Goal: Task Accomplishment & Management: Use online tool/utility

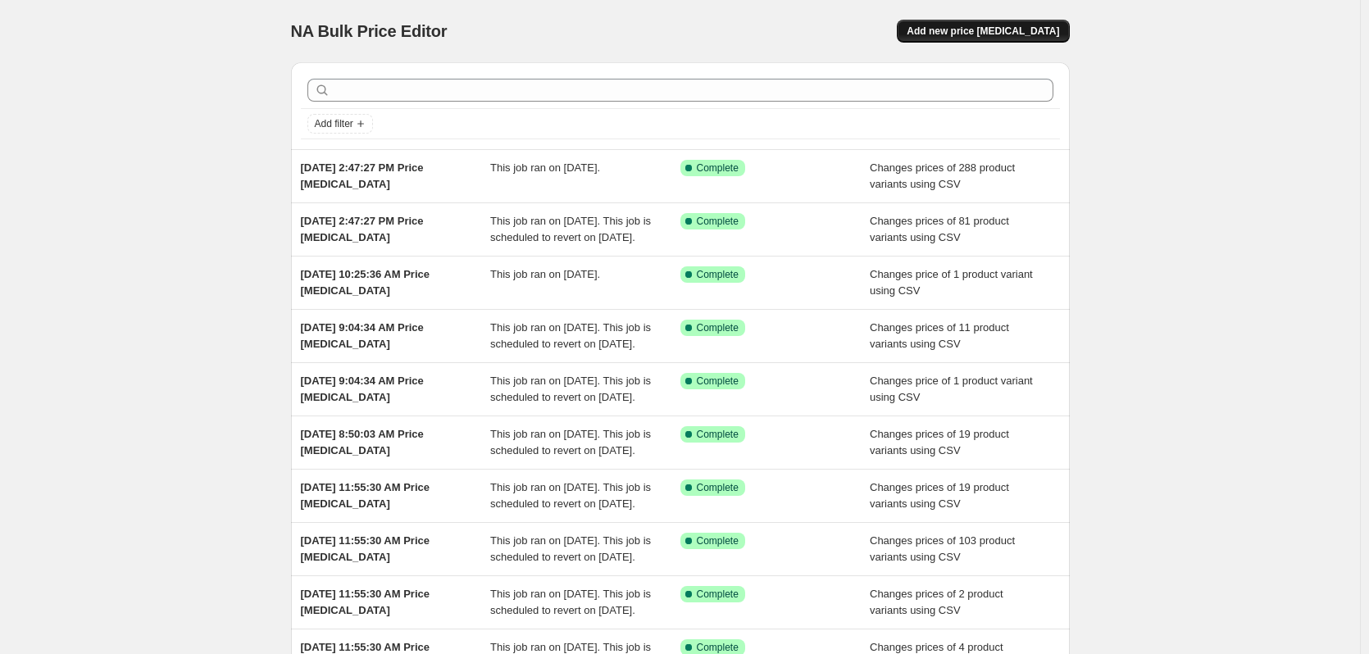
click at [1008, 30] on span "Add new price [MEDICAL_DATA]" at bounding box center [983, 31] width 153 height 13
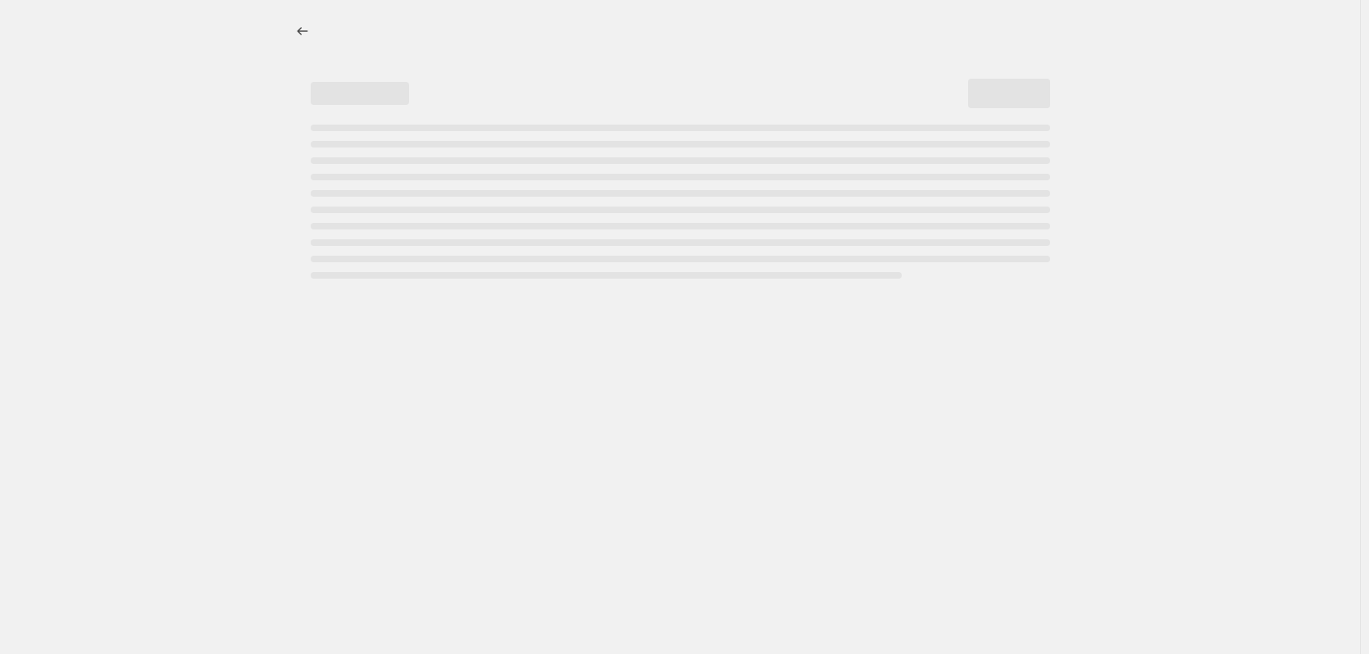
select select "percentage"
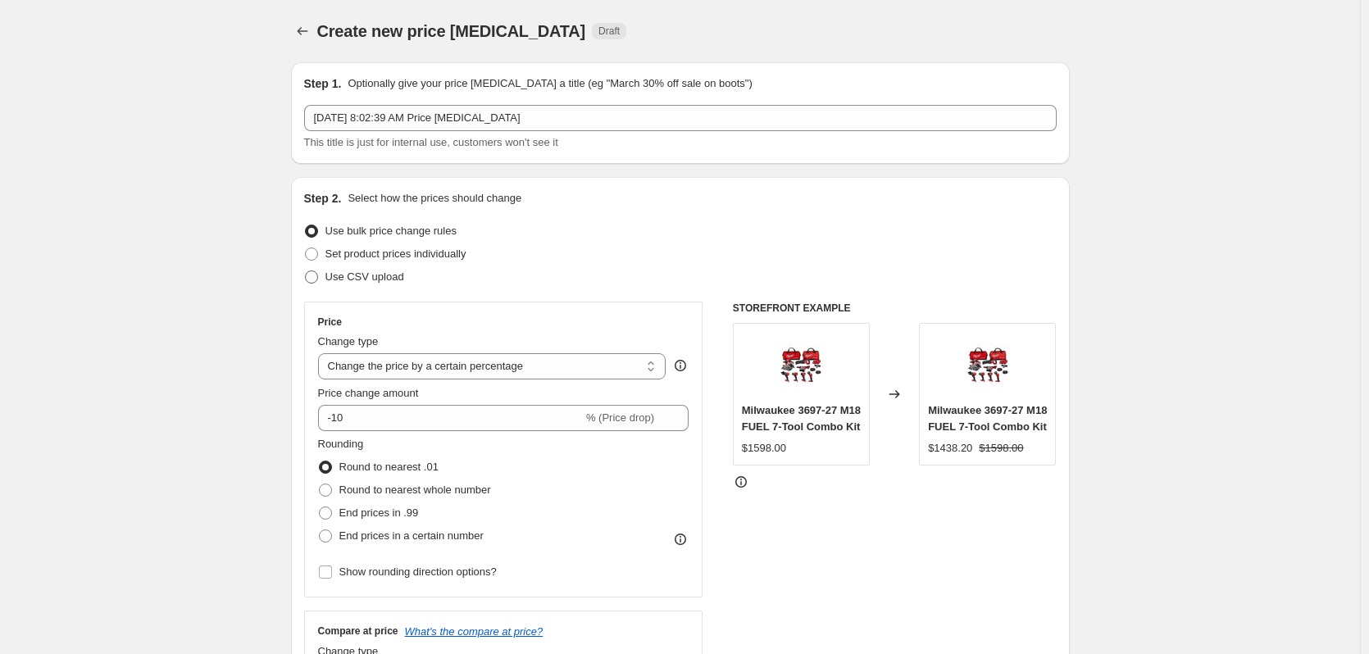
click at [380, 276] on span "Use CSV upload" at bounding box center [365, 277] width 79 height 12
click at [306, 271] on input "Use CSV upload" at bounding box center [305, 271] width 1 height 1
radio input "true"
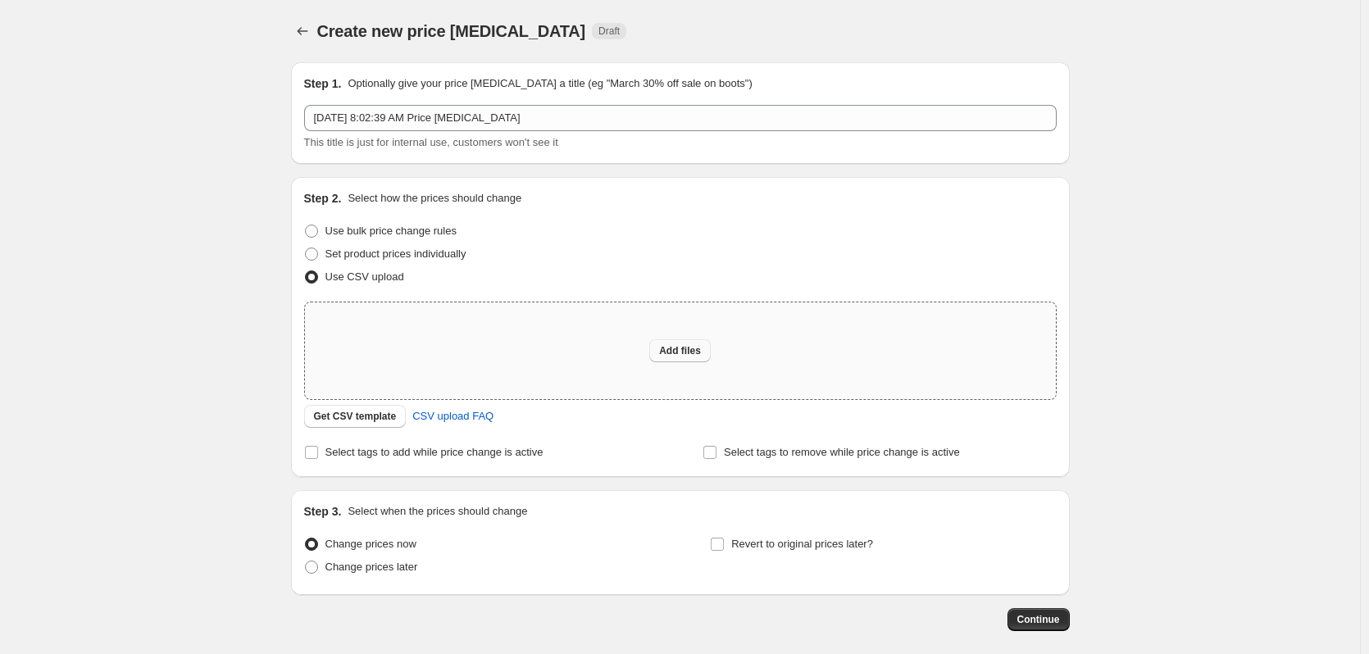
click at [686, 348] on span "Add files" at bounding box center [680, 350] width 42 height 13
type input "C:\fakepath\csv_template 1.csv"
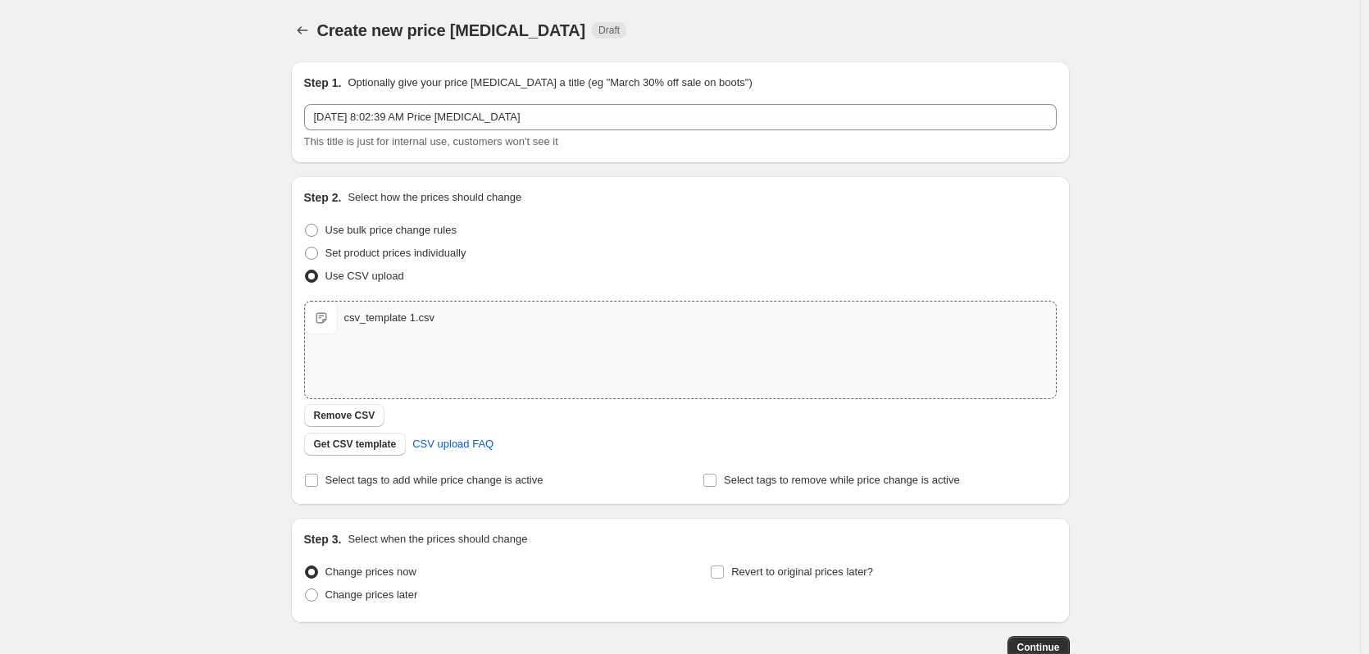
scroll to position [106, 0]
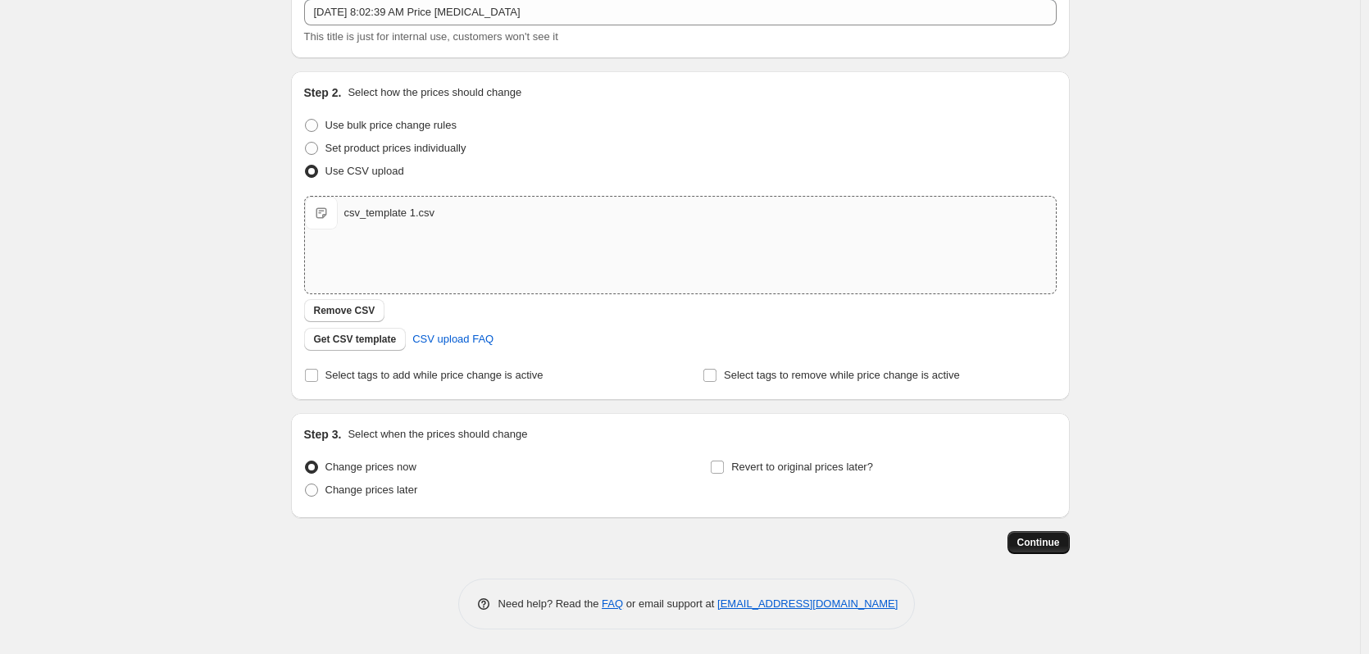
click at [1050, 545] on span "Continue" at bounding box center [1039, 542] width 43 height 13
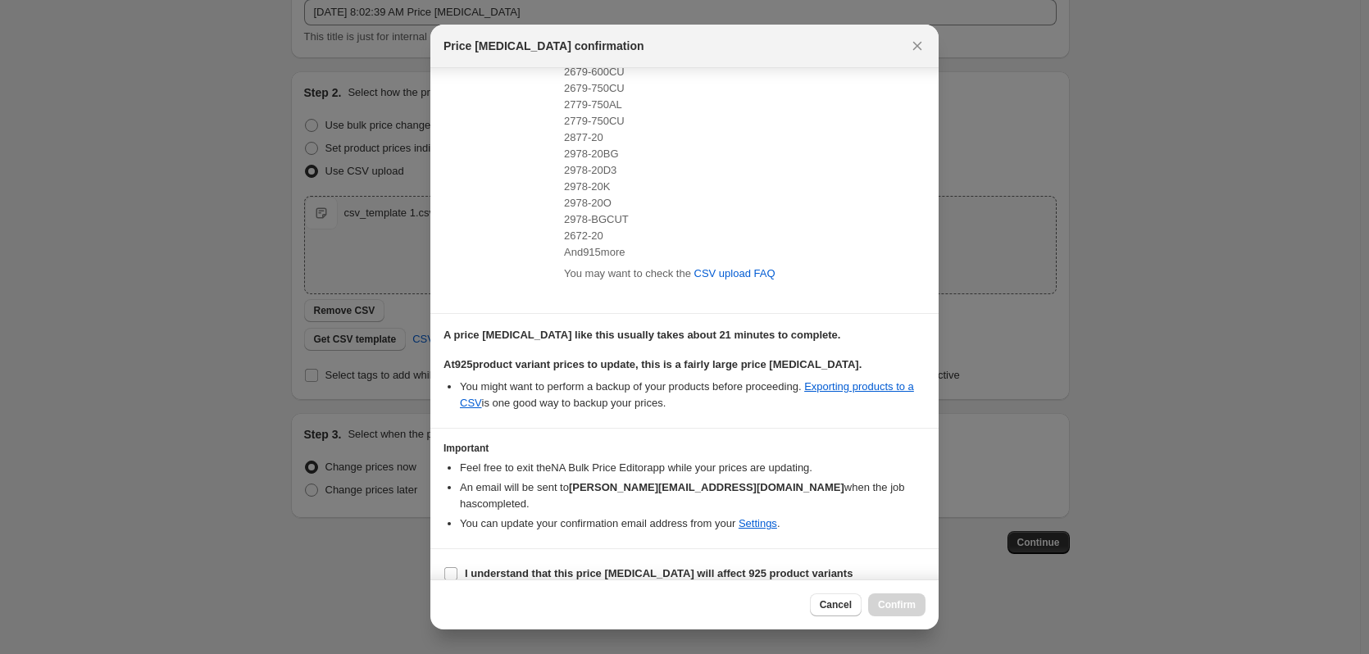
scroll to position [257, 0]
click at [576, 232] on span "2672-20" at bounding box center [583, 233] width 39 height 12
copy span "2672-20"
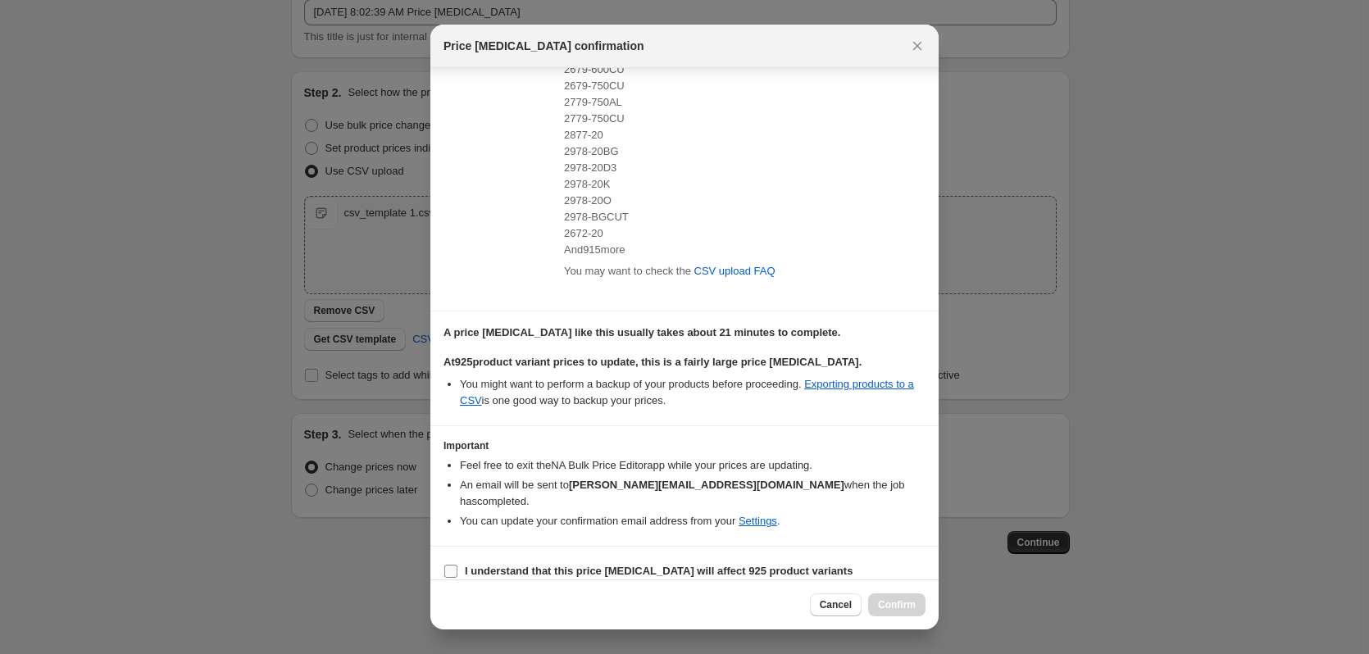
click at [572, 565] on b "I understand that this price change job will affect 925 product variants" at bounding box center [659, 571] width 388 height 12
click at [458, 565] on input "I understand that this price change job will affect 925 product variants" at bounding box center [450, 571] width 13 height 13
checkbox input "true"
click at [894, 609] on span "Confirm" at bounding box center [897, 605] width 38 height 13
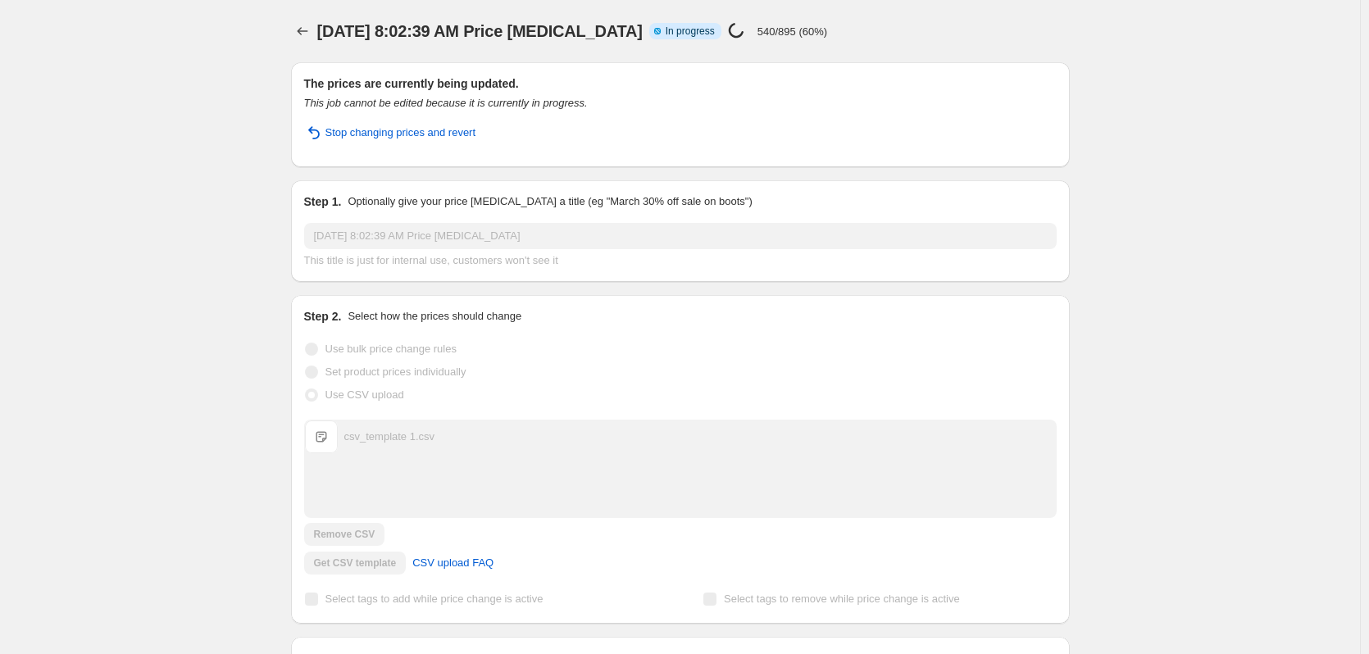
click at [809, 34] on p "540/895 (60%)" at bounding box center [793, 31] width 70 height 12
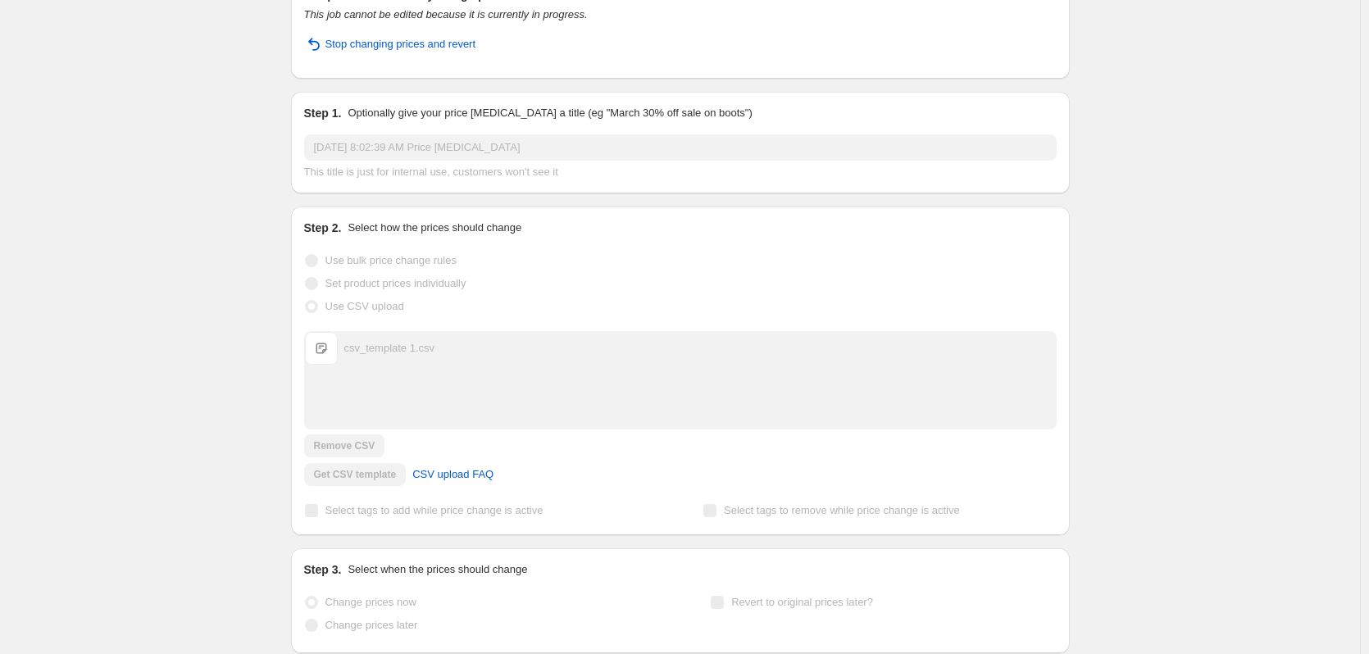
scroll to position [188, 0]
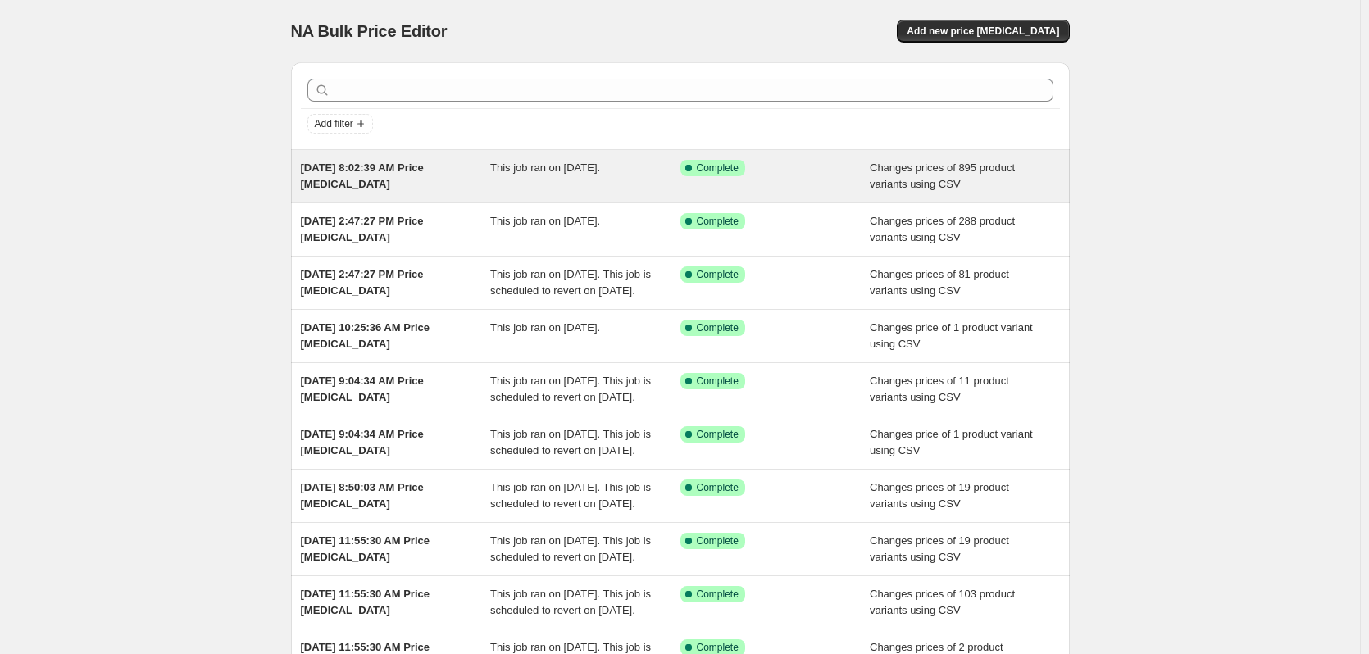
click at [537, 188] on div "This job ran on [DATE]." at bounding box center [585, 176] width 190 height 33
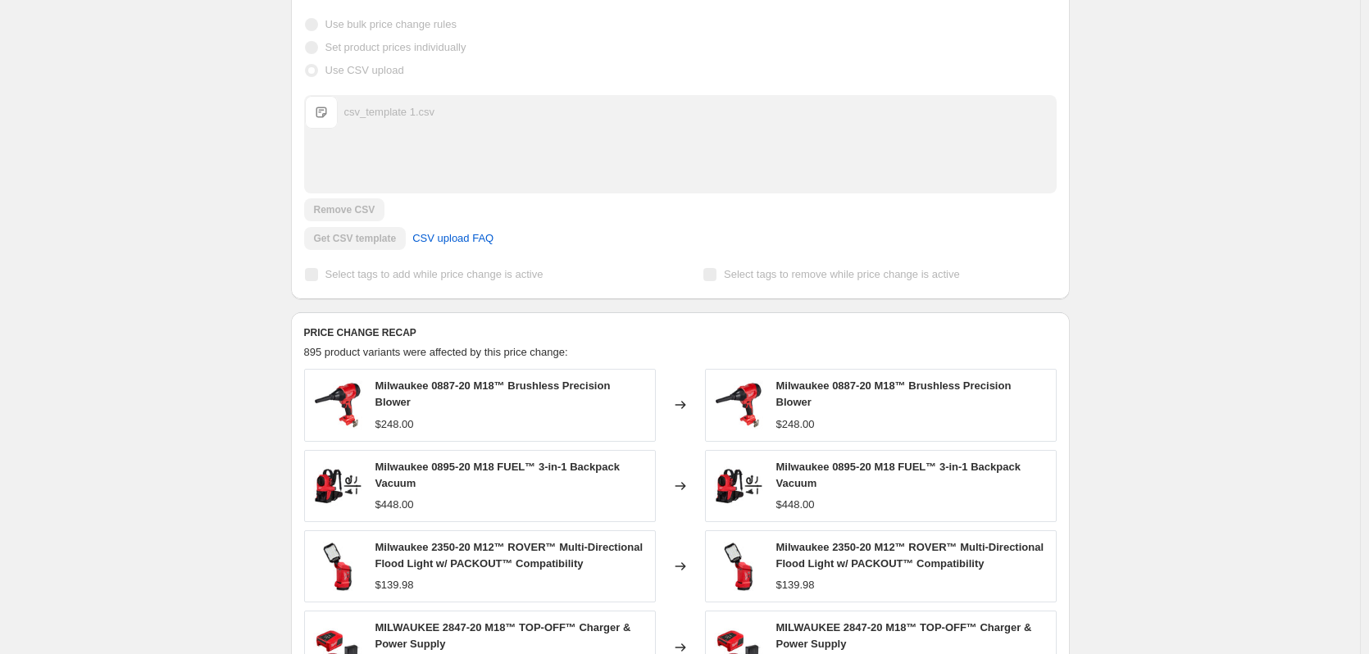
scroll to position [574, 0]
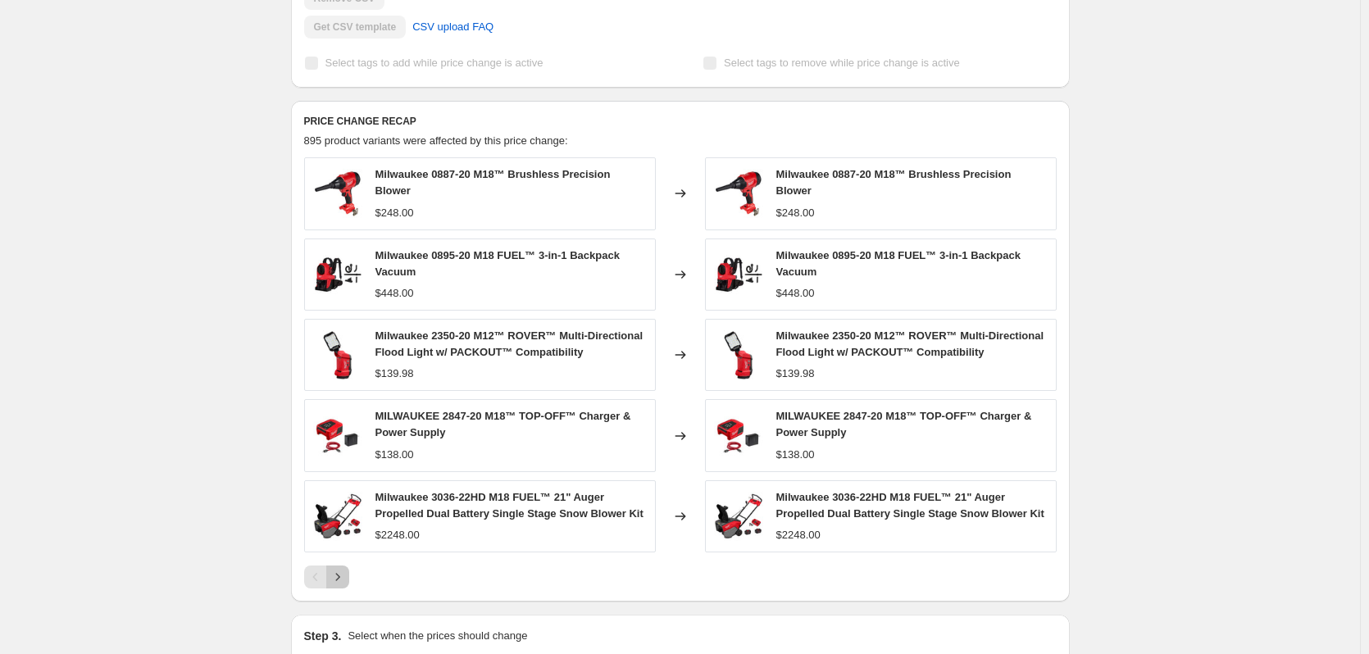
click at [343, 570] on icon "Next" at bounding box center [338, 577] width 16 height 16
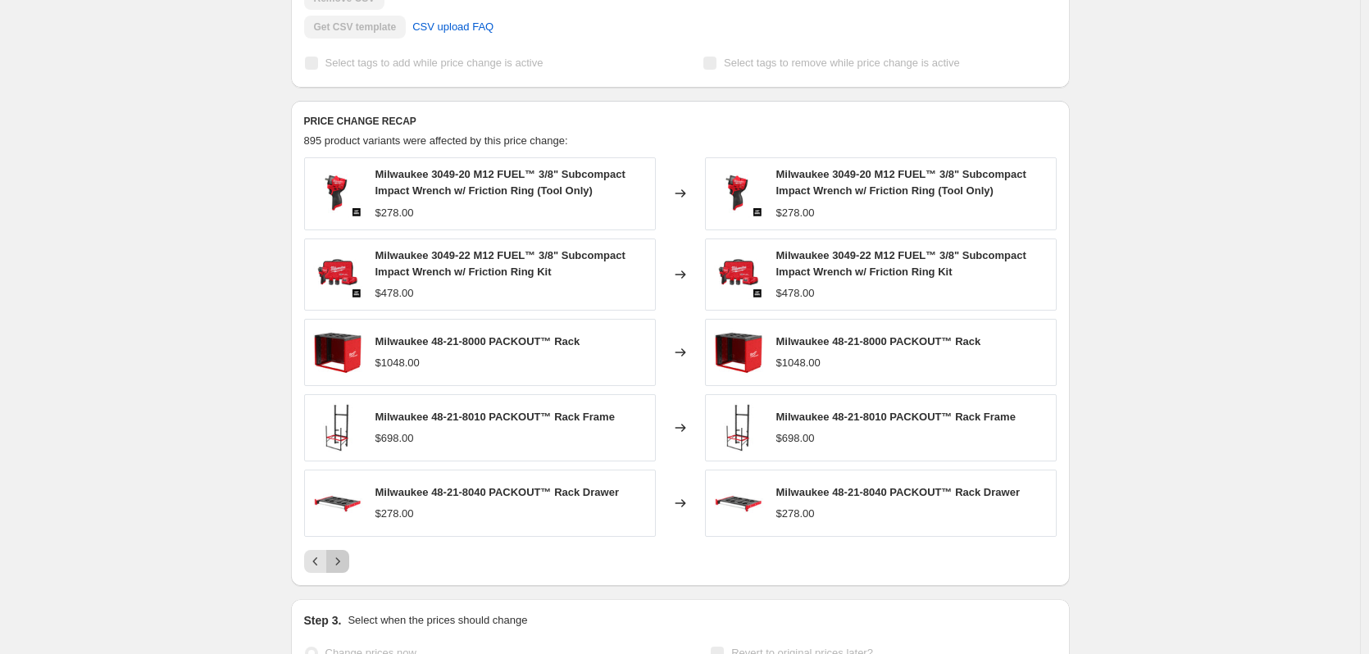
click at [343, 570] on button "Next" at bounding box center [337, 561] width 23 height 23
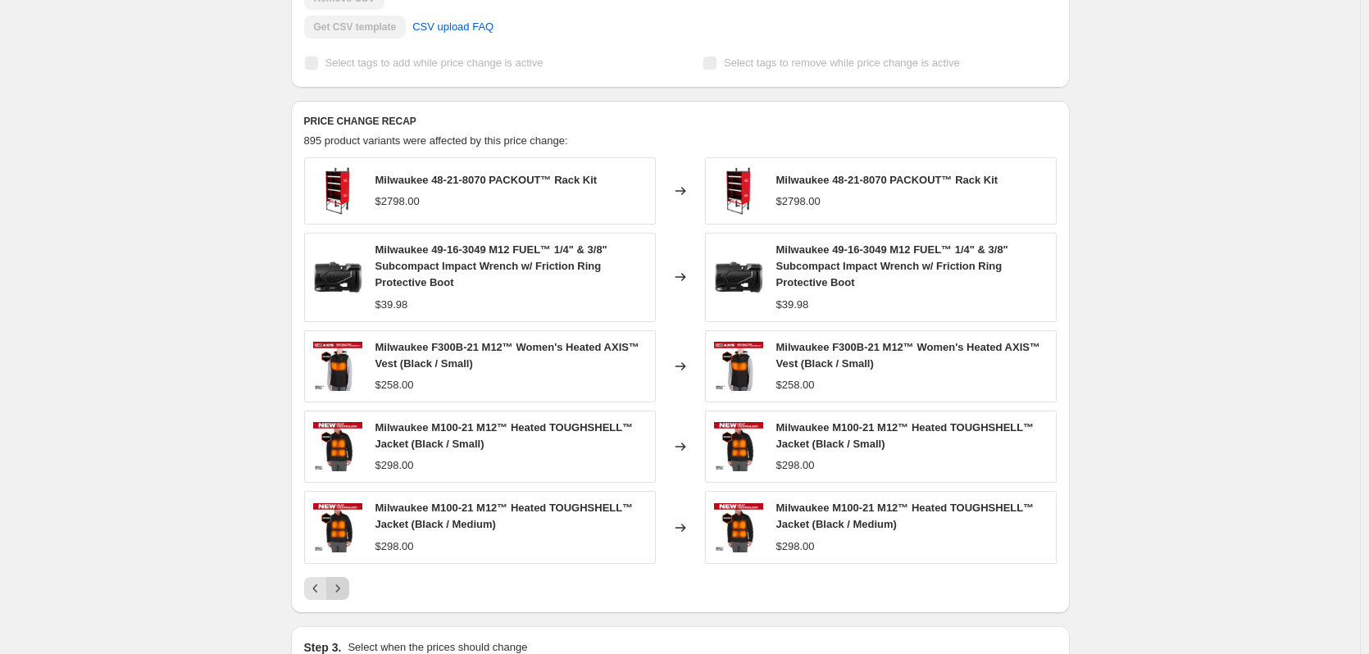
click at [343, 570] on div "Milwaukee 48-21-8070 PACKOUT™ Rack Kit $2798.00 Changed to Milwaukee 48-21-8070…" at bounding box center [680, 378] width 753 height 443
click at [343, 587] on icon "Next" at bounding box center [338, 589] width 16 height 16
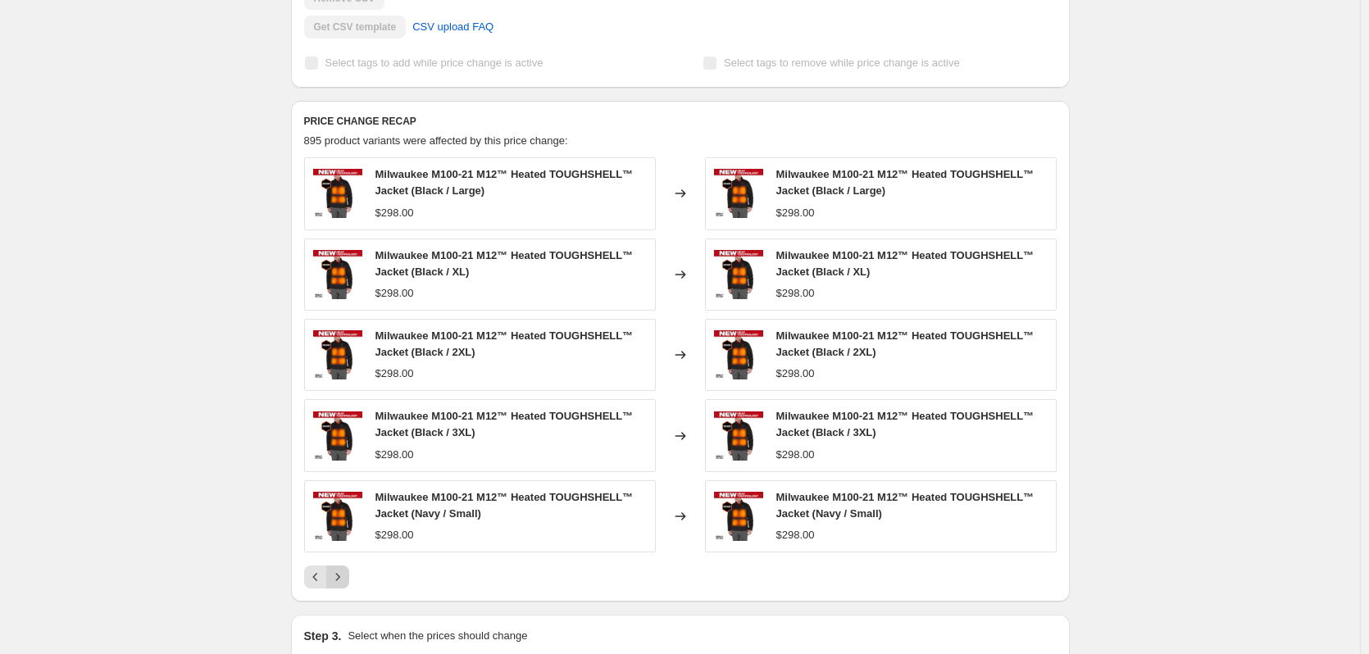
click at [343, 587] on button "Next" at bounding box center [337, 577] width 23 height 23
click at [343, 584] on icon "Next" at bounding box center [338, 577] width 16 height 16
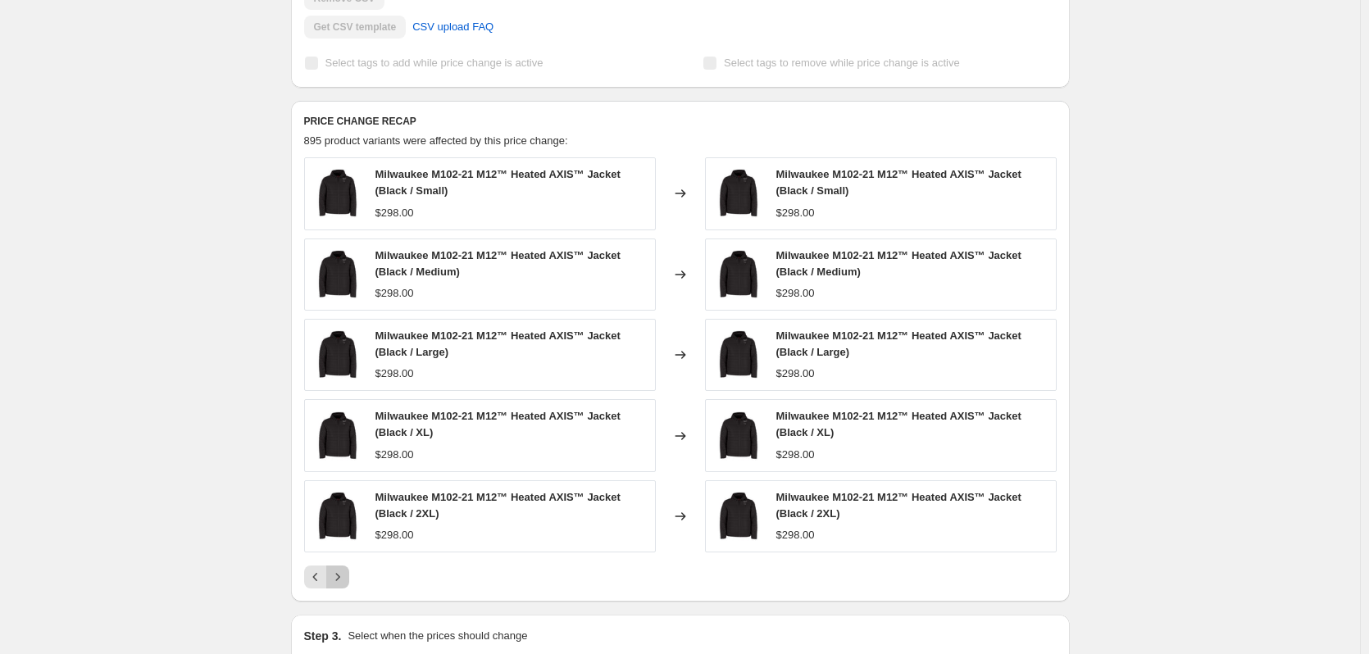
click at [343, 582] on icon "Next" at bounding box center [338, 577] width 16 height 16
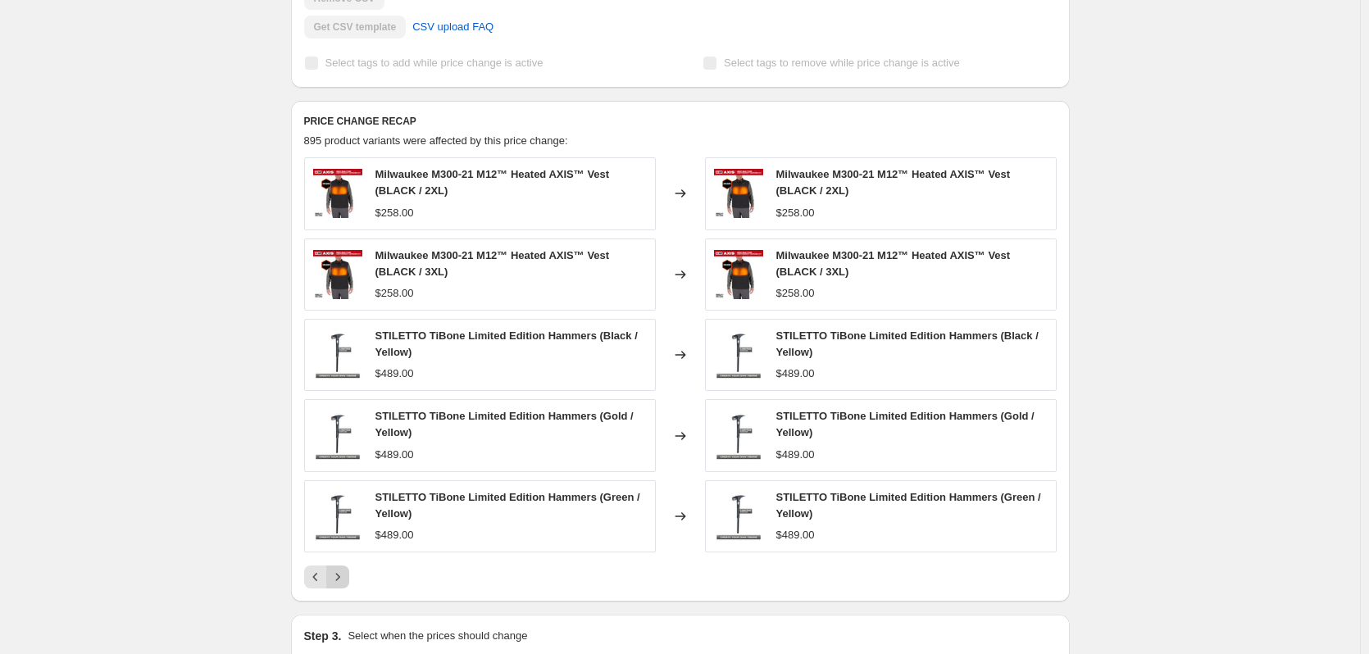
click at [343, 582] on icon "Next" at bounding box center [338, 577] width 16 height 16
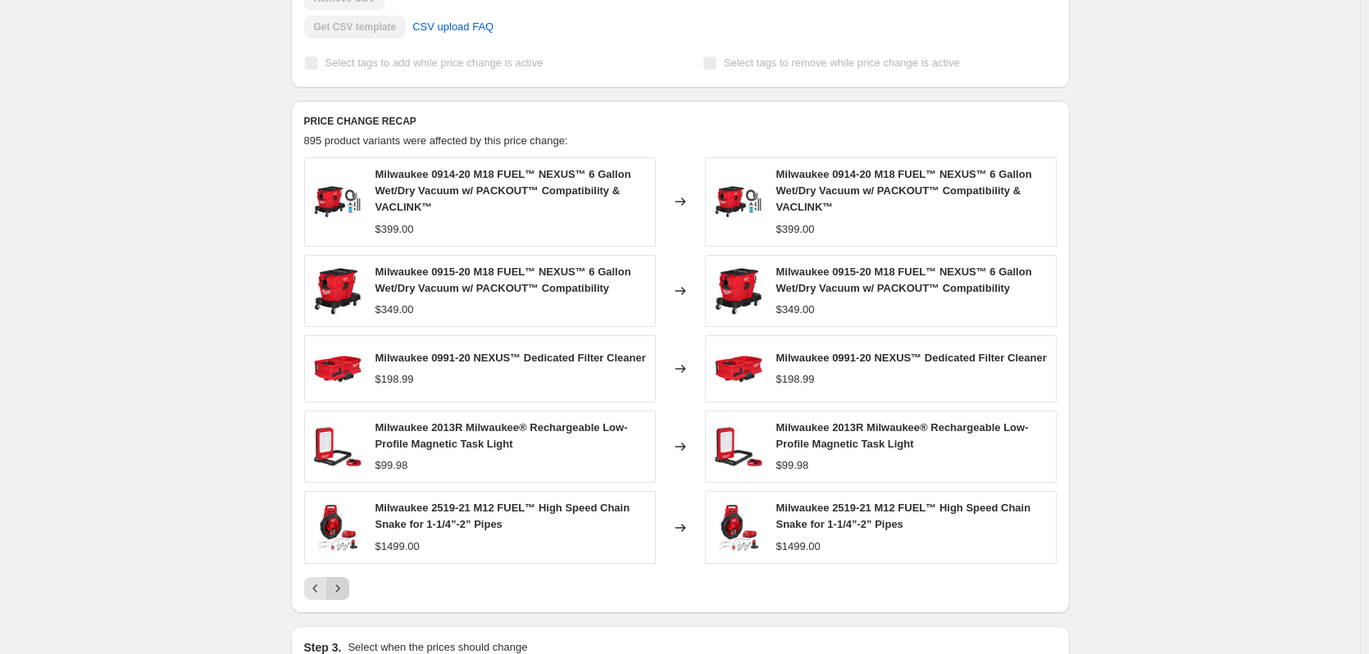
click at [343, 582] on icon "Next" at bounding box center [338, 589] width 16 height 16
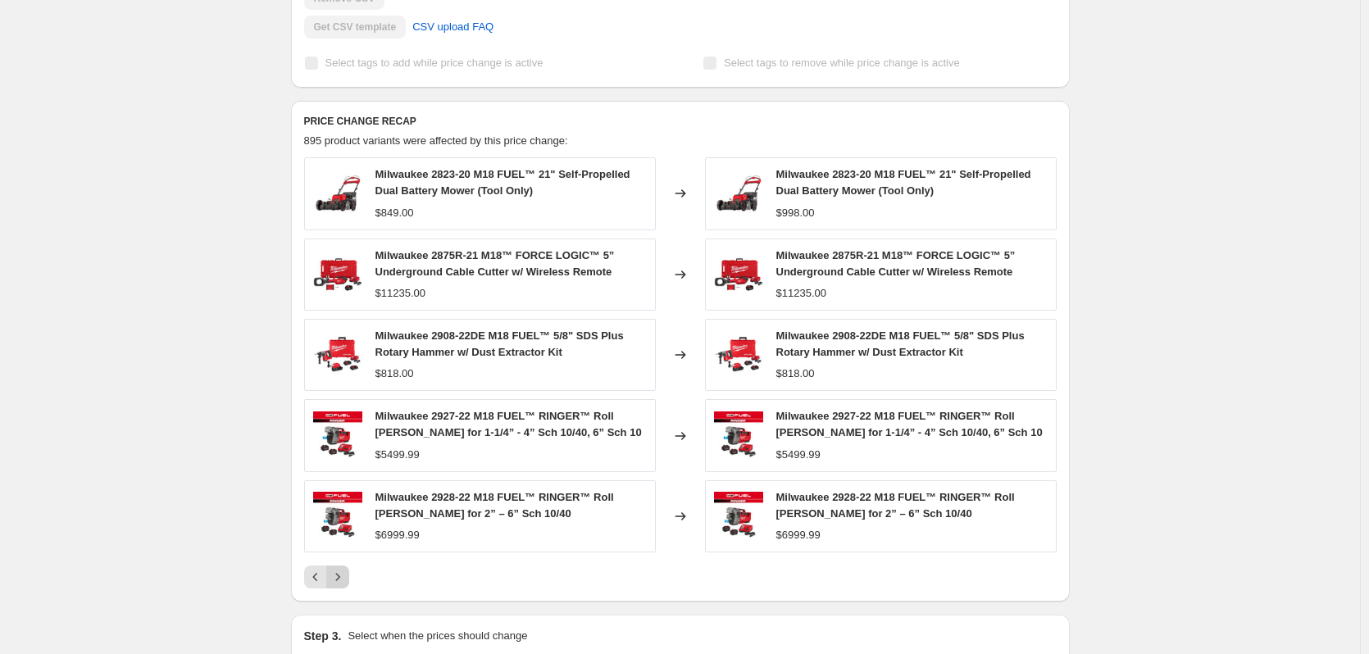
click at [343, 582] on icon "Next" at bounding box center [338, 577] width 16 height 16
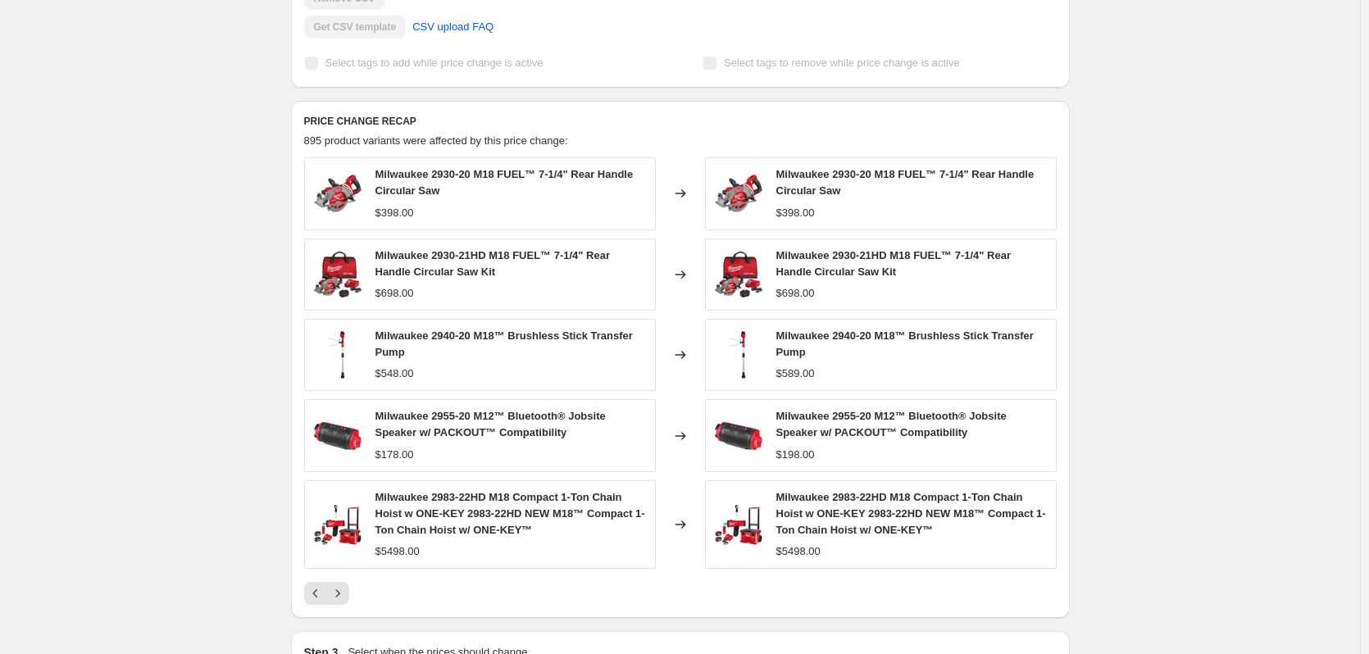
click at [345, 581] on div "Milwaukee 2930-20 M18 FUEL™ 7-1/4" Rear Handle Circular Saw $398.00 Changed to …" at bounding box center [680, 381] width 753 height 448
click at [345, 585] on button "Next" at bounding box center [337, 593] width 23 height 23
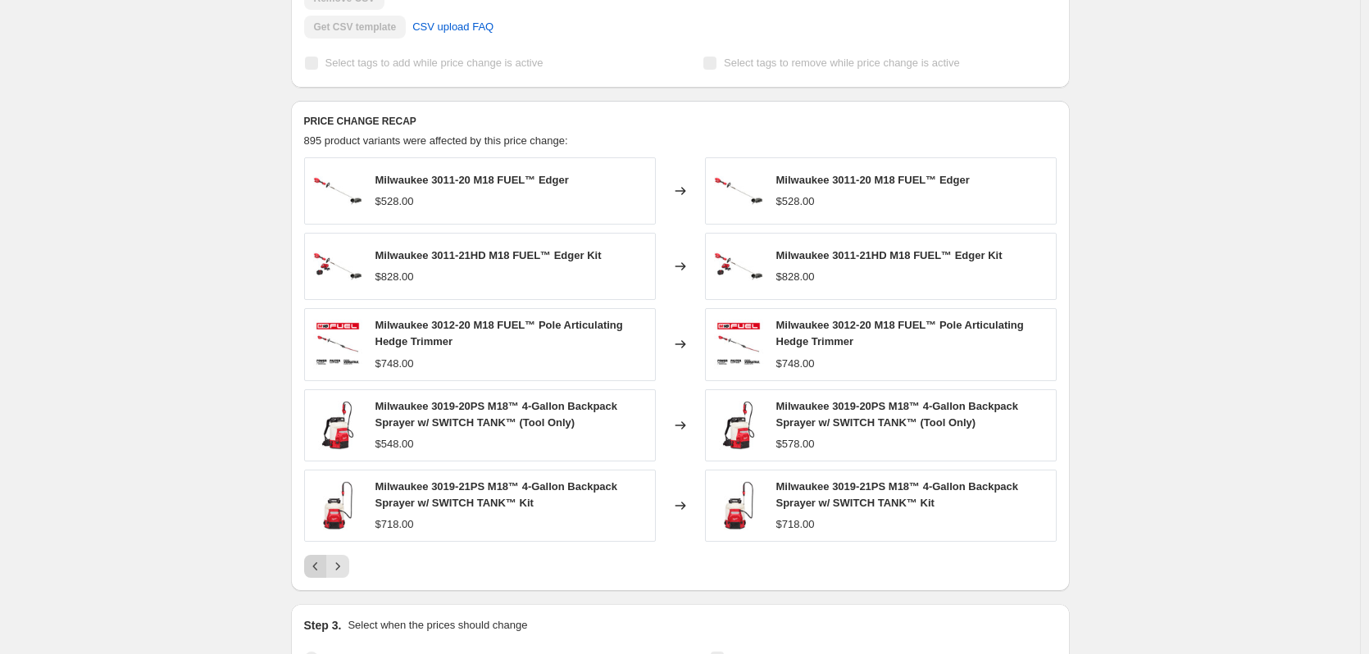
click at [324, 565] on icon "Previous" at bounding box center [315, 566] width 16 height 16
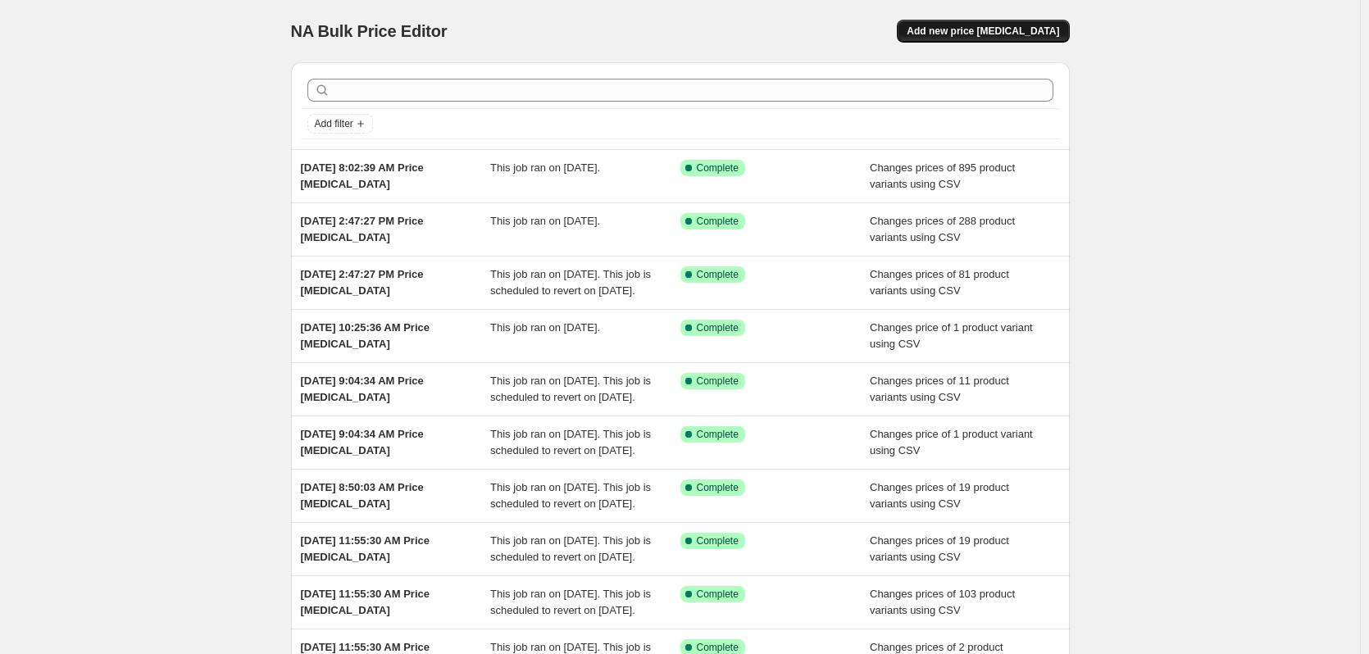
click at [1019, 21] on button "Add new price [MEDICAL_DATA]" at bounding box center [983, 31] width 172 height 23
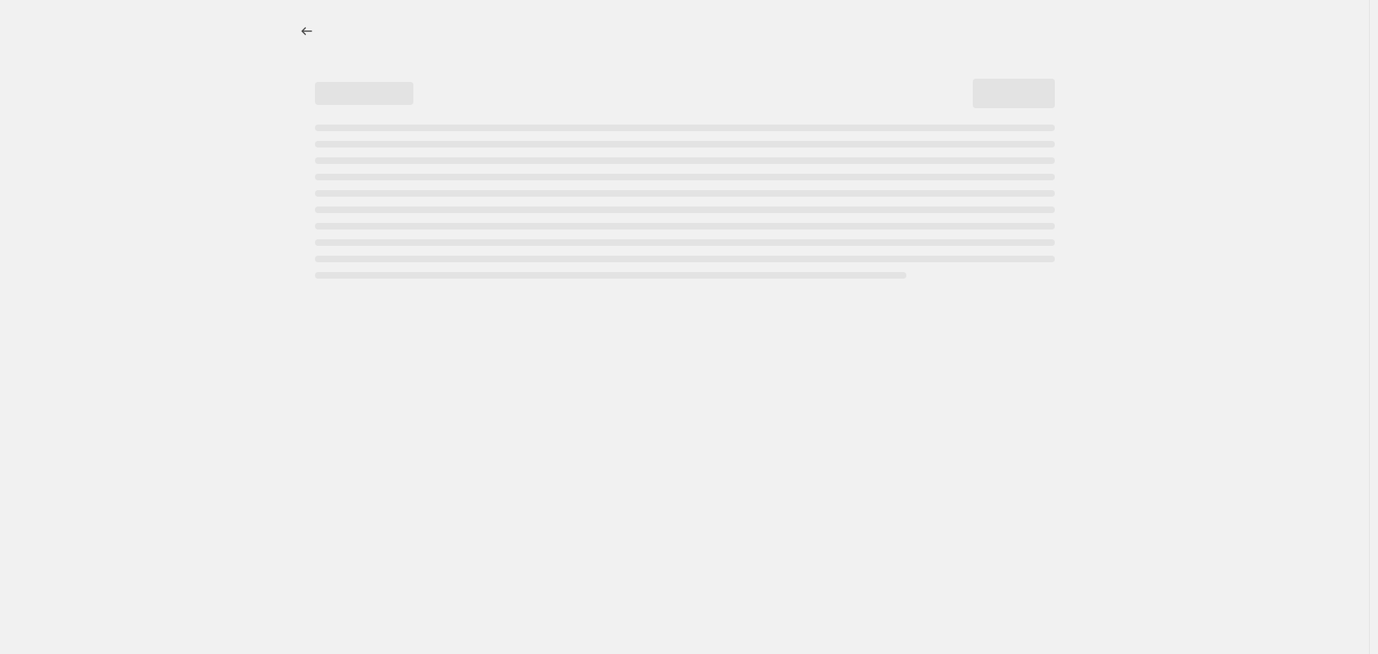
select select "percentage"
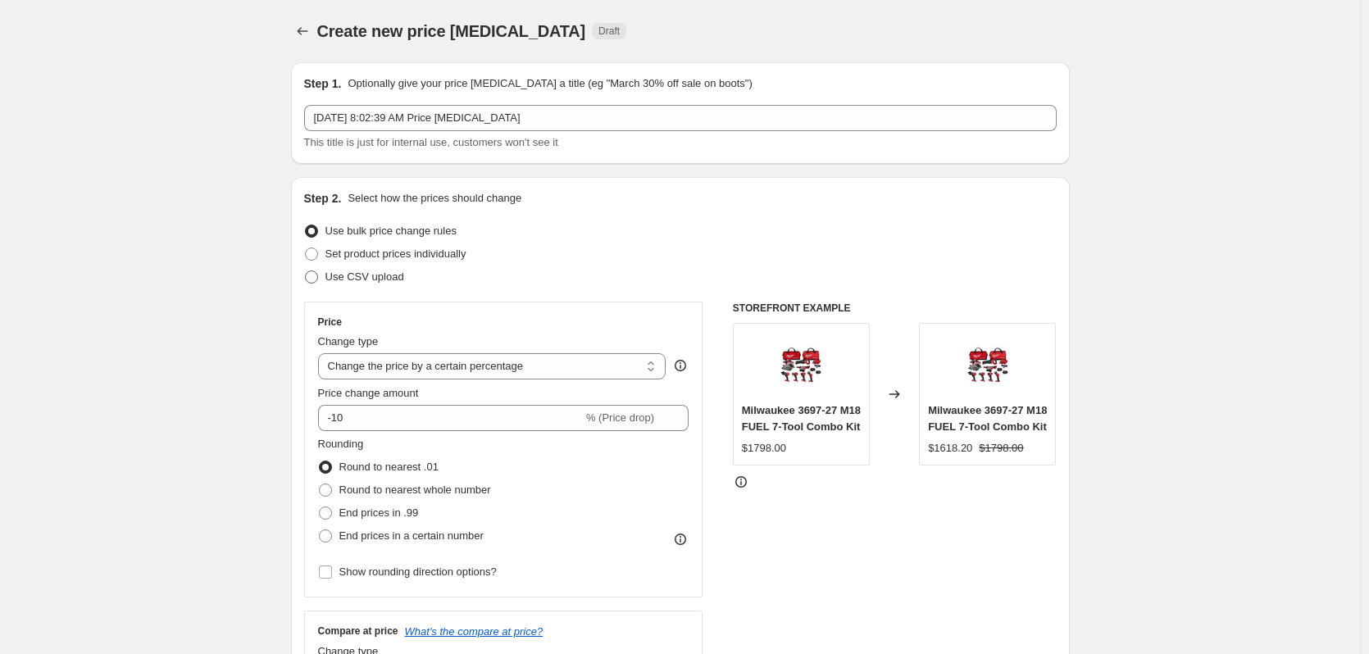
click at [354, 280] on span "Use CSV upload" at bounding box center [365, 277] width 79 height 12
click at [306, 271] on input "Use CSV upload" at bounding box center [305, 271] width 1 height 1
radio input "true"
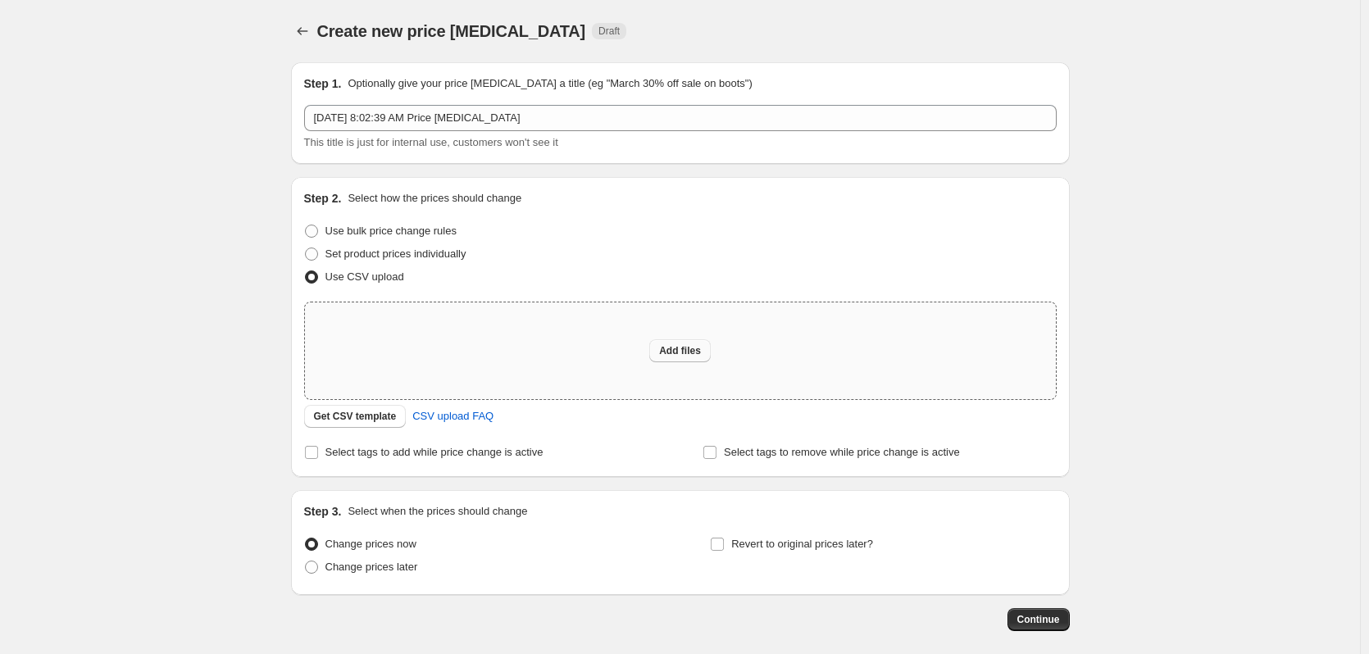
click at [691, 356] on span "Add files" at bounding box center [680, 350] width 42 height 13
type input "C:\fakepath\csv_template 1.csv"
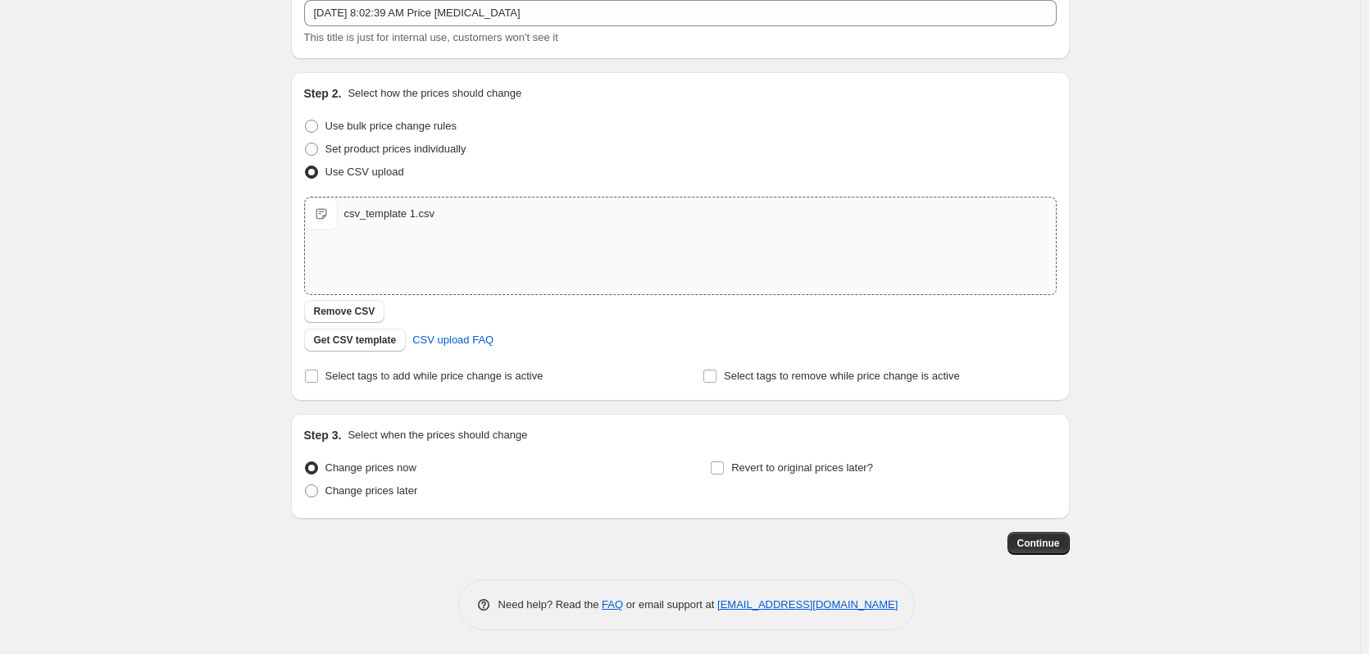
scroll to position [106, 0]
click at [736, 461] on span "Revert to original prices later?" at bounding box center [802, 467] width 142 height 12
click at [724, 461] on input "Revert to original prices later?" at bounding box center [717, 467] width 13 height 13
checkbox input "true"
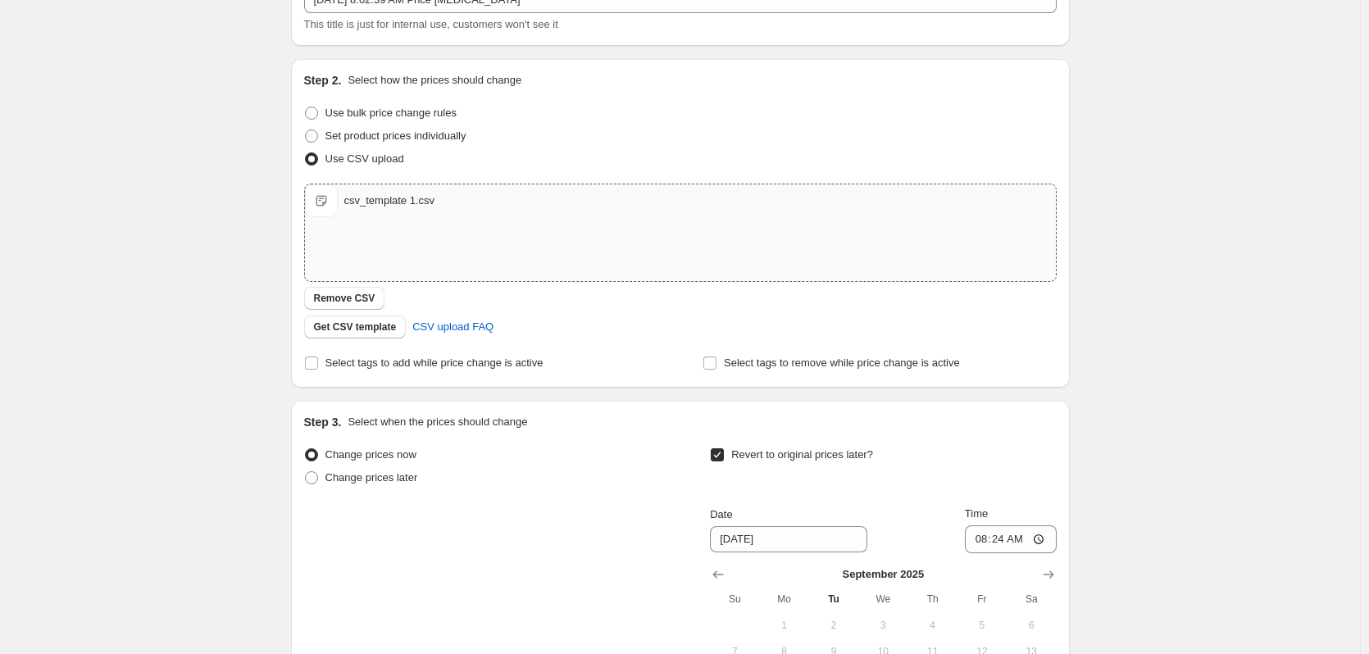
scroll to position [386, 0]
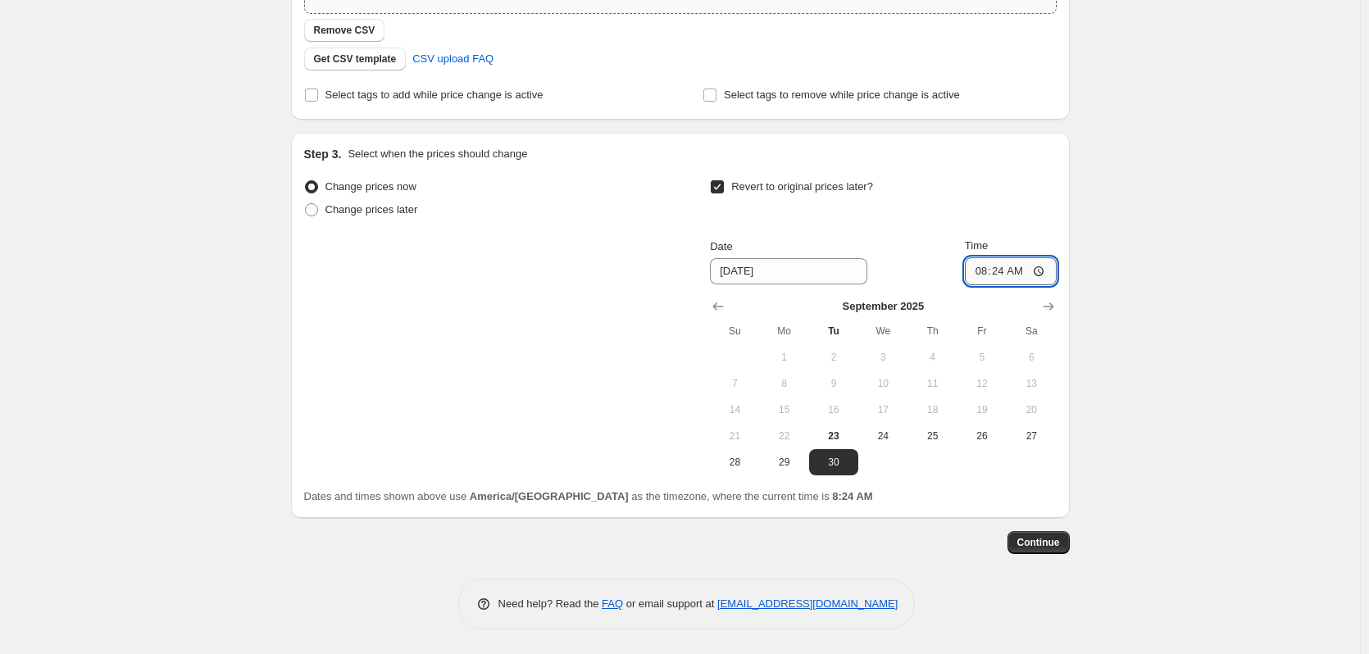
click at [984, 275] on input "08:24" at bounding box center [1011, 271] width 92 height 28
type input "00:59"
click at [1040, 546] on span "Continue" at bounding box center [1039, 542] width 43 height 13
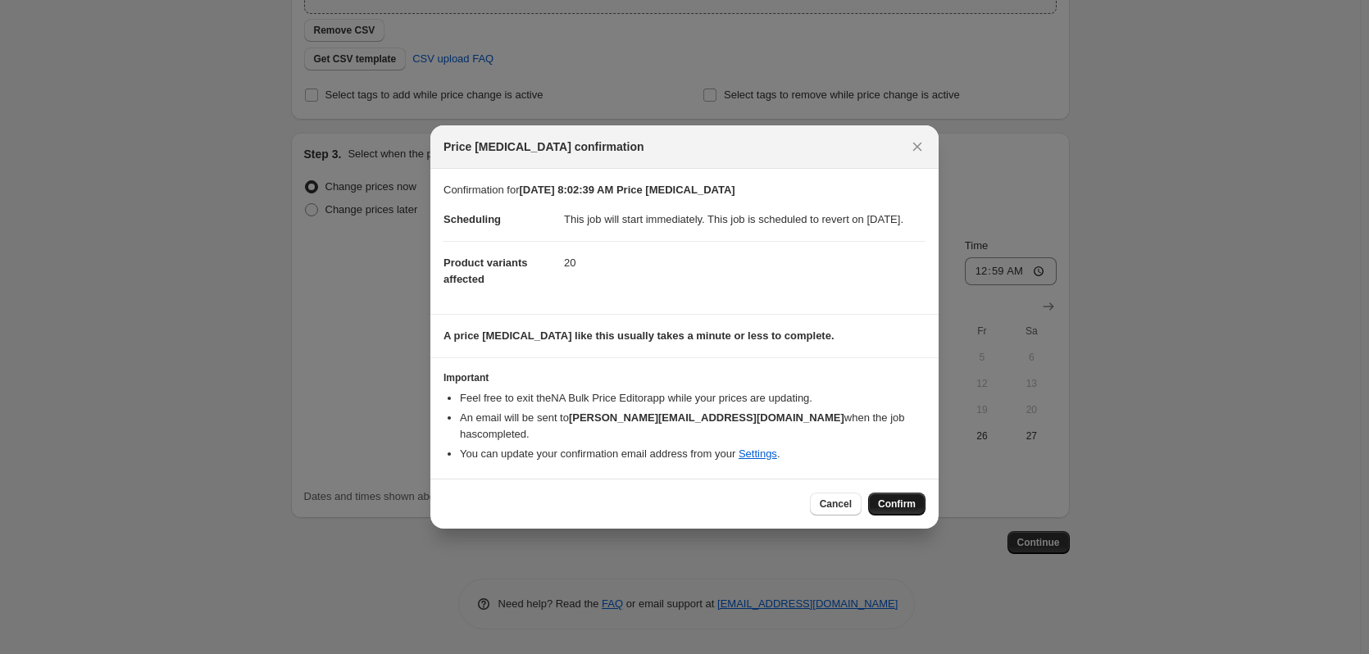
click at [890, 499] on span "Confirm" at bounding box center [897, 504] width 38 height 13
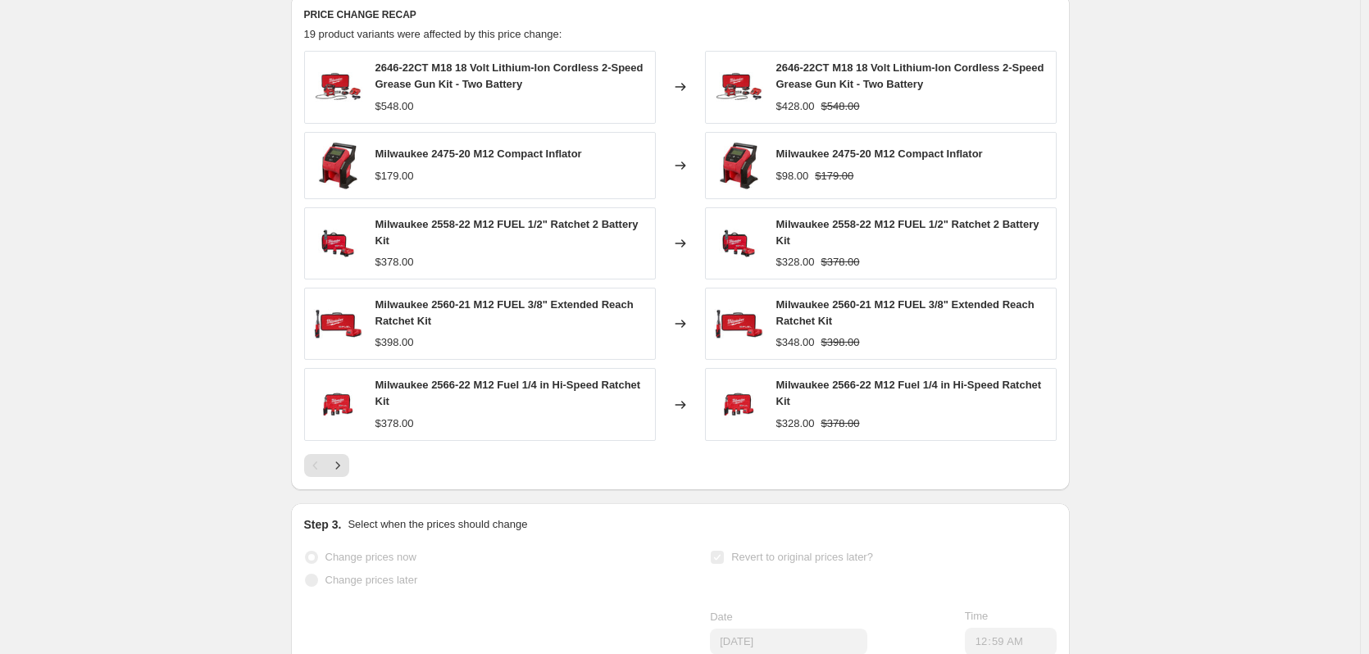
scroll to position [656, 0]
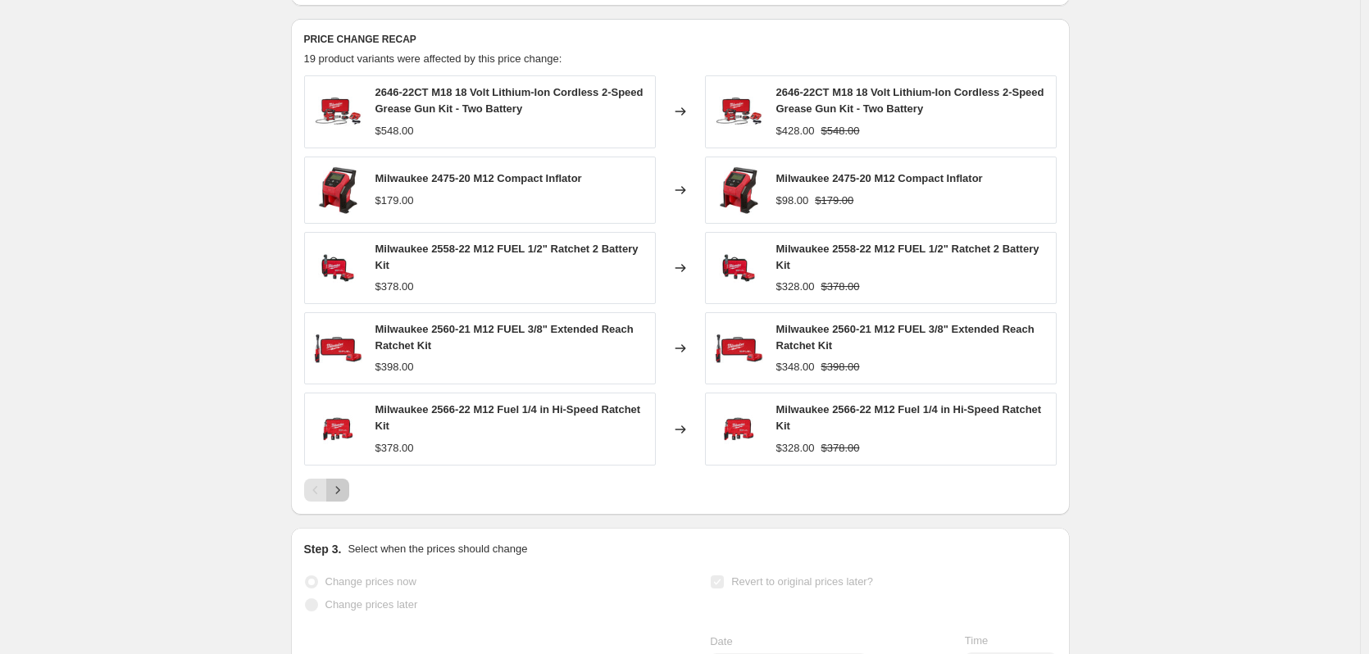
click at [346, 499] on icon "Next" at bounding box center [338, 490] width 16 height 16
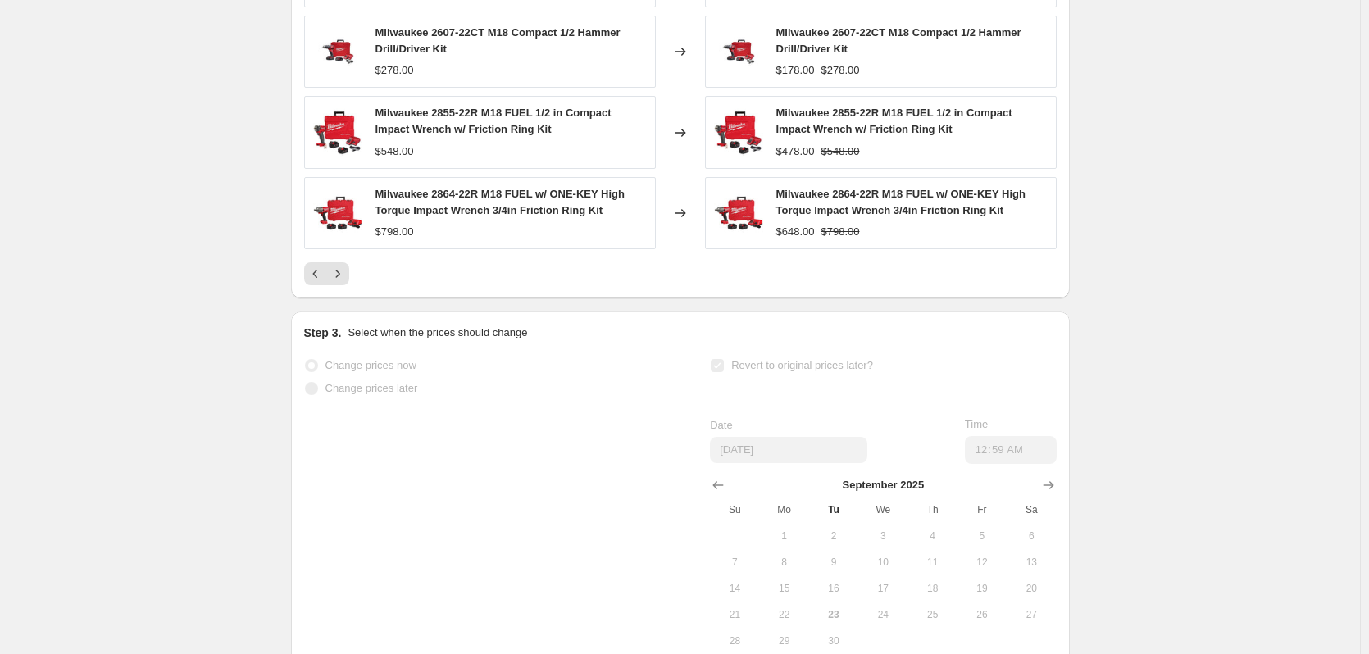
scroll to position [626, 0]
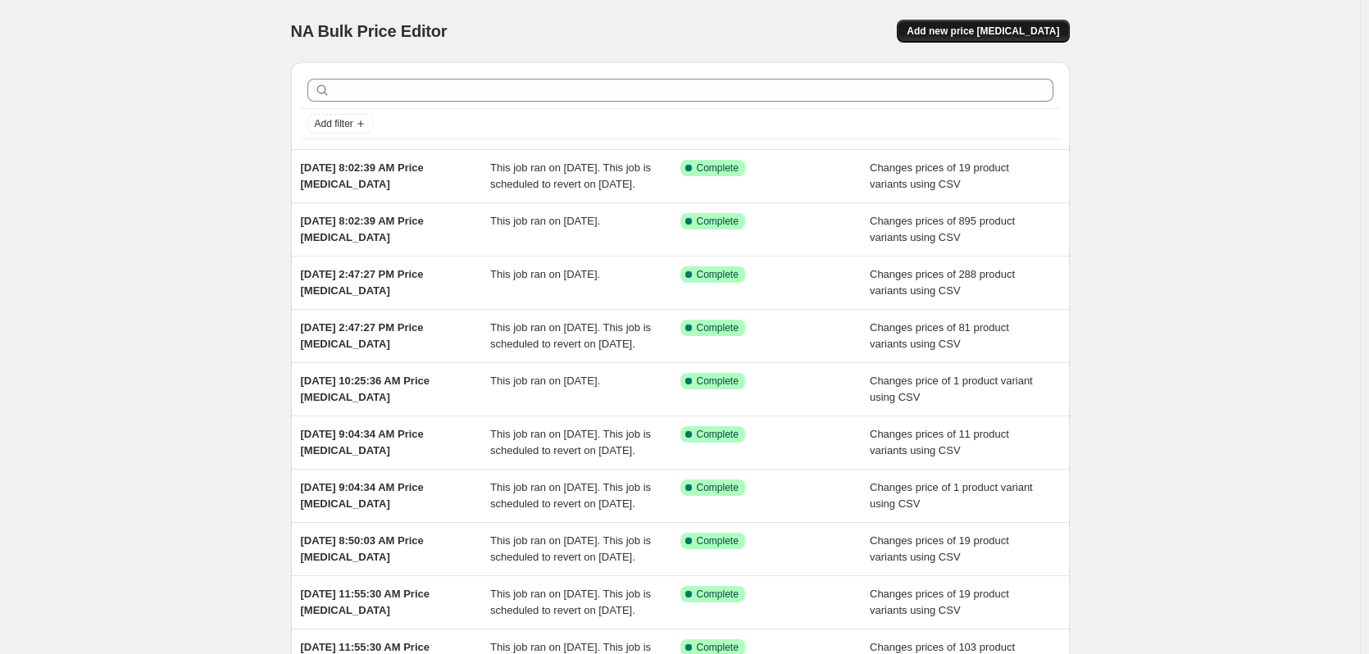
click at [989, 35] on span "Add new price [MEDICAL_DATA]" at bounding box center [983, 31] width 153 height 13
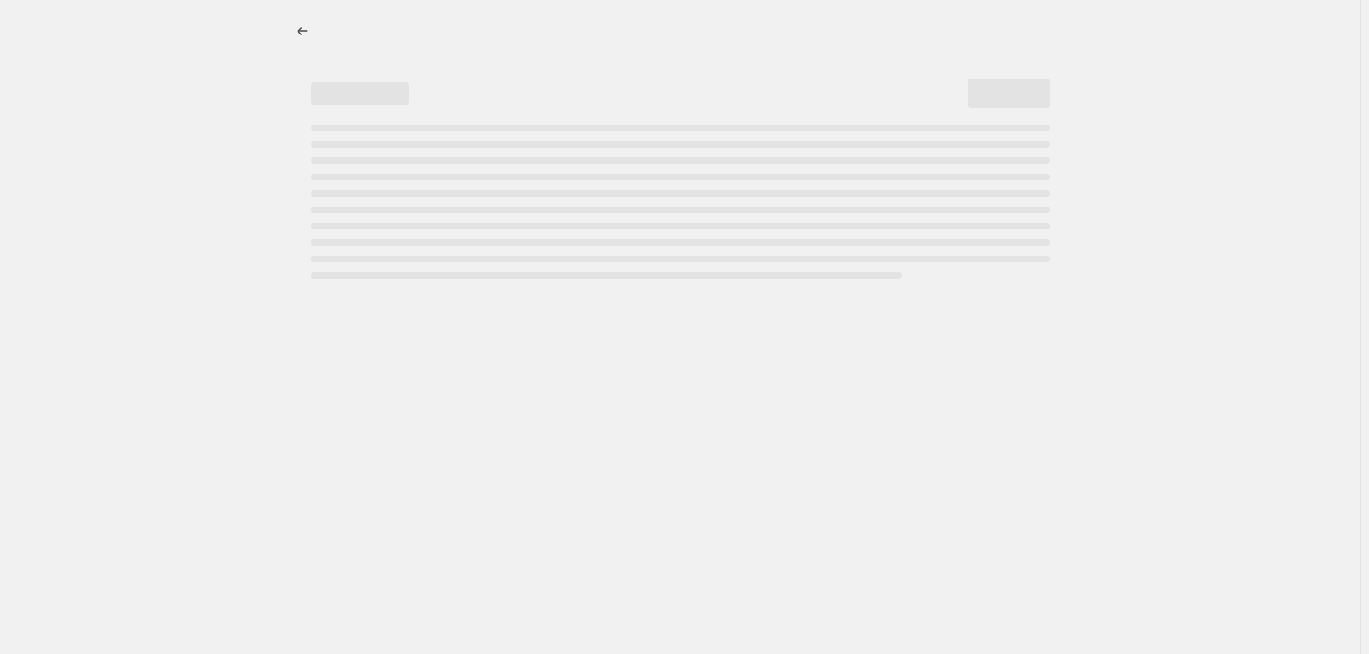
select select "percentage"
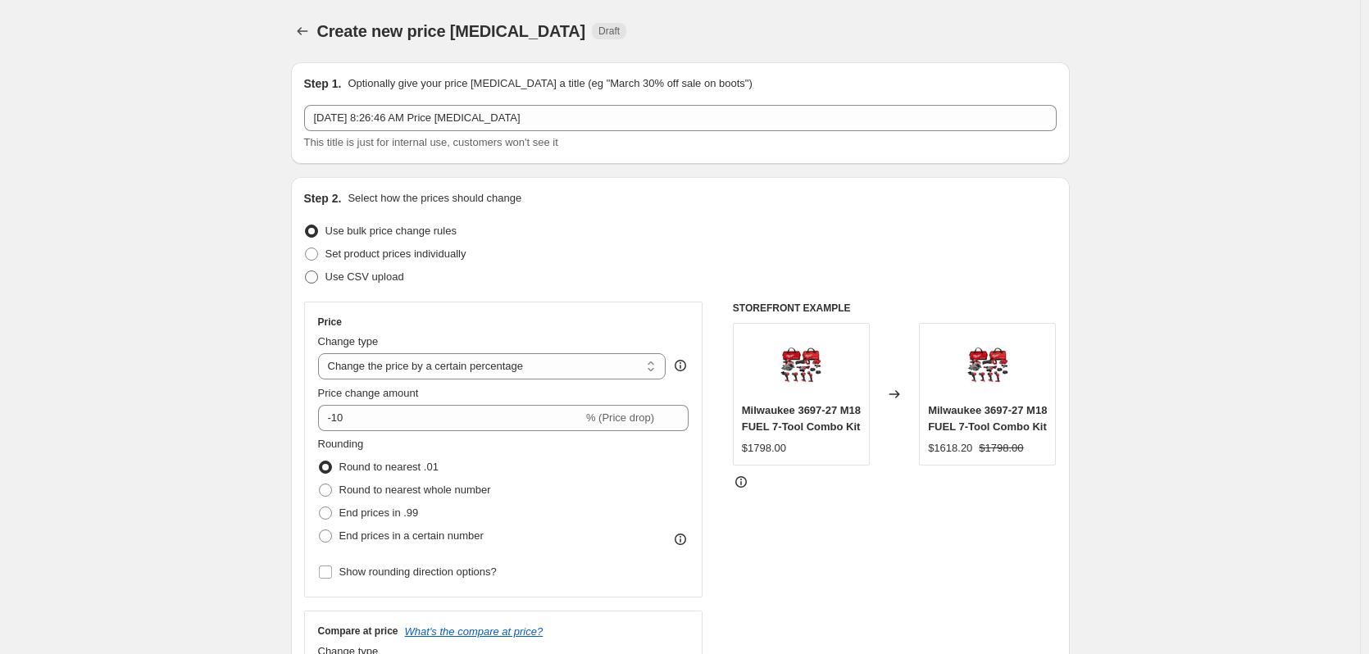
click at [389, 271] on span "Use CSV upload" at bounding box center [365, 277] width 79 height 12
click at [306, 271] on input "Use CSV upload" at bounding box center [305, 271] width 1 height 1
radio input "true"
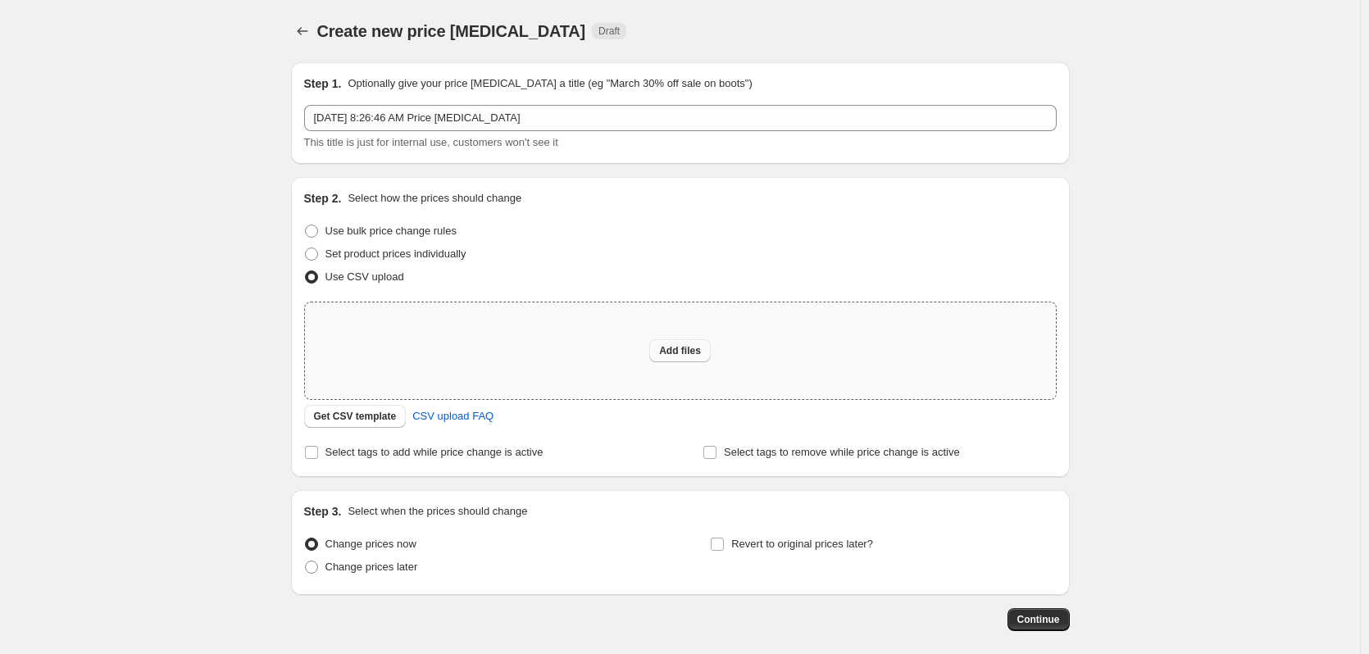
click at [701, 356] on span "Add files" at bounding box center [680, 350] width 42 height 13
type input "C:\fakepath\csv_template 1.csv"
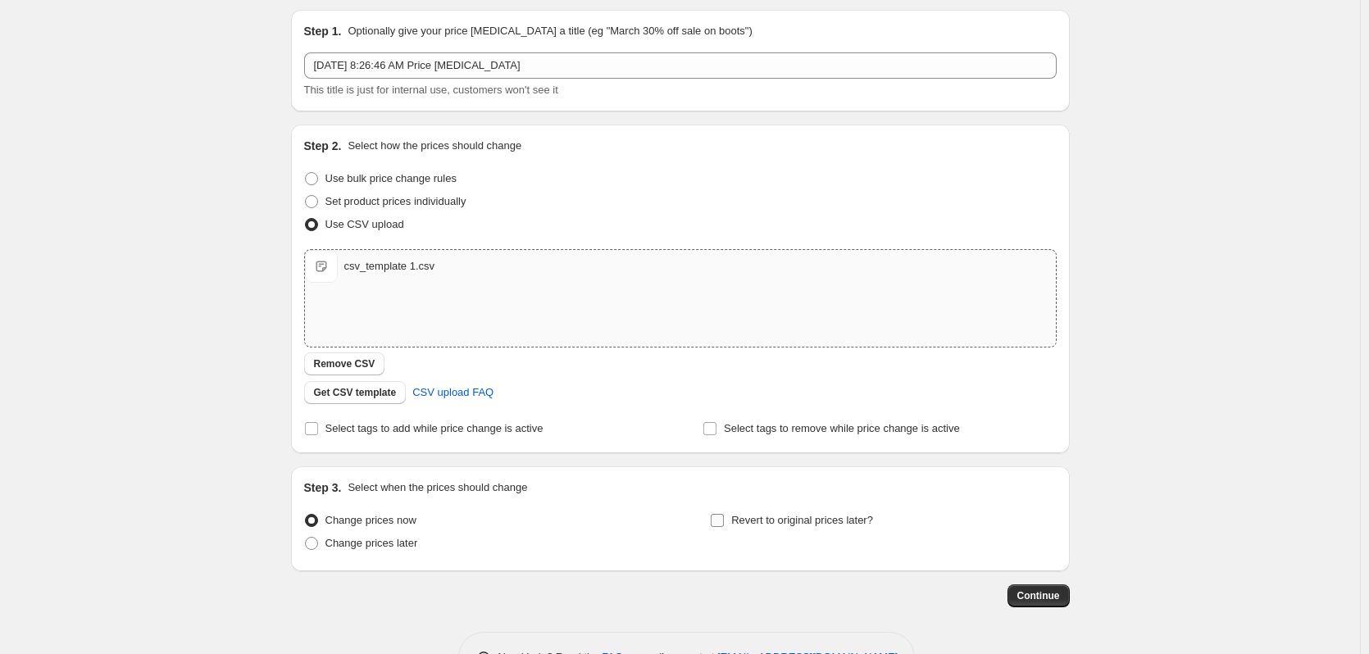
scroll to position [106, 0]
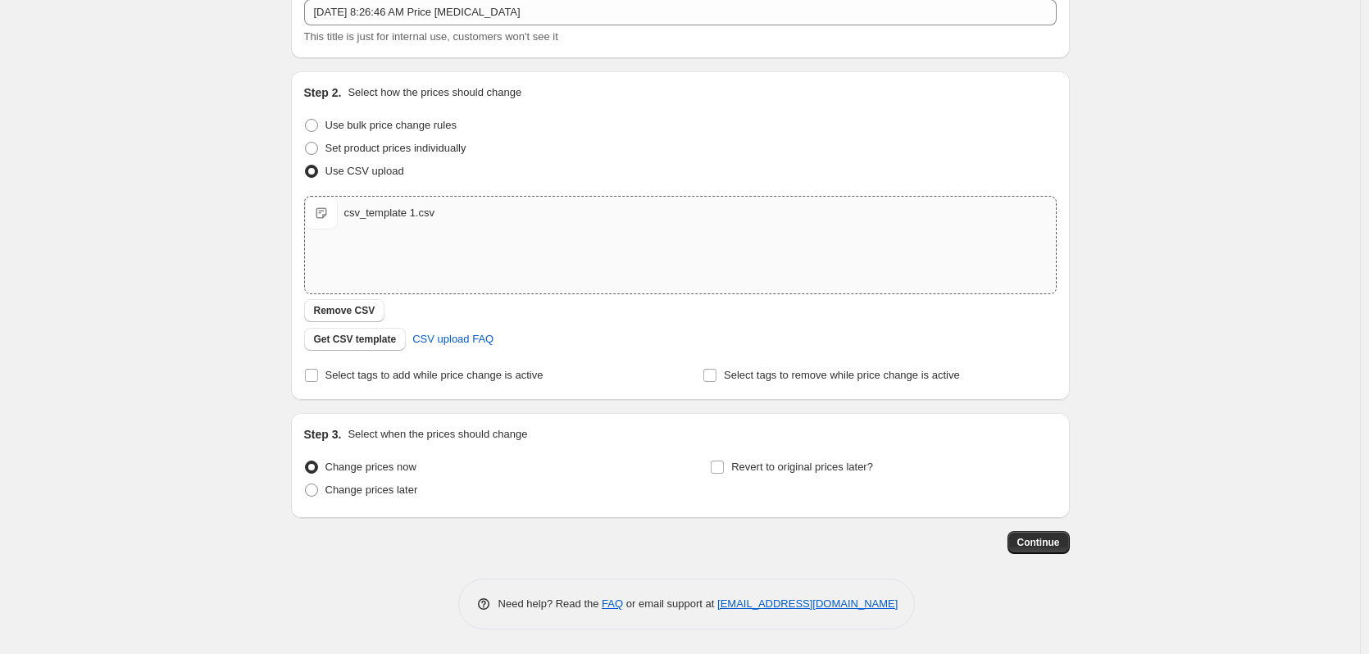
drag, startPoint x: 851, startPoint y: 462, endPoint x: 899, endPoint y: 490, distance: 55.5
click at [852, 462] on span "Revert to original prices later?" at bounding box center [802, 467] width 142 height 12
click at [821, 467] on span "Revert to original prices later?" at bounding box center [802, 467] width 142 height 12
click at [724, 467] on input "Revert to original prices later?" at bounding box center [717, 467] width 13 height 13
checkbox input "true"
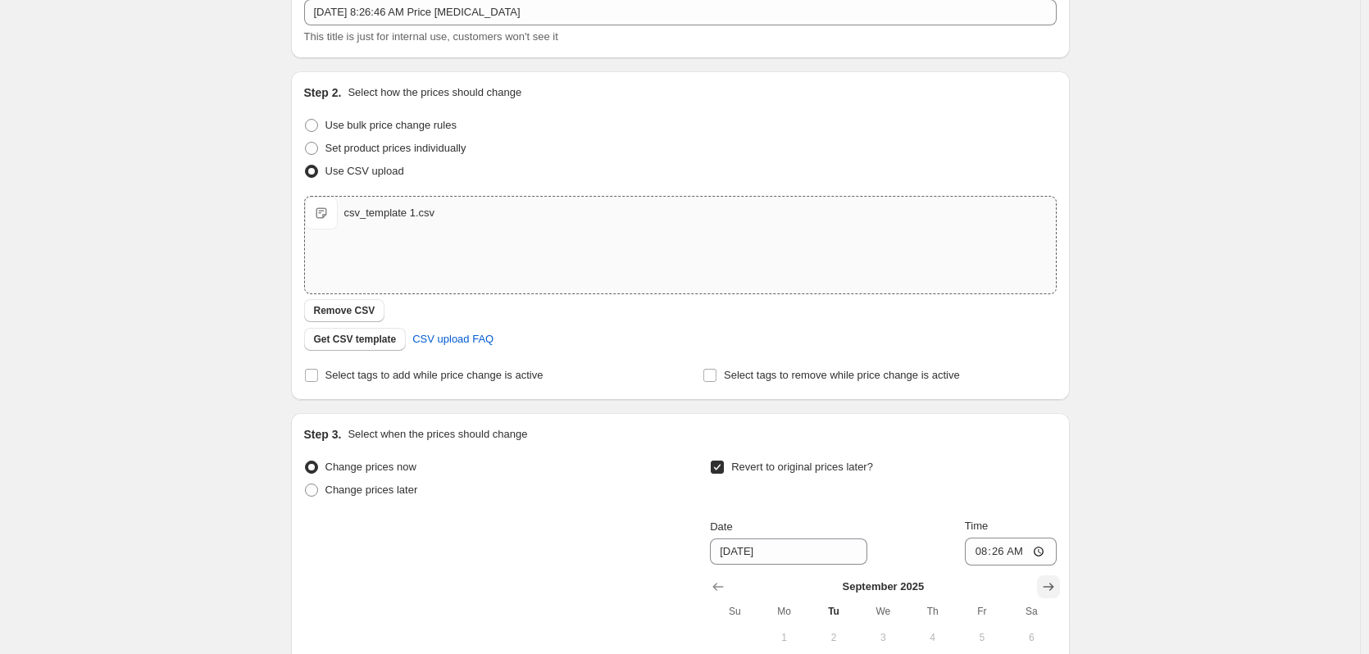
click at [1048, 585] on icon "Show next month, October 2025" at bounding box center [1049, 587] width 16 height 16
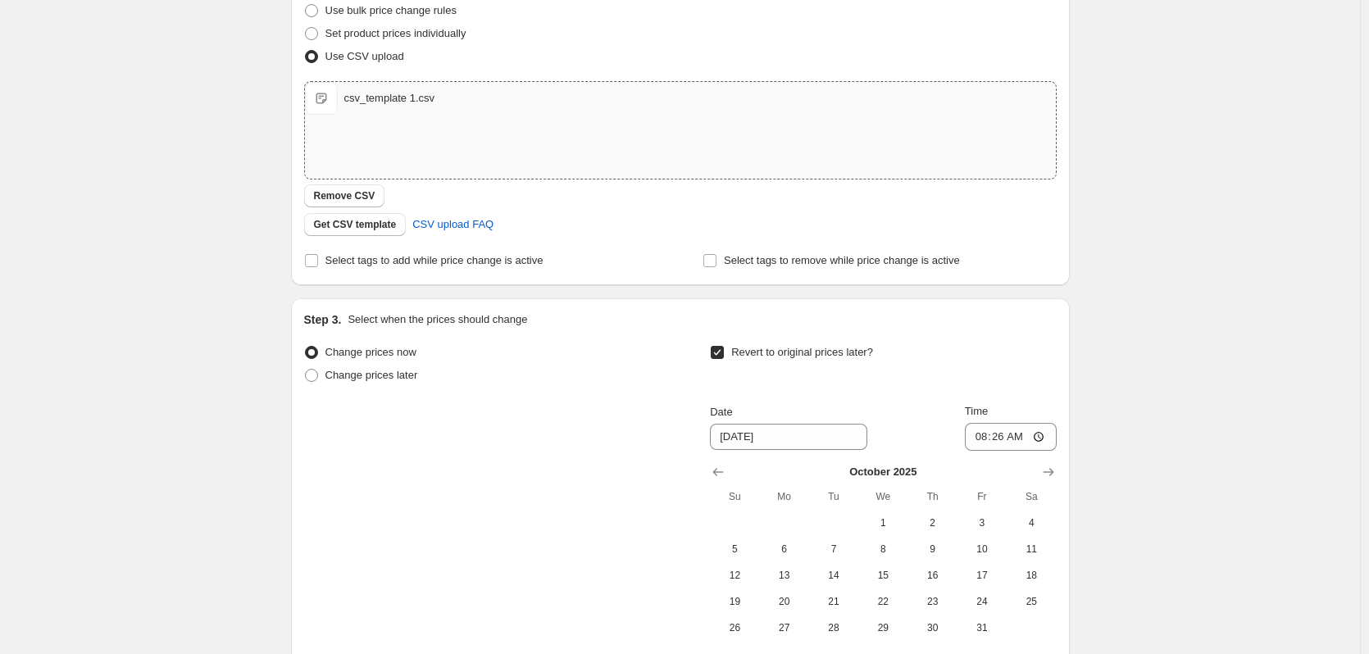
scroll to position [386, 0]
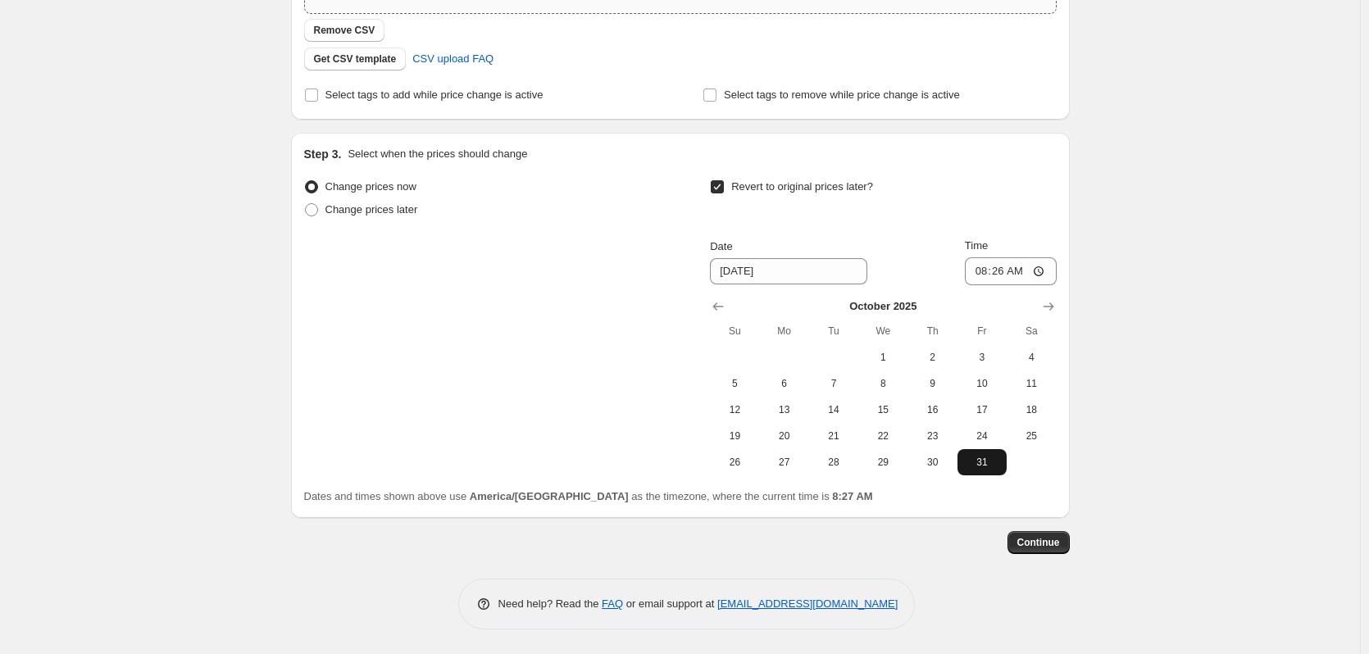
click at [985, 460] on span "31" at bounding box center [982, 462] width 36 height 13
type input "[DATE]"
click at [986, 260] on input "08:26" at bounding box center [1011, 271] width 92 height 28
type input "12:59"
click at [1047, 544] on span "Continue" at bounding box center [1039, 542] width 43 height 13
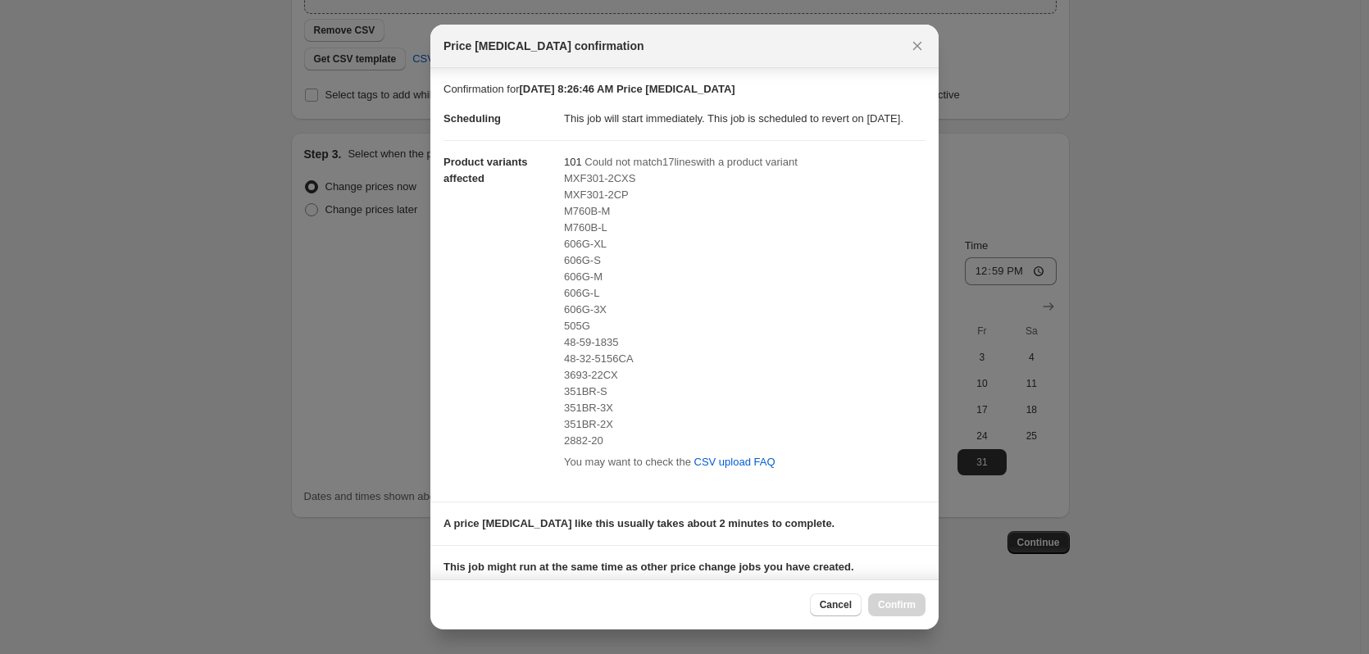
scroll to position [238, 0]
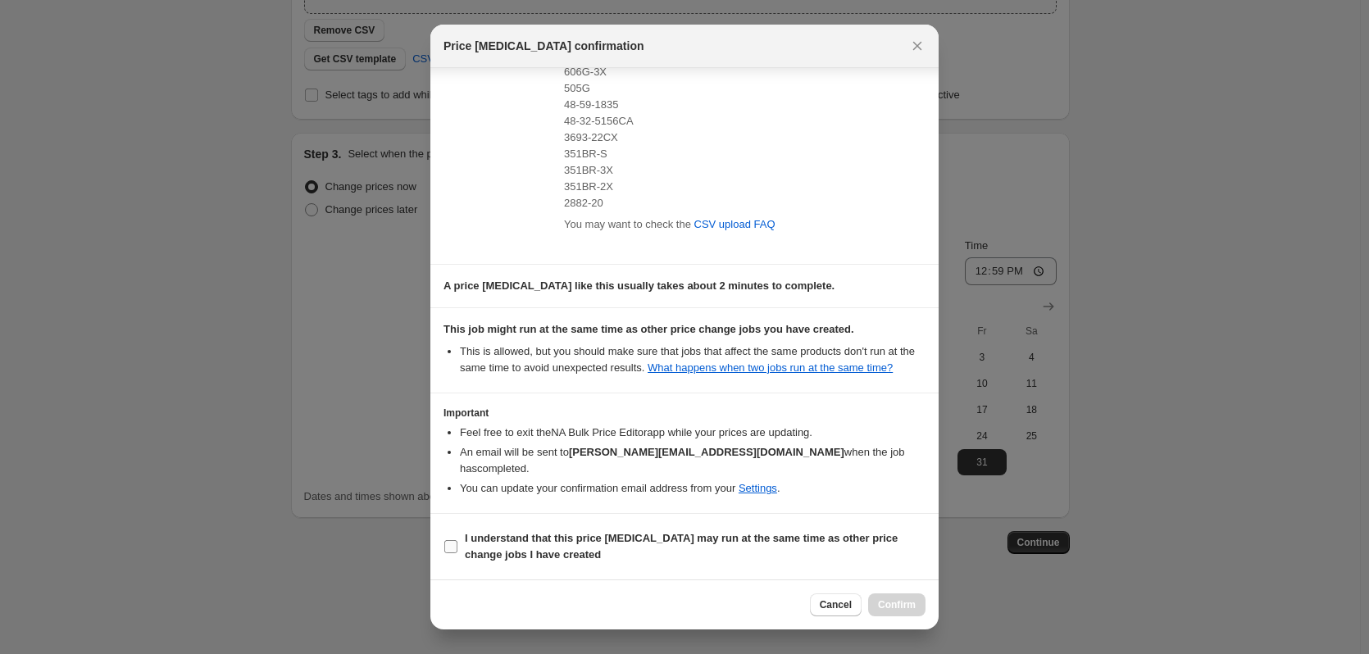
click at [543, 542] on b "I understand that this price [MEDICAL_DATA] may run at the same time as other p…" at bounding box center [681, 546] width 433 height 29
click at [458, 542] on input "I understand that this price [MEDICAL_DATA] may run at the same time as other p…" at bounding box center [450, 546] width 13 height 13
checkbox input "true"
click at [909, 610] on span "Confirm" at bounding box center [897, 605] width 38 height 13
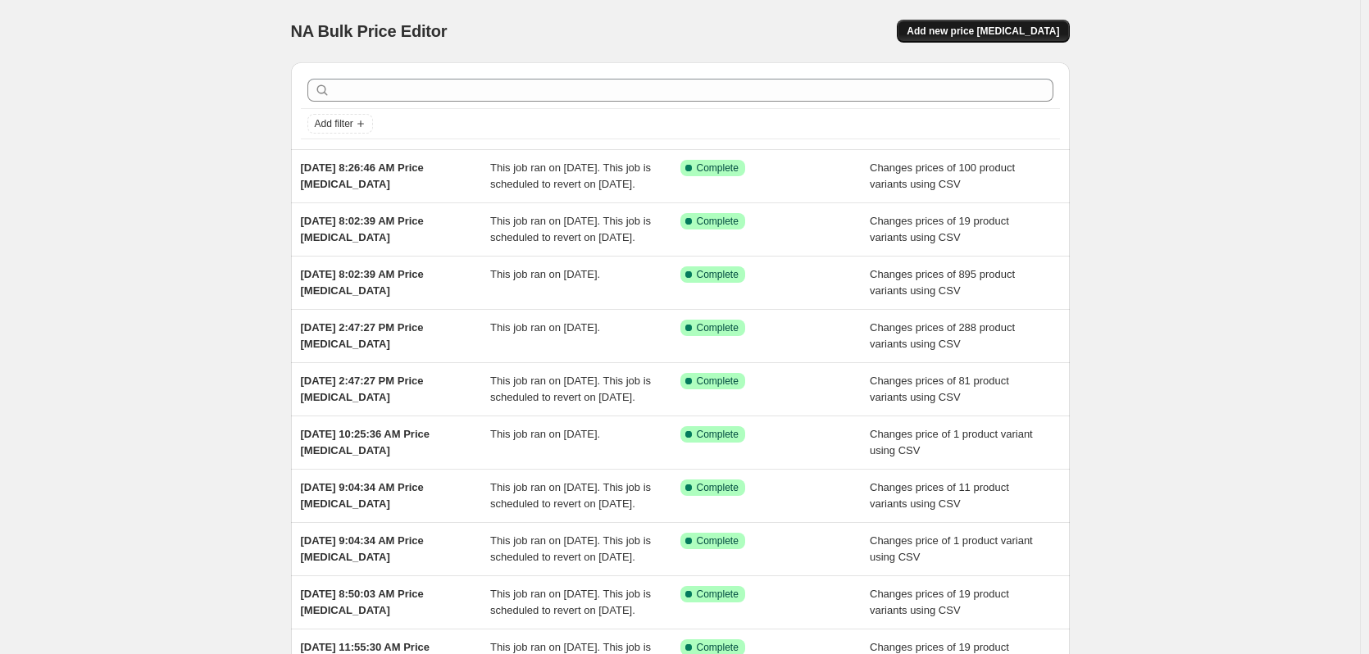
click at [1019, 24] on button "Add new price [MEDICAL_DATA]" at bounding box center [983, 31] width 172 height 23
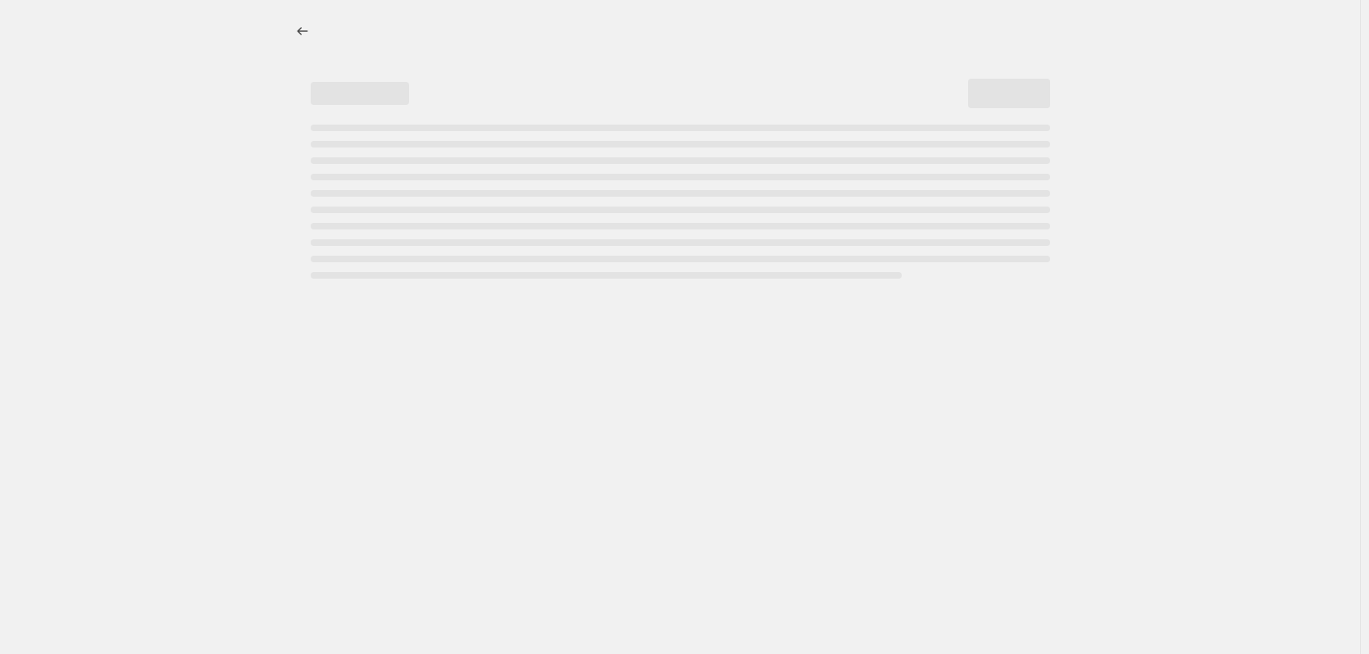
select select "percentage"
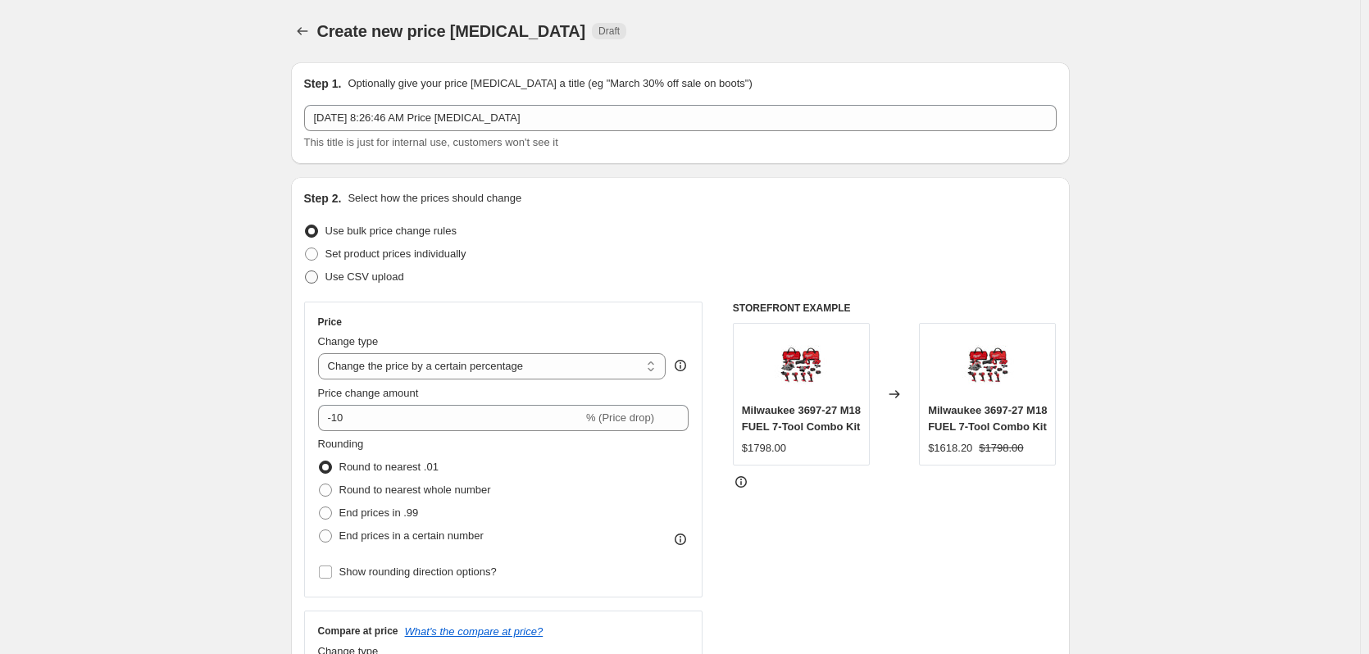
click at [391, 274] on span "Use CSV upload" at bounding box center [365, 277] width 79 height 12
click at [306, 271] on input "Use CSV upload" at bounding box center [305, 271] width 1 height 1
radio input "true"
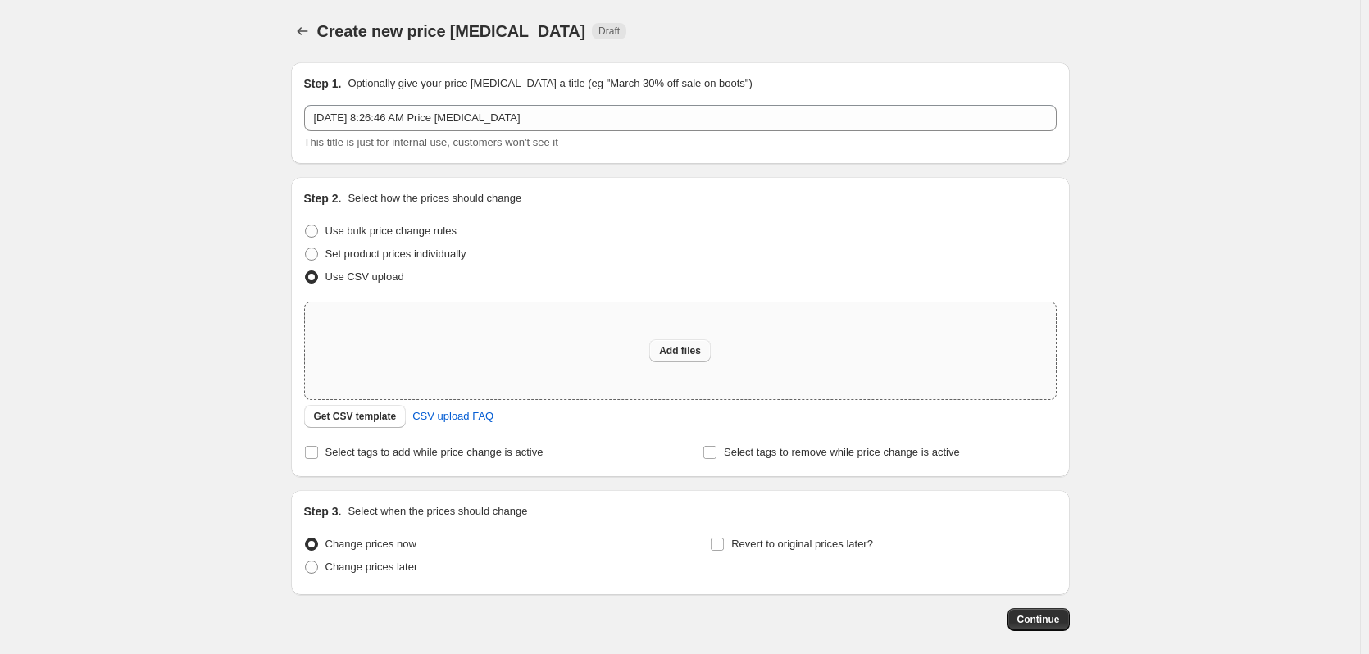
click at [695, 354] on span "Add files" at bounding box center [680, 350] width 42 height 13
type input "C:\fakepath\csv_template 1.csv"
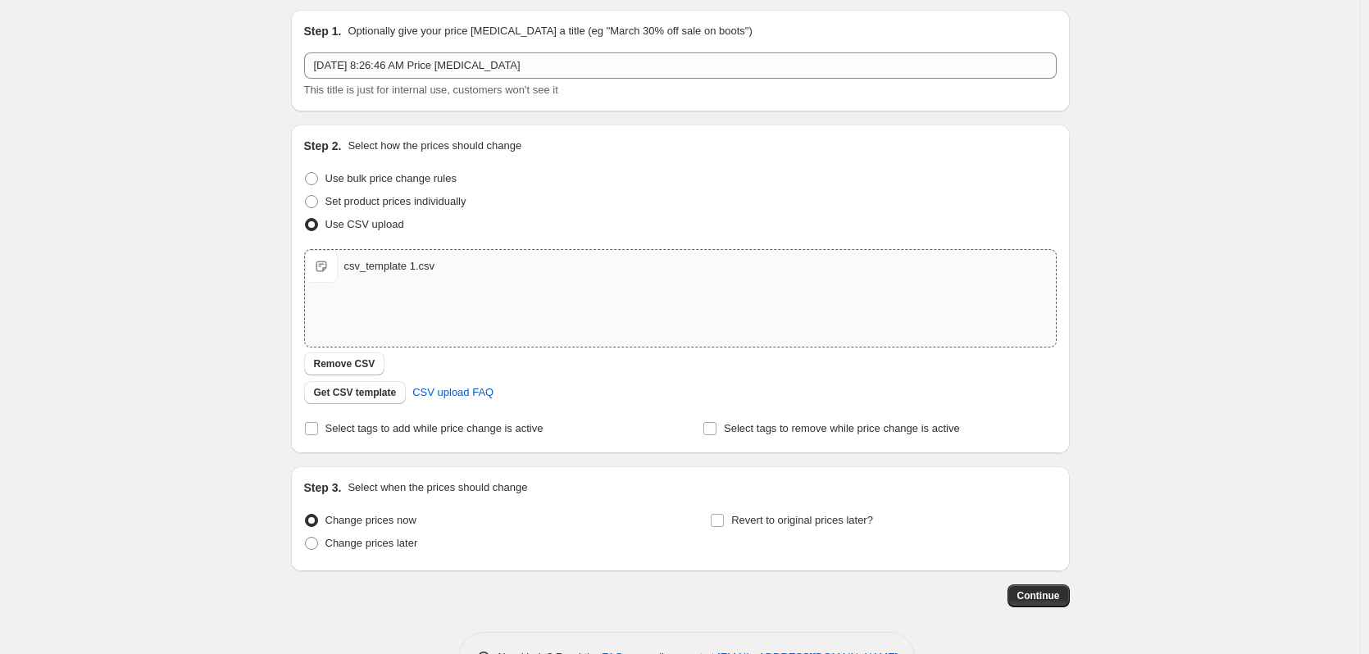
scroll to position [106, 0]
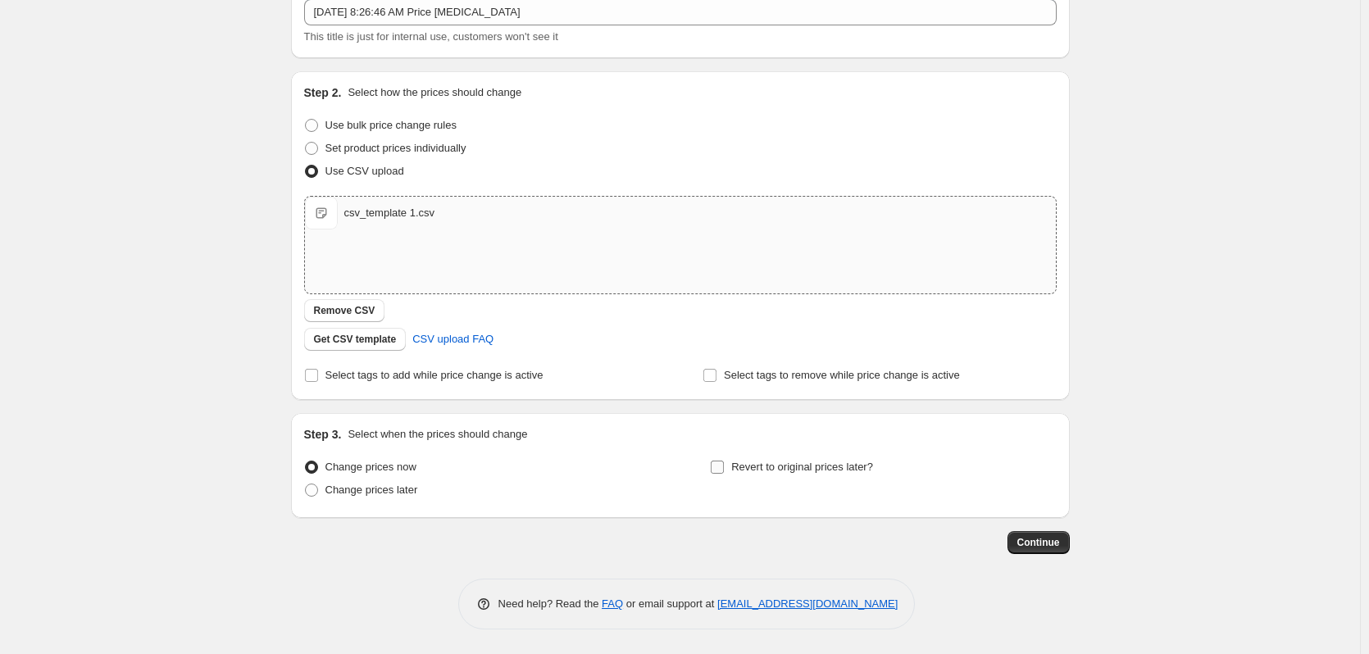
drag, startPoint x: 758, startPoint y: 467, endPoint x: 881, endPoint y: 489, distance: 124.8
click at [758, 467] on span "Revert to original prices later?" at bounding box center [802, 467] width 142 height 12
click at [724, 467] on input "Revert to original prices later?" at bounding box center [717, 467] width 13 height 13
checkbox input "true"
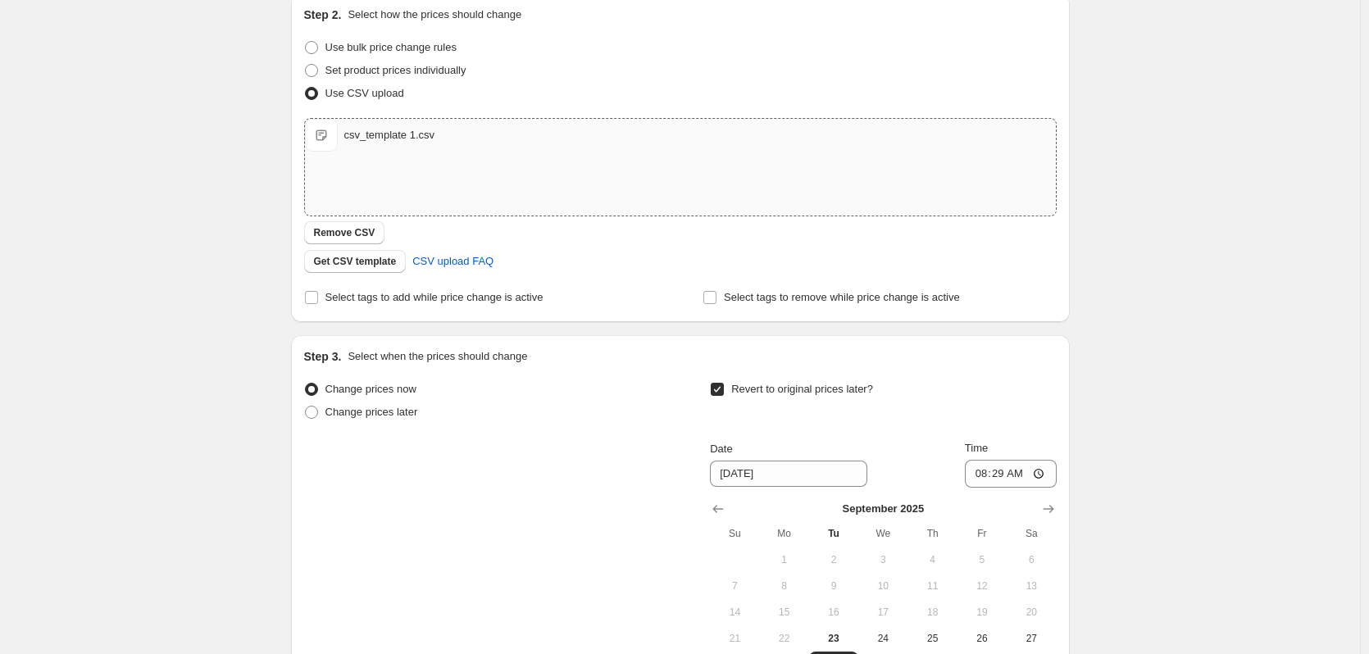
scroll to position [386, 0]
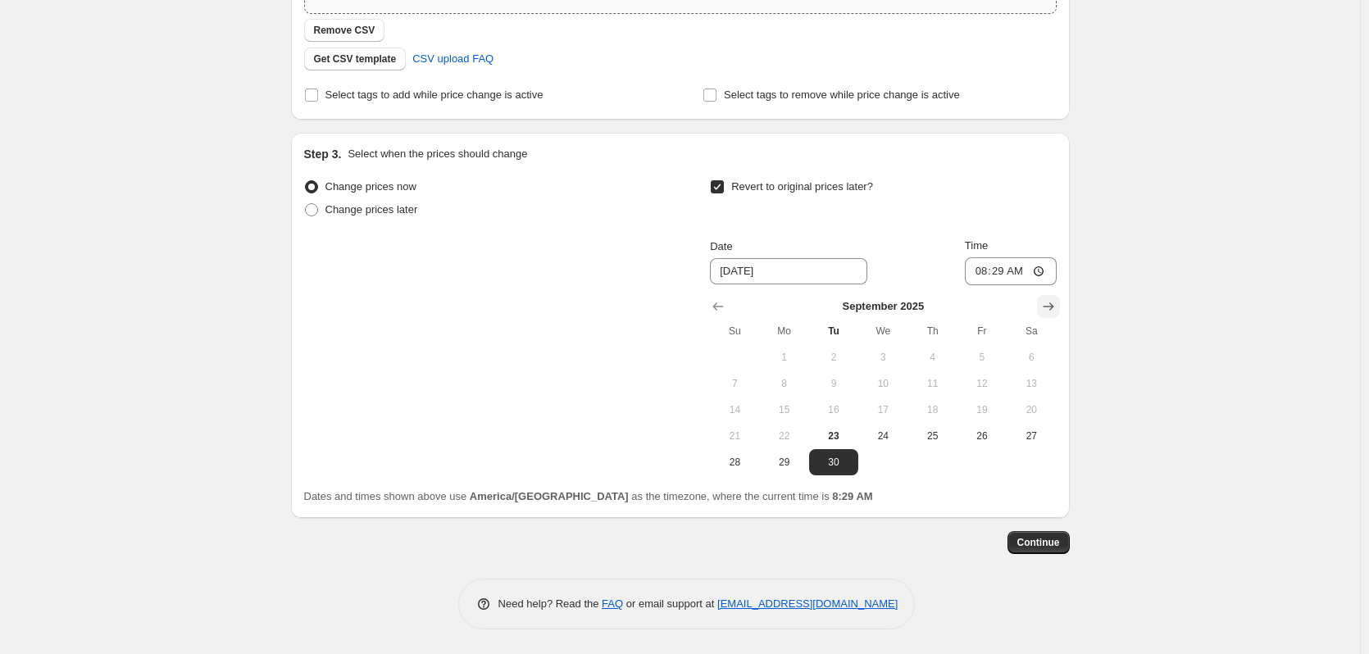
click at [1043, 304] on button "Show next month, October 2025" at bounding box center [1048, 306] width 23 height 23
click at [1043, 304] on button "Show next month, November 2025" at bounding box center [1048, 306] width 23 height 23
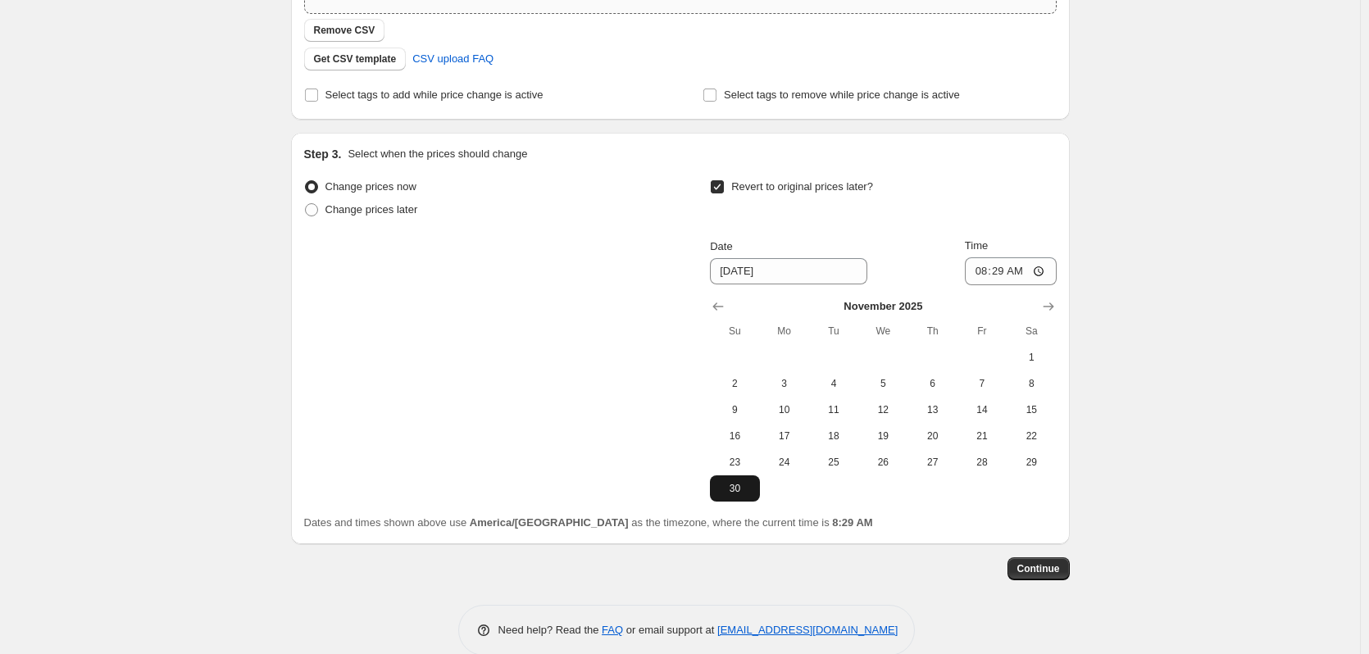
click at [742, 494] on span "30" at bounding box center [735, 488] width 36 height 13
type input "[DATE]"
click at [989, 270] on input "08:29" at bounding box center [1011, 271] width 92 height 28
type input "12:54"
click at [1041, 567] on span "Continue" at bounding box center [1039, 568] width 43 height 13
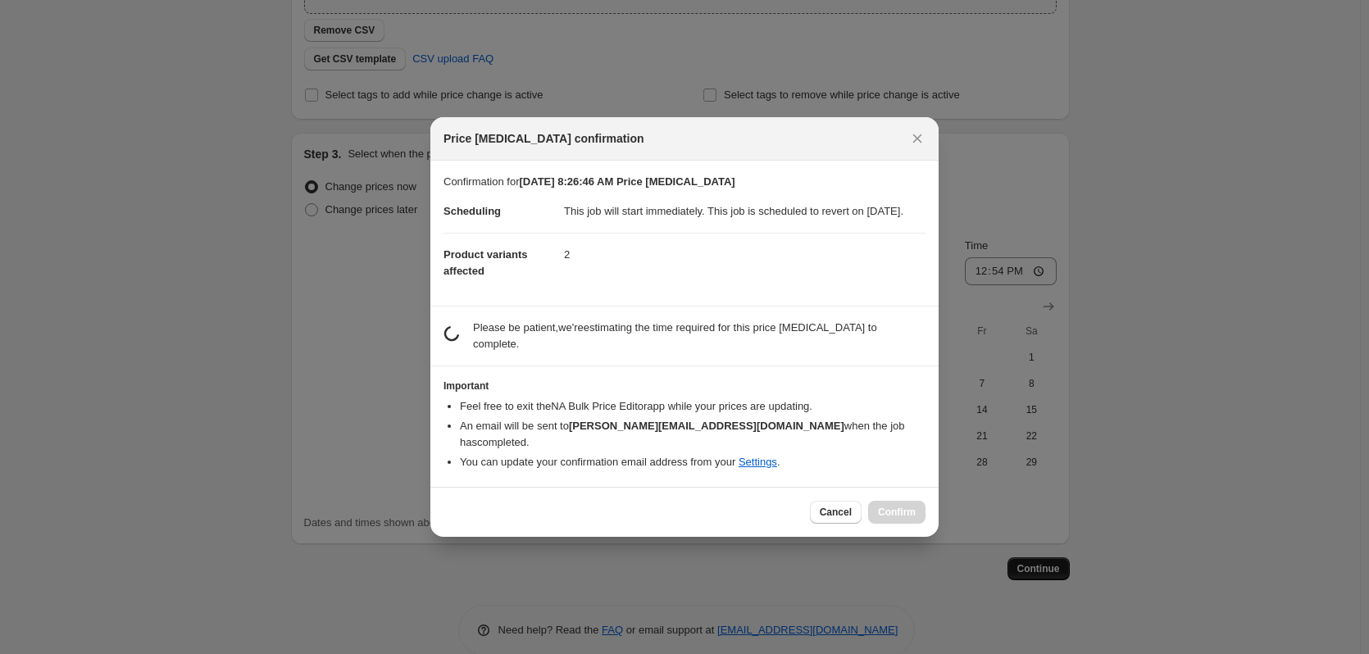
scroll to position [0, 0]
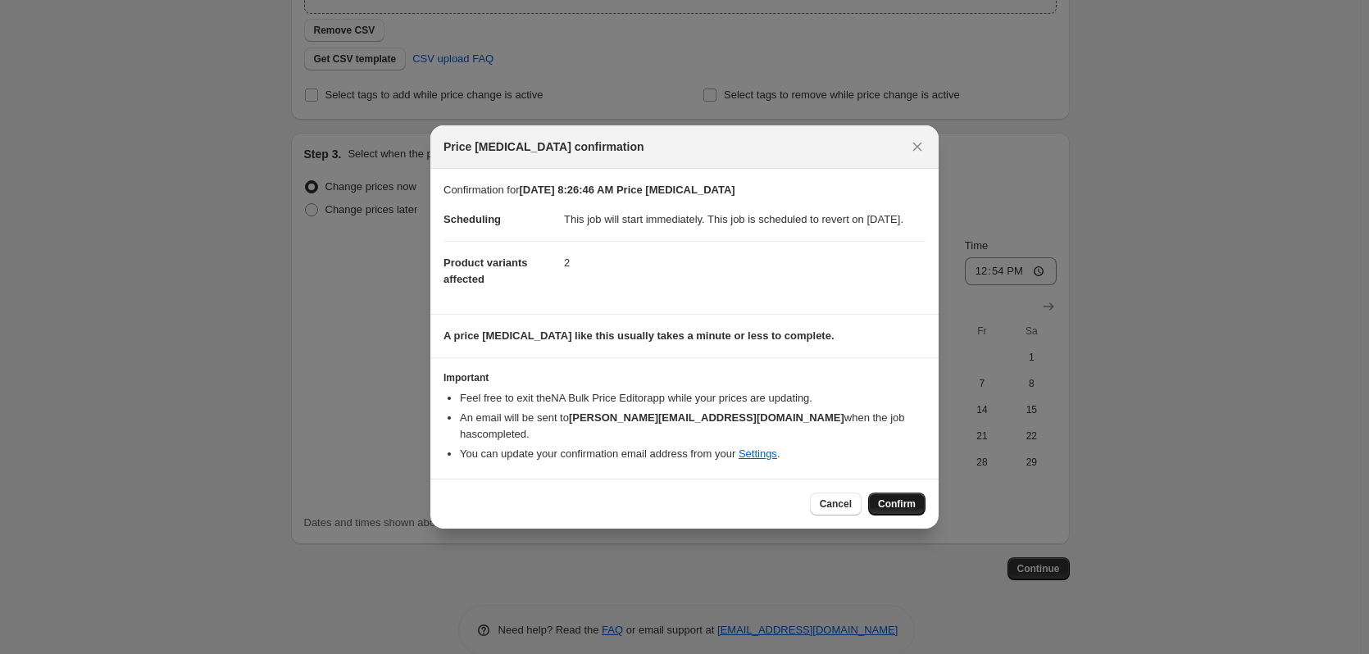
click at [889, 506] on span "Confirm" at bounding box center [897, 504] width 38 height 13
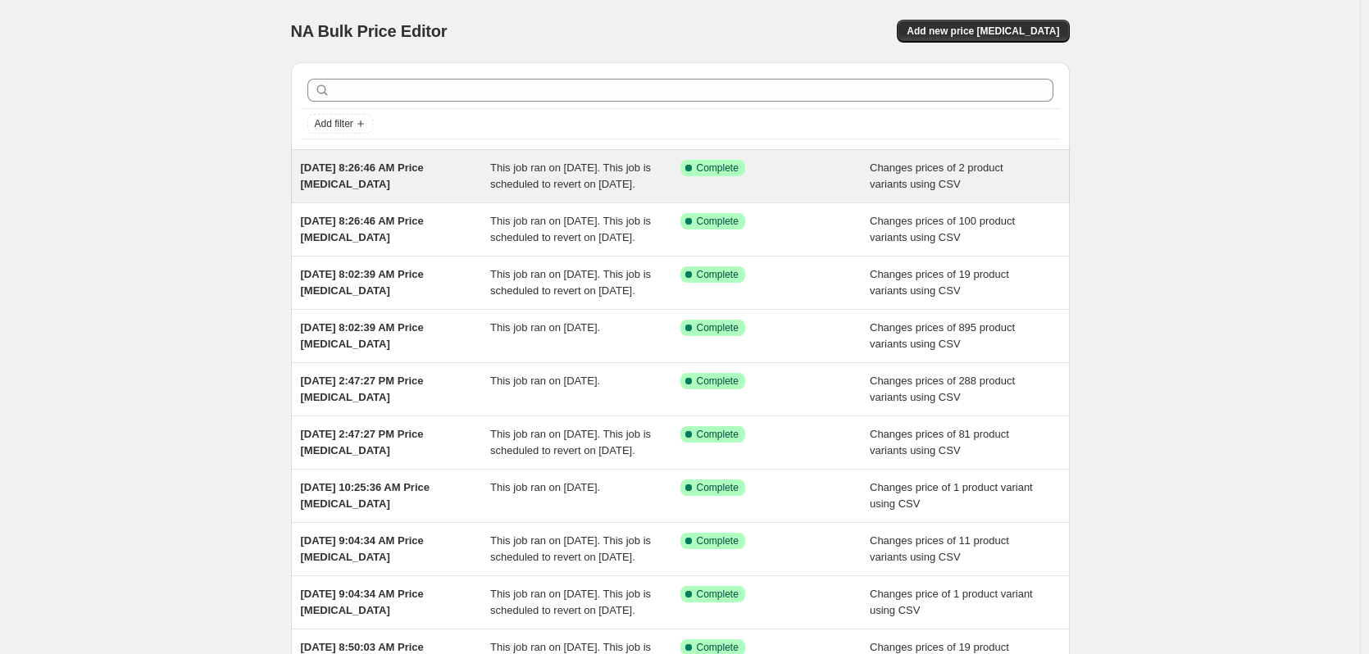
click at [468, 188] on div "Sep 23, 2025, 8:26:46 AM Price change job" at bounding box center [396, 176] width 190 height 33
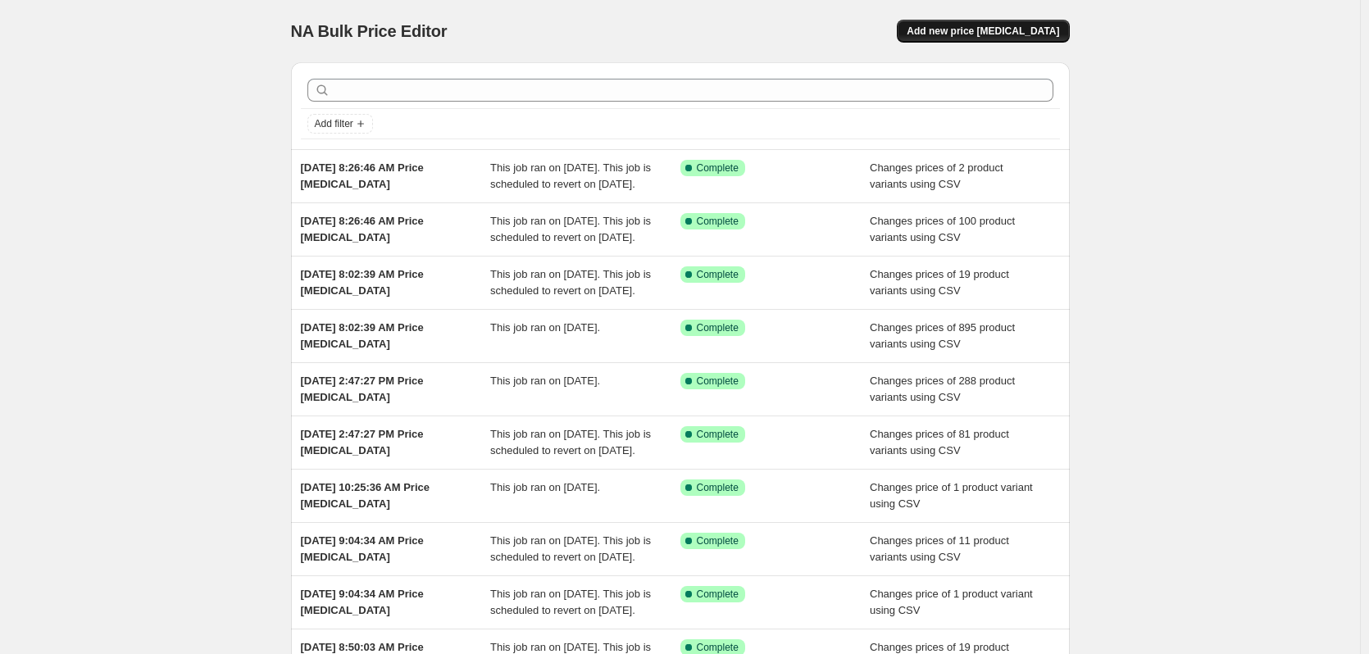
click at [1000, 29] on span "Add new price [MEDICAL_DATA]" at bounding box center [983, 31] width 153 height 13
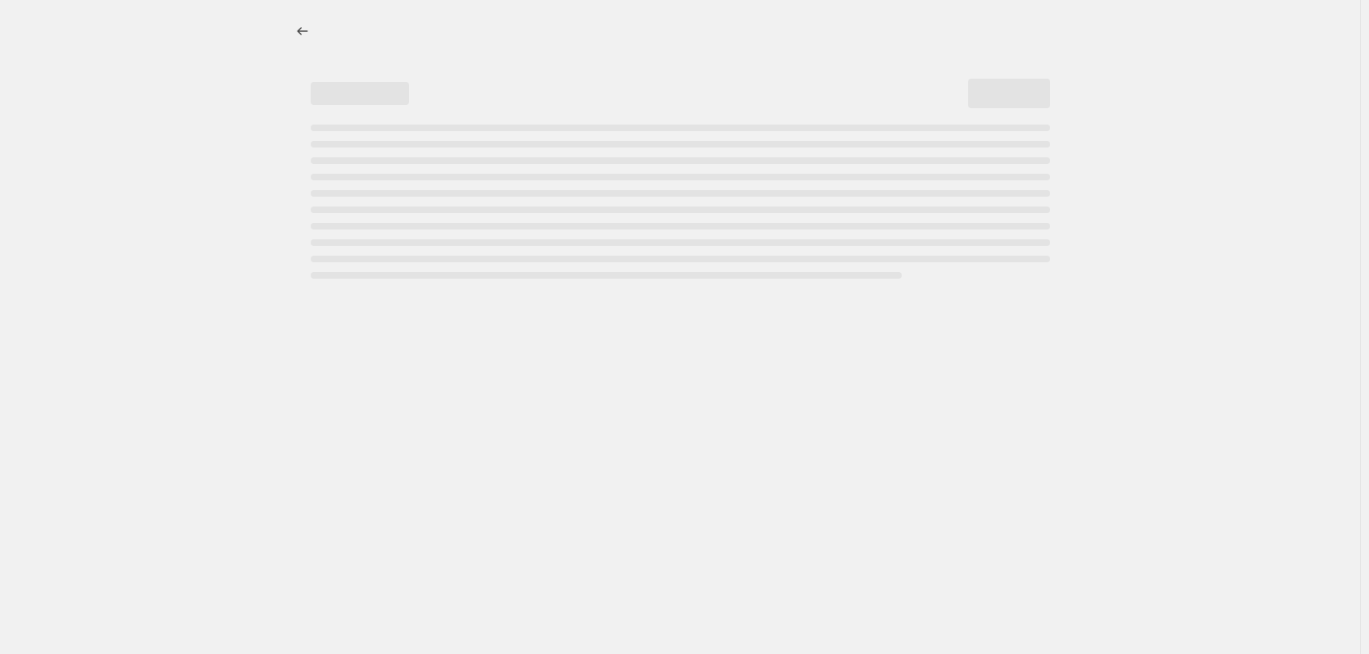
select select "percentage"
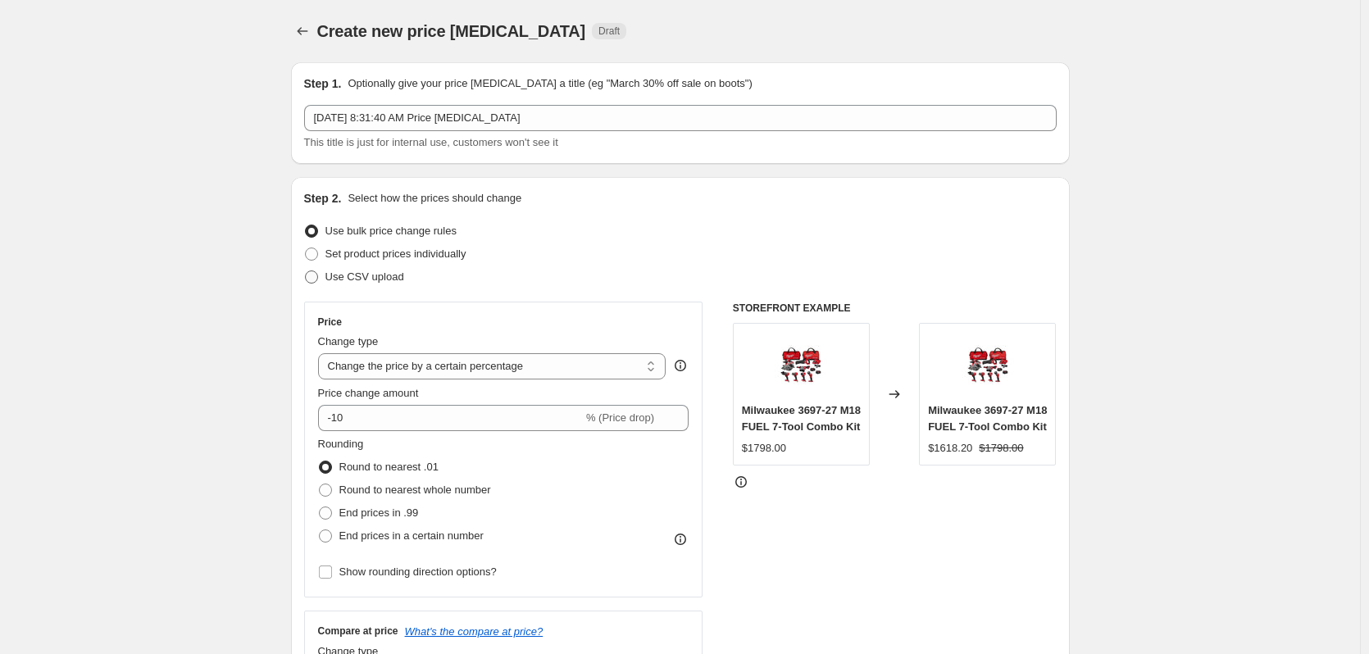
click at [387, 279] on span "Use CSV upload" at bounding box center [365, 277] width 79 height 12
click at [306, 271] on input "Use CSV upload" at bounding box center [305, 271] width 1 height 1
radio input "true"
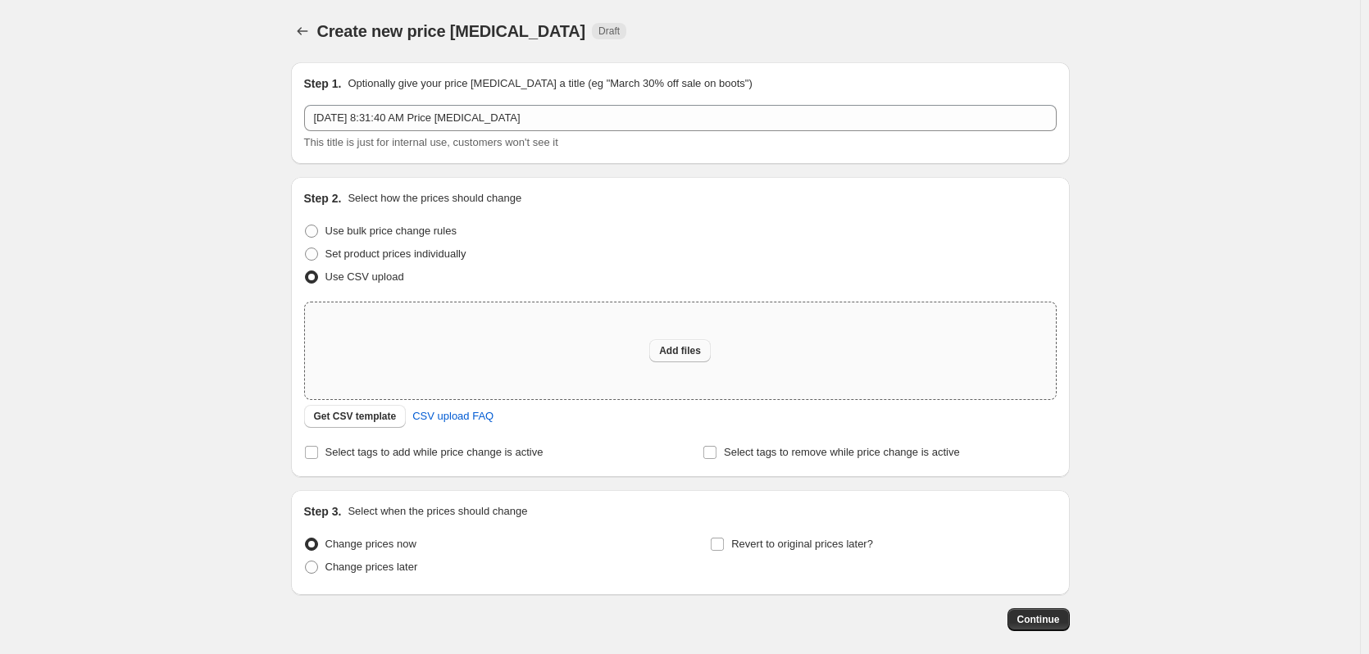
click at [691, 357] on button "Add files" at bounding box center [679, 350] width 61 height 23
type input "C:\fakepath\csv_template 1.csv"
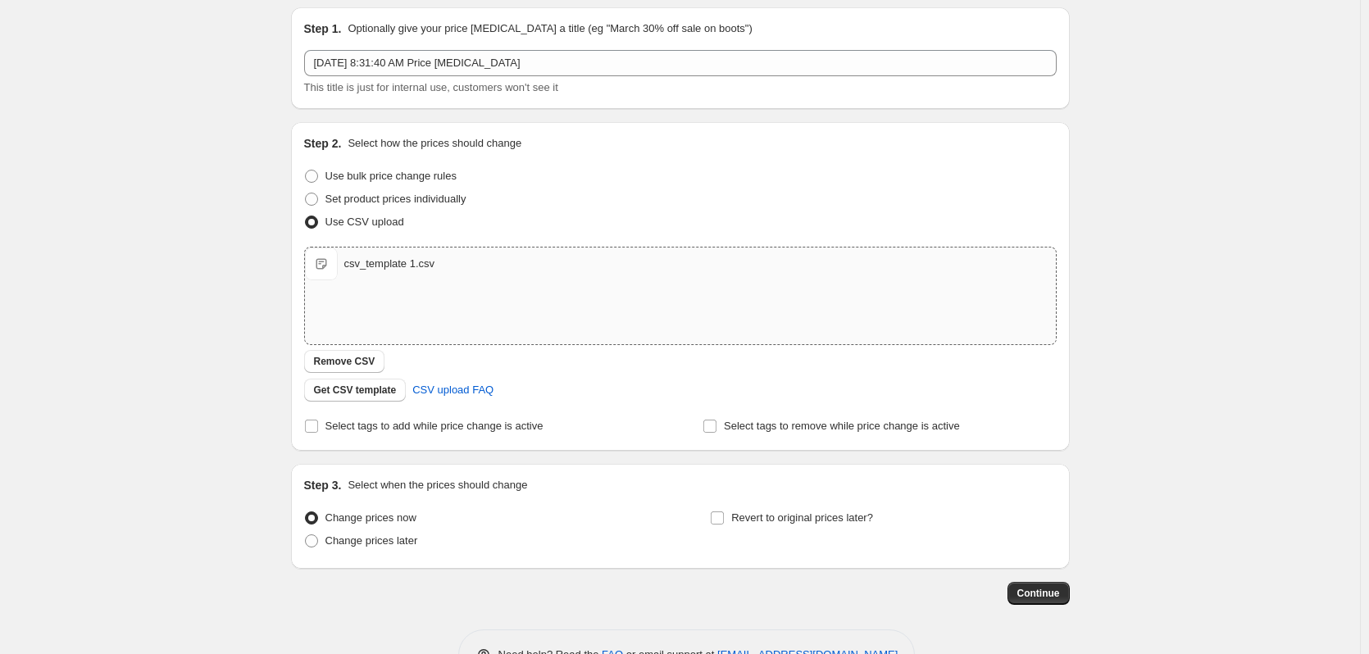
scroll to position [106, 0]
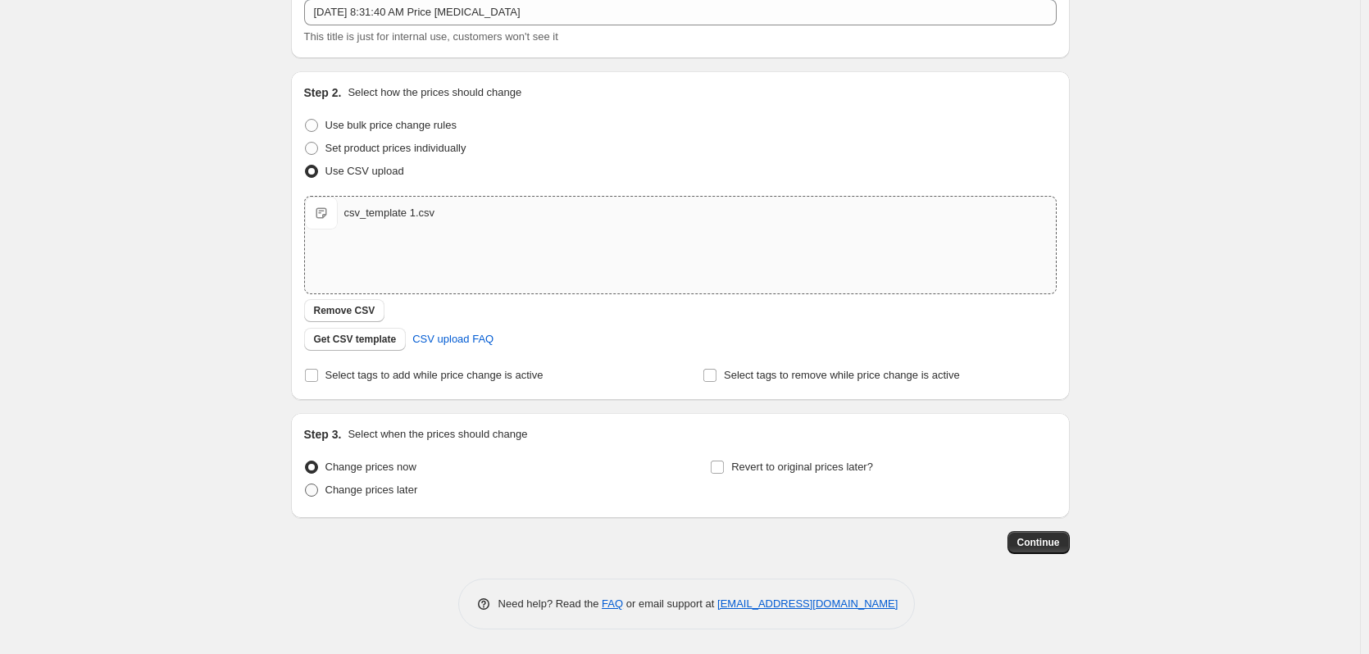
click at [407, 490] on span "Change prices later" at bounding box center [372, 490] width 93 height 12
click at [306, 485] on input "Change prices later" at bounding box center [305, 484] width 1 height 1
radio input "true"
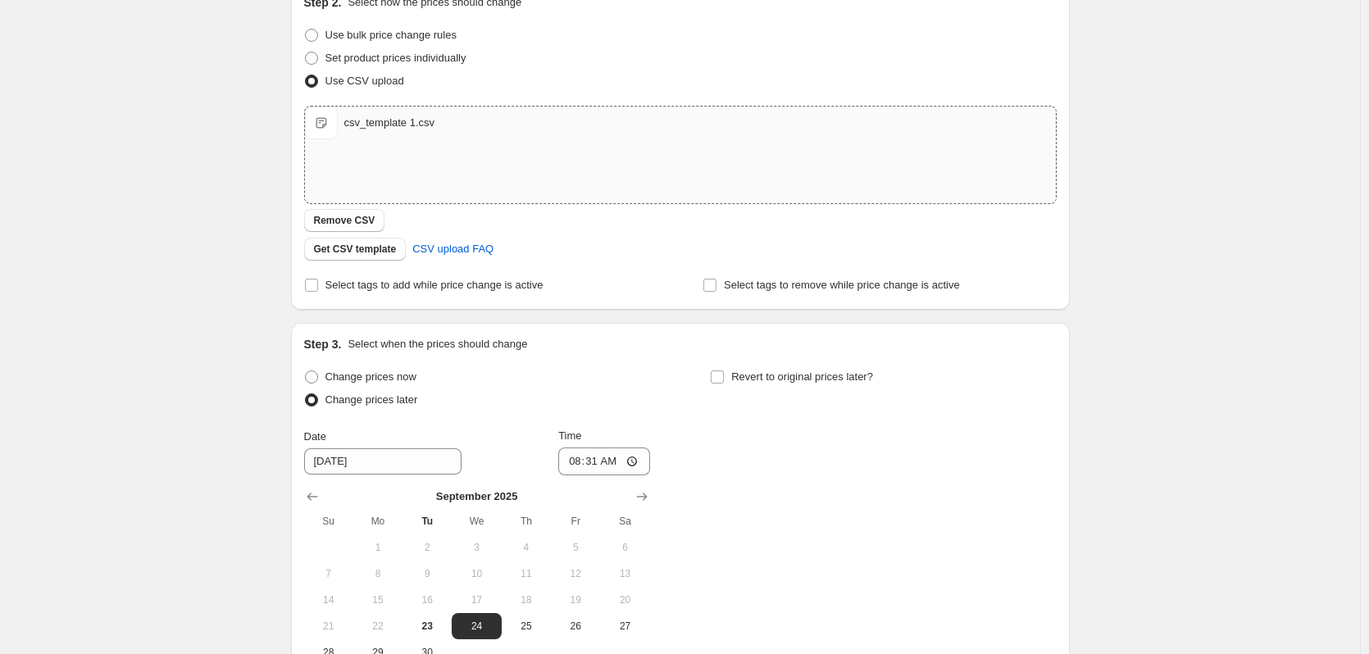
scroll to position [352, 0]
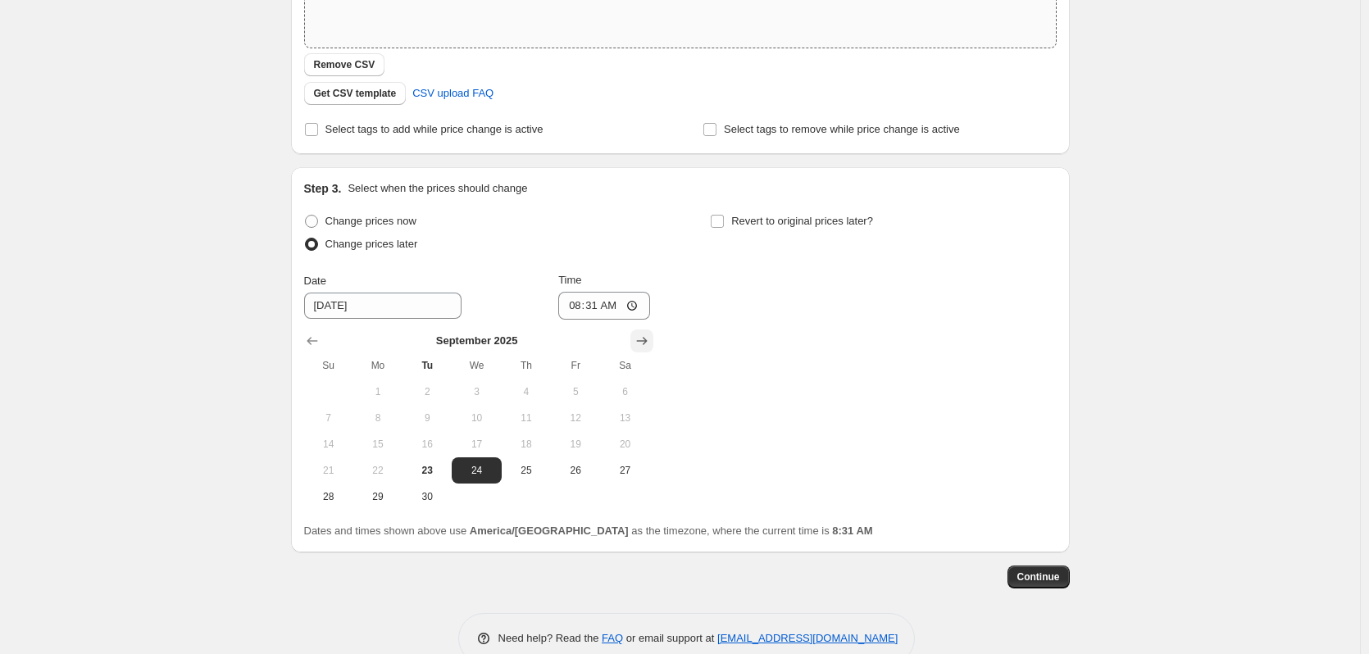
click at [644, 344] on icon "Show next month, October 2025" at bounding box center [642, 341] width 16 height 16
click at [485, 477] on button "22" at bounding box center [476, 471] width 49 height 26
type input "10/22/2025"
click at [579, 304] on input "08:31" at bounding box center [604, 306] width 92 height 28
type input "00:59"
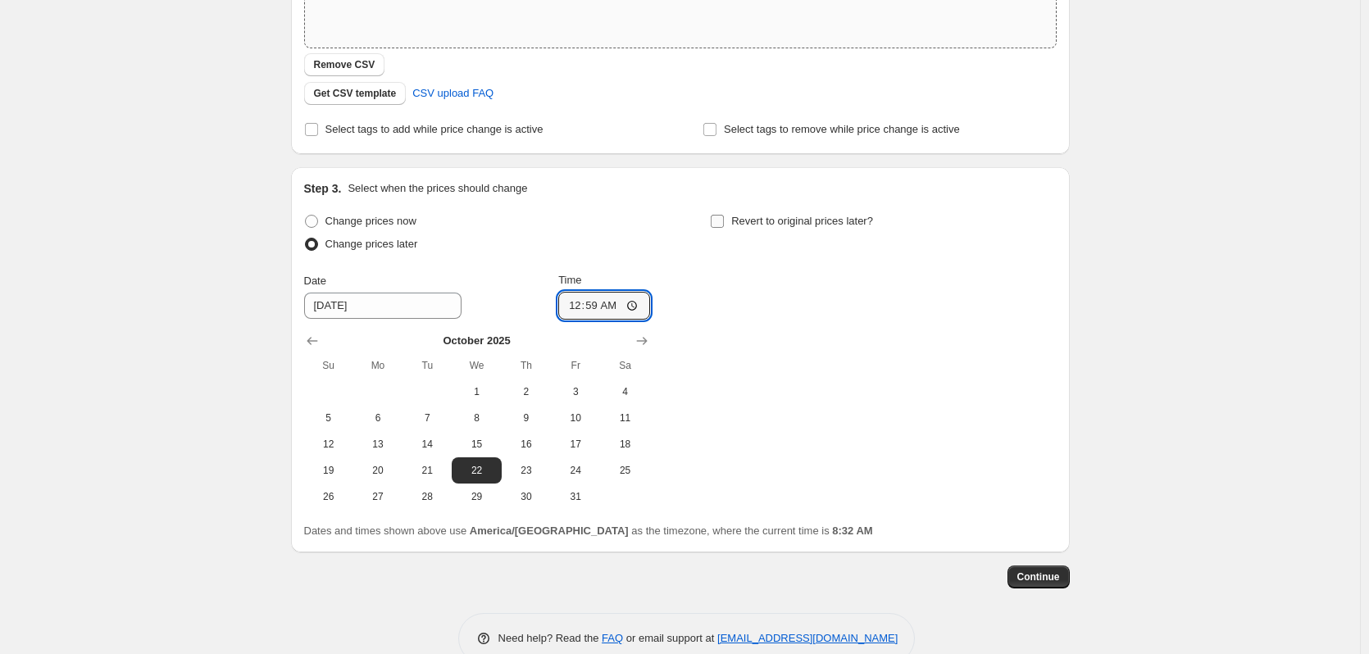
click at [718, 221] on input "Revert to original prices later?" at bounding box center [717, 221] width 13 height 13
checkbox input "true"
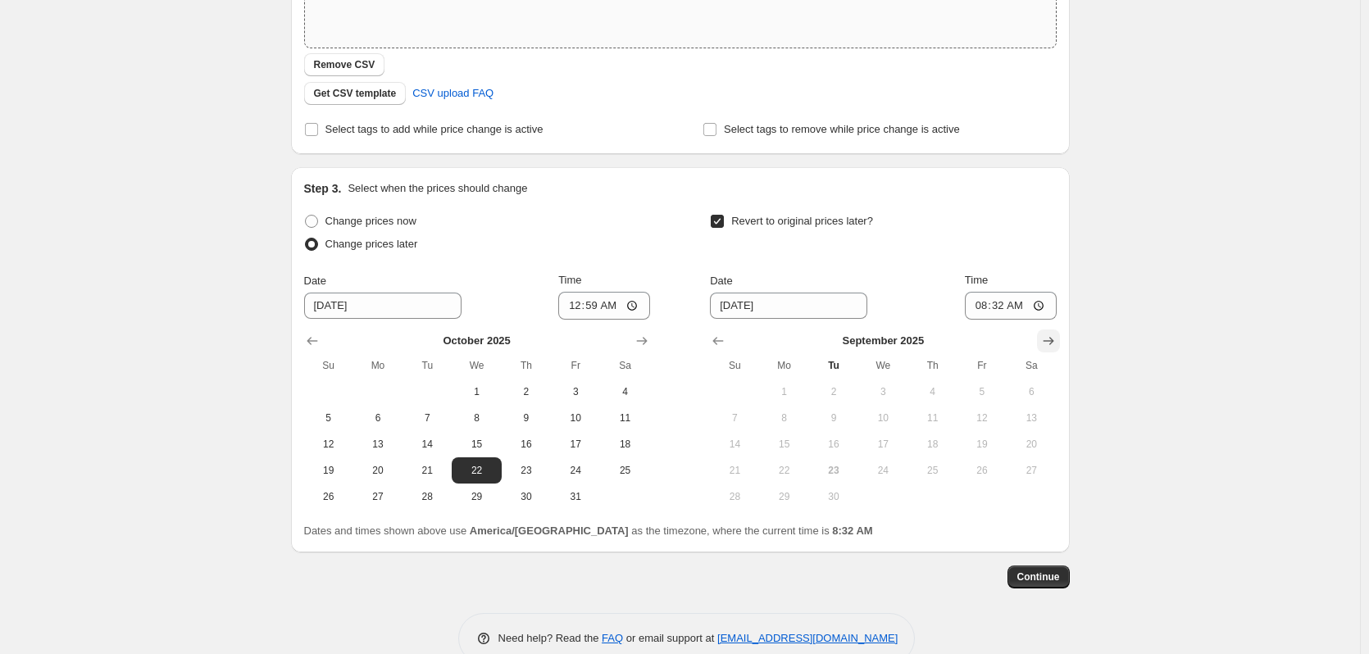
click at [1049, 339] on icon "Show next month, October 2025" at bounding box center [1049, 341] width 16 height 16
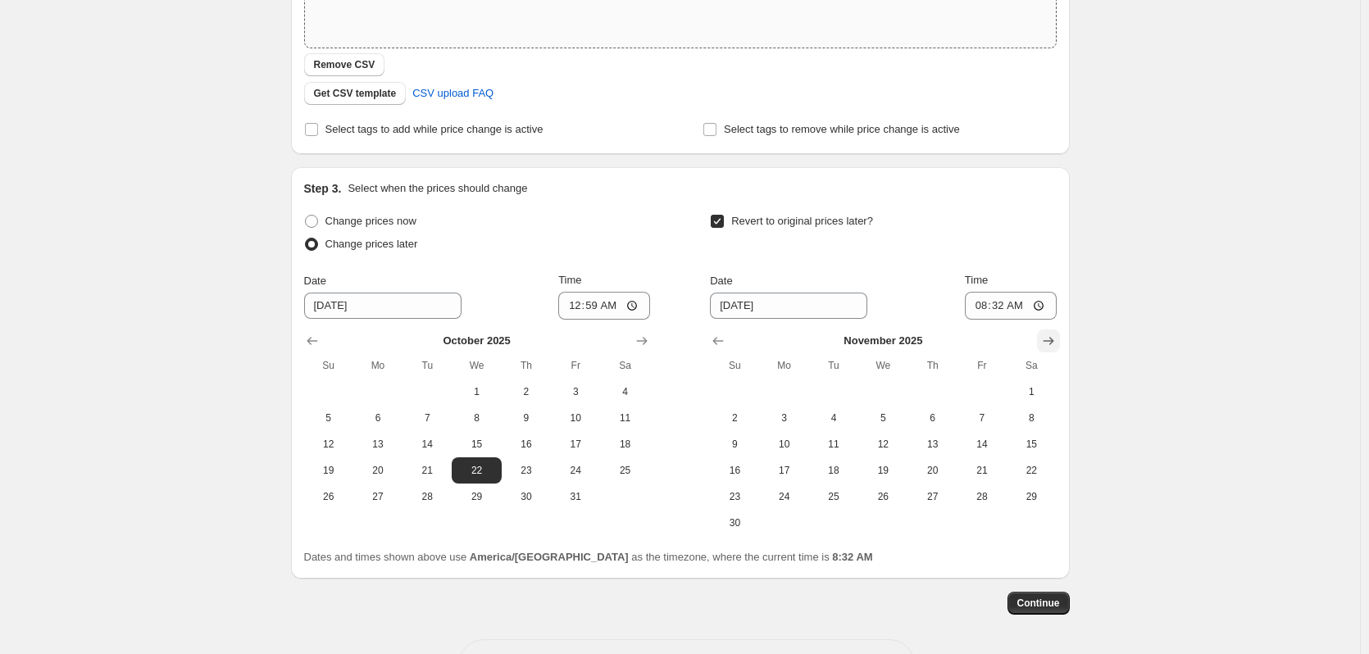
click at [1049, 339] on icon "Show next month, December 2025" at bounding box center [1049, 341] width 16 height 16
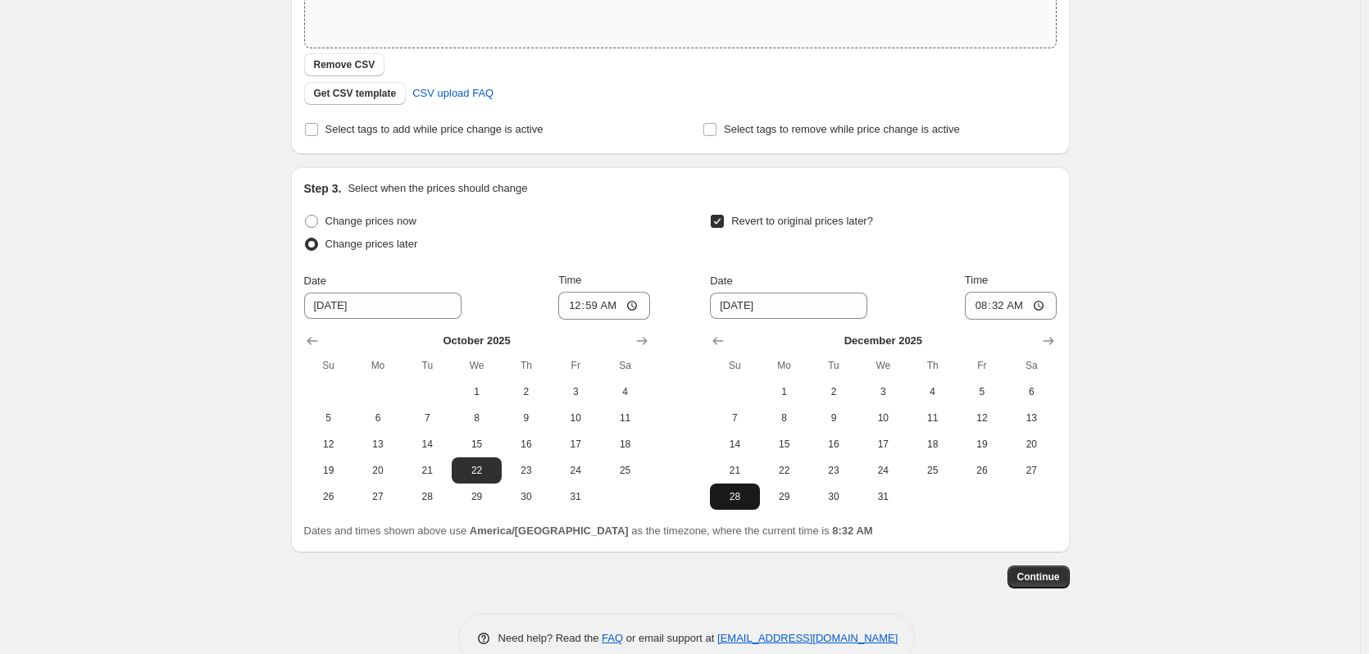
click at [740, 498] on span "28" at bounding box center [735, 496] width 36 height 13
type input "12/28/2025"
click at [979, 308] on input "08:32" at bounding box center [1011, 306] width 92 height 28
type input "12:59"
click at [1052, 572] on span "Continue" at bounding box center [1039, 577] width 43 height 13
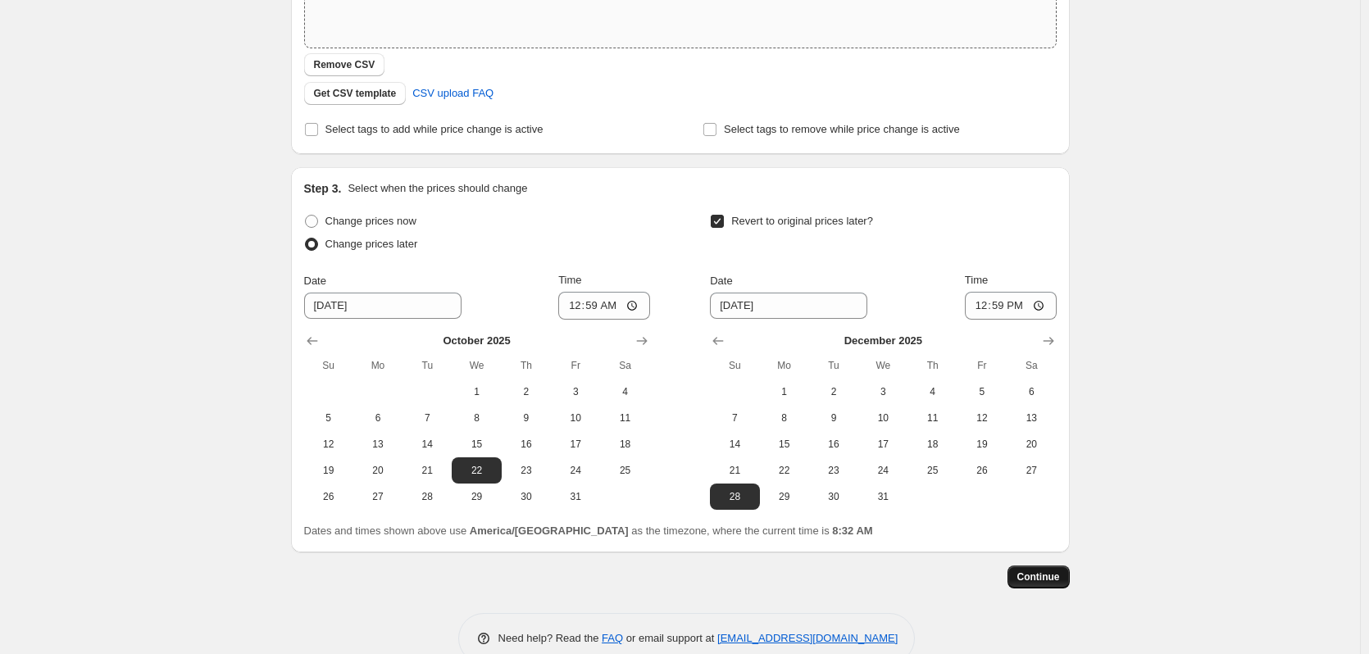
scroll to position [0, 0]
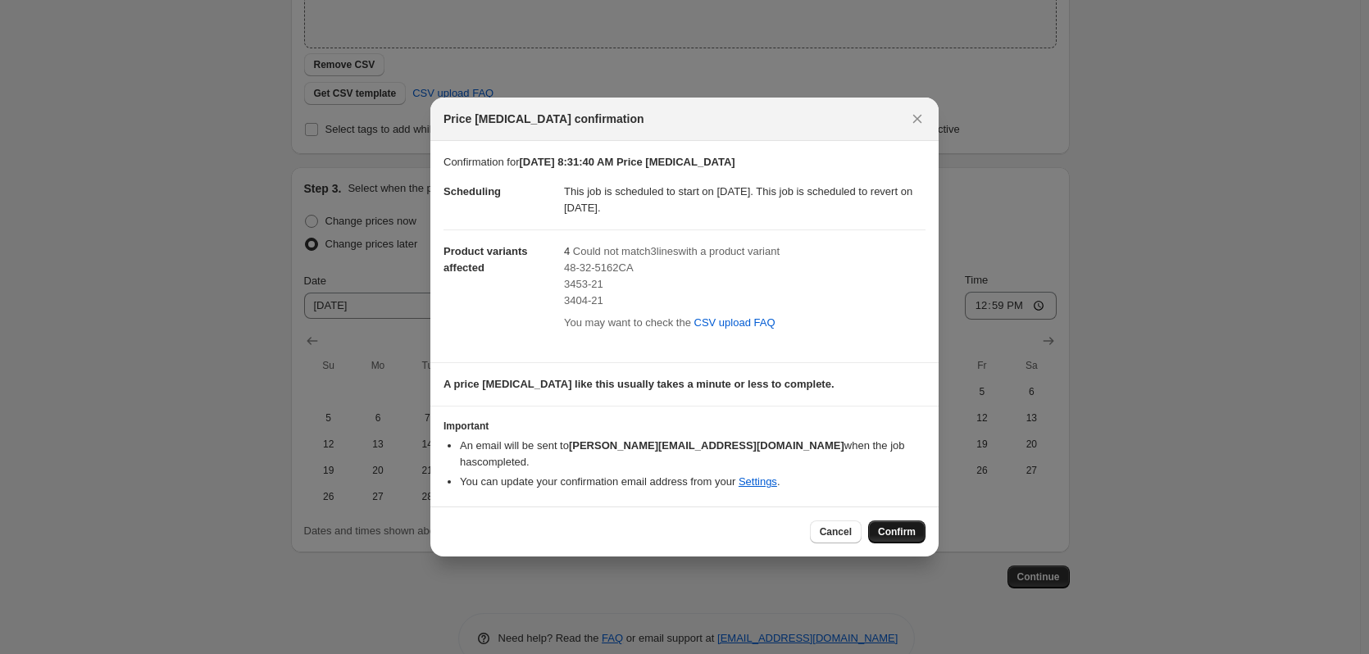
click at [903, 526] on span "Confirm" at bounding box center [897, 532] width 38 height 13
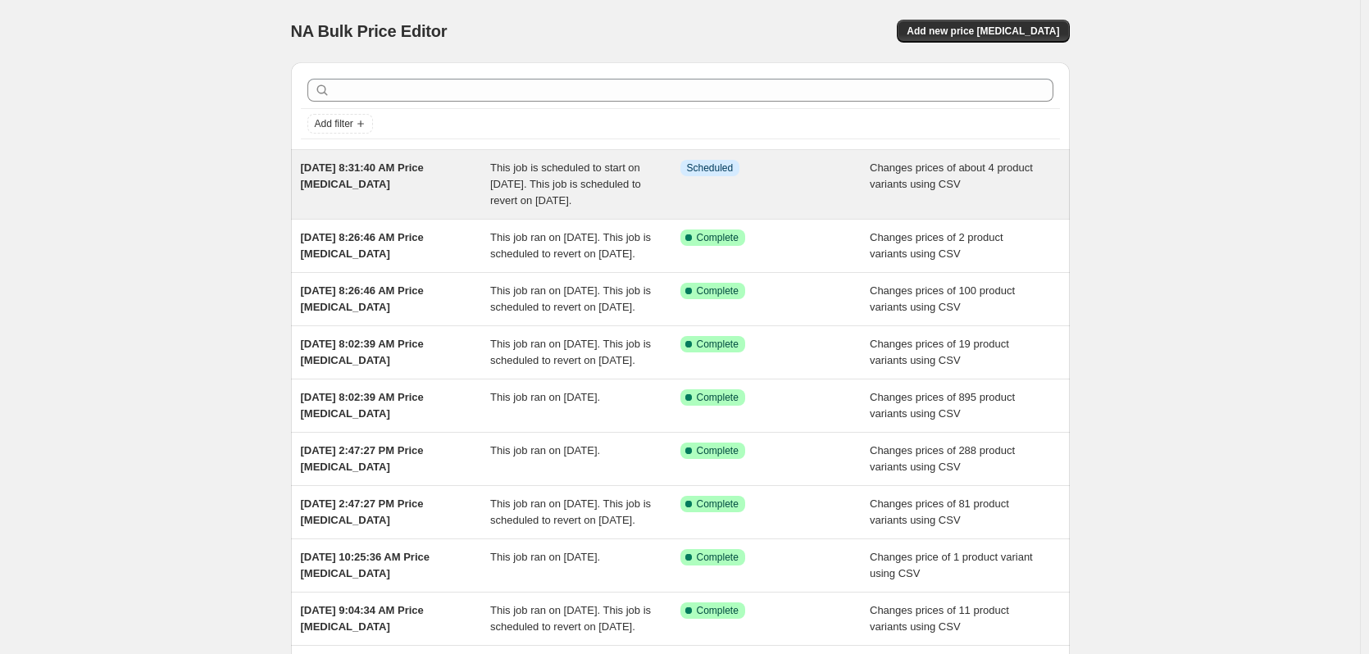
click at [497, 182] on span "This job is scheduled to start on October 22, 2025. This job is scheduled to re…" at bounding box center [565, 184] width 151 height 45
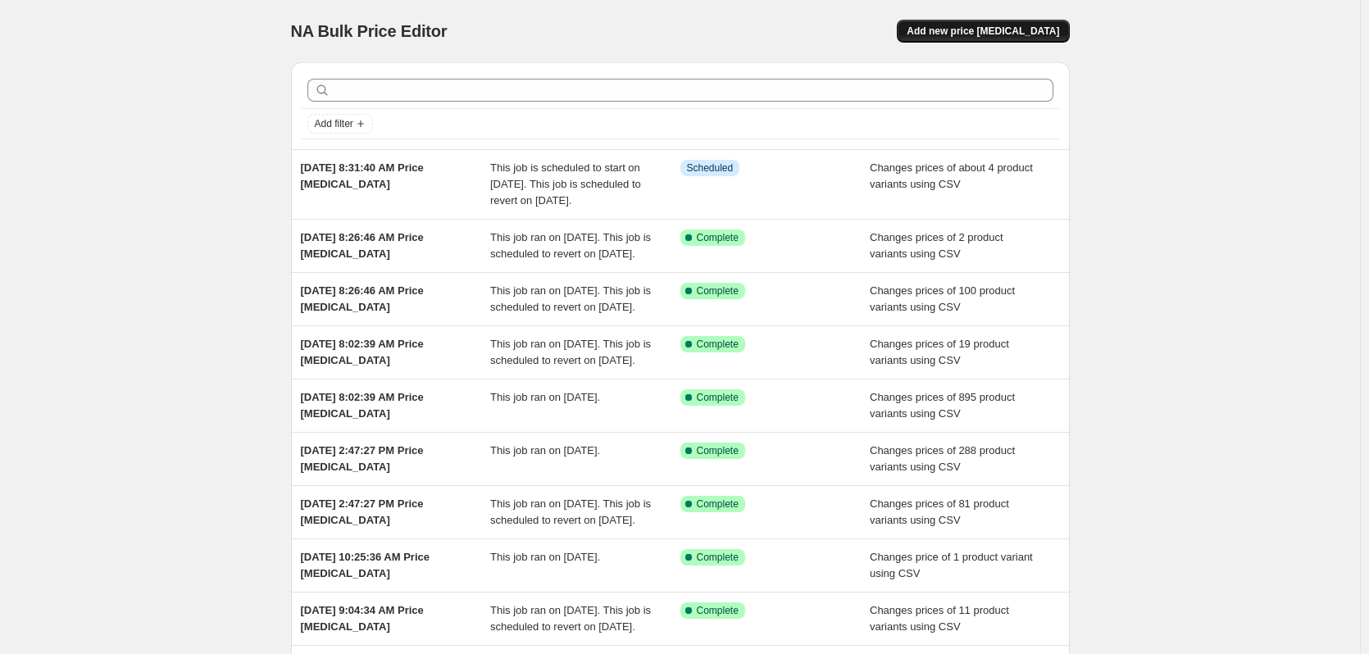
click at [984, 32] on span "Add new price [MEDICAL_DATA]" at bounding box center [983, 31] width 153 height 13
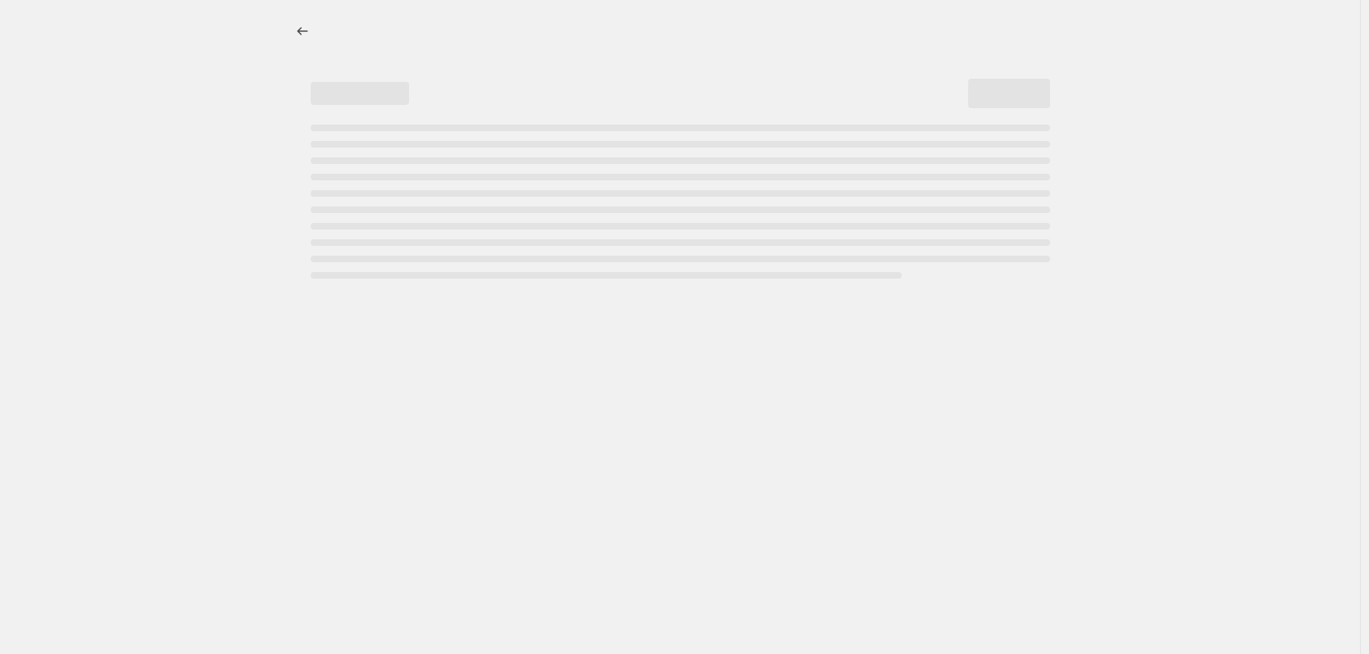
select select "percentage"
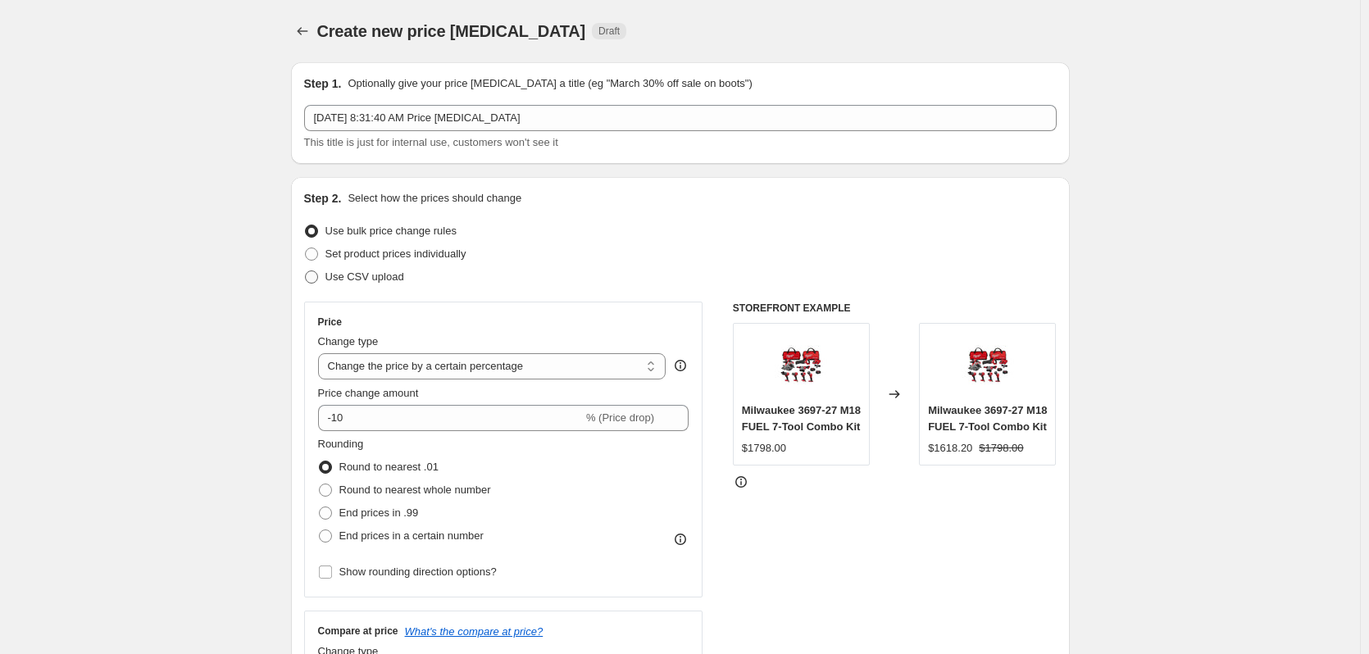
click at [376, 275] on span "Use CSV upload" at bounding box center [365, 277] width 79 height 12
click at [306, 271] on input "Use CSV upload" at bounding box center [305, 271] width 1 height 1
radio input "true"
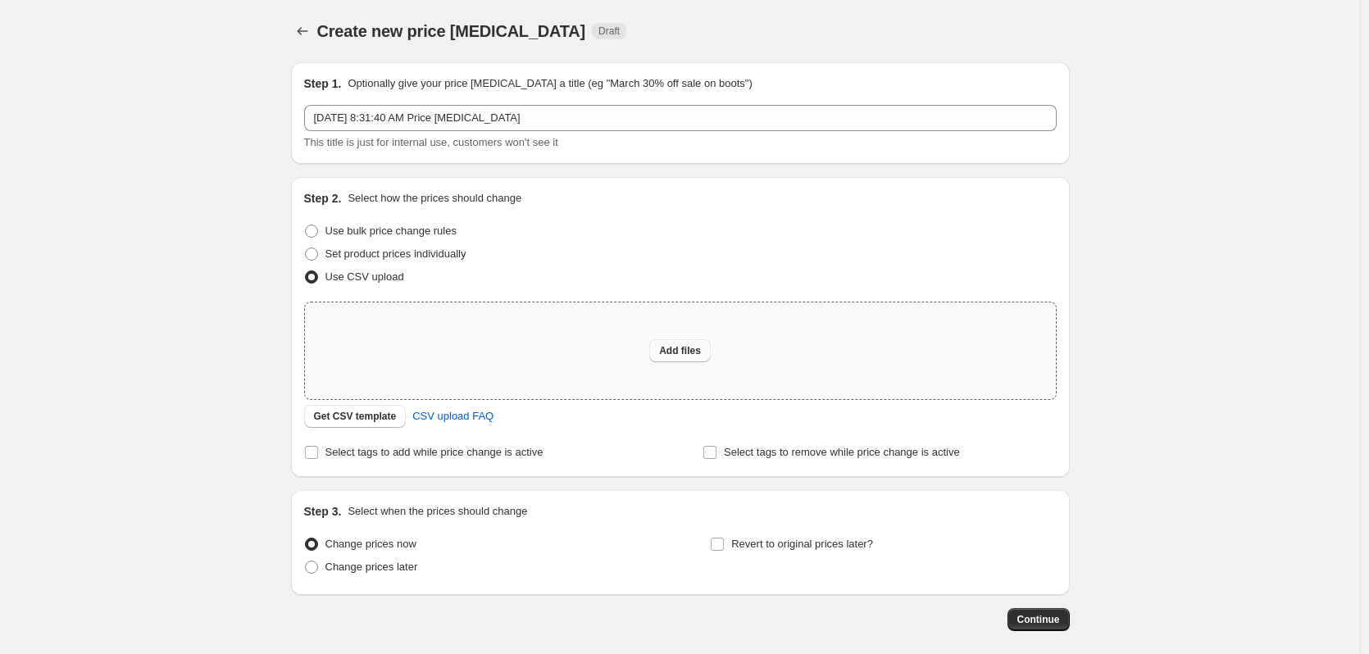
click at [685, 351] on span "Add files" at bounding box center [680, 350] width 42 height 13
type input "C:\fakepath\csv_template 1.csv"
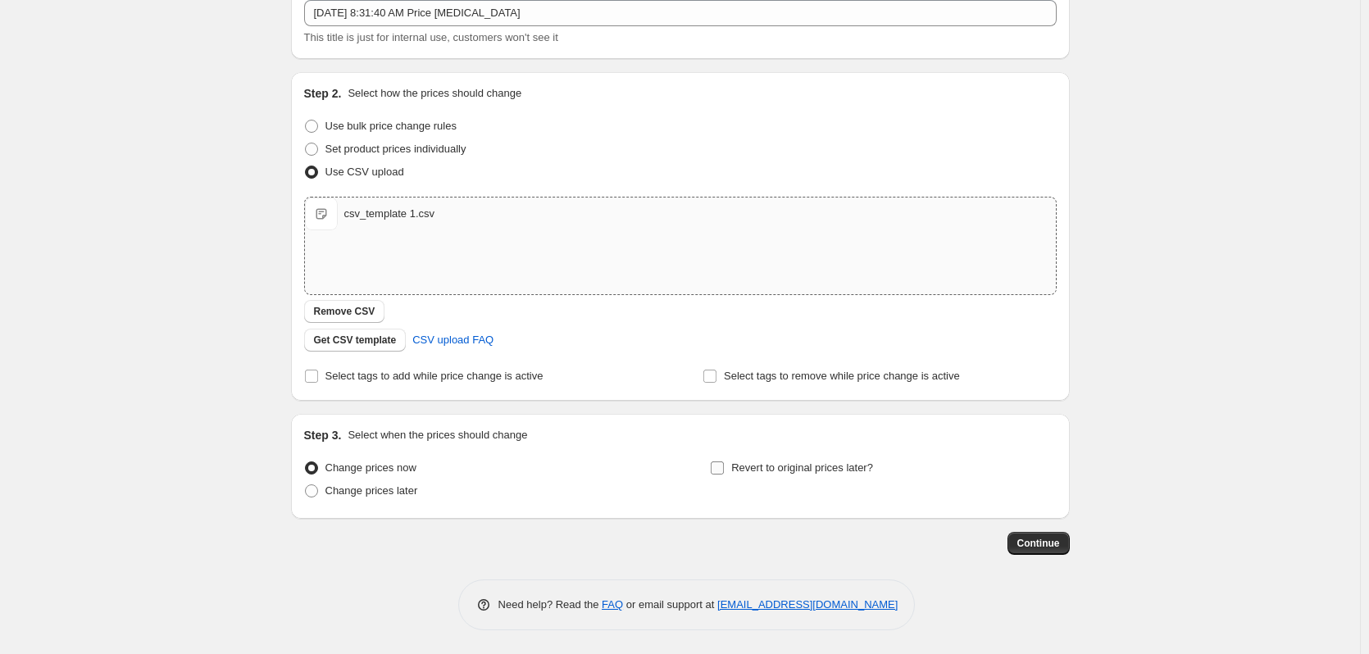
scroll to position [106, 0]
click at [399, 487] on span "Change prices later" at bounding box center [372, 490] width 93 height 12
click at [306, 485] on input "Change prices later" at bounding box center [305, 484] width 1 height 1
radio input "true"
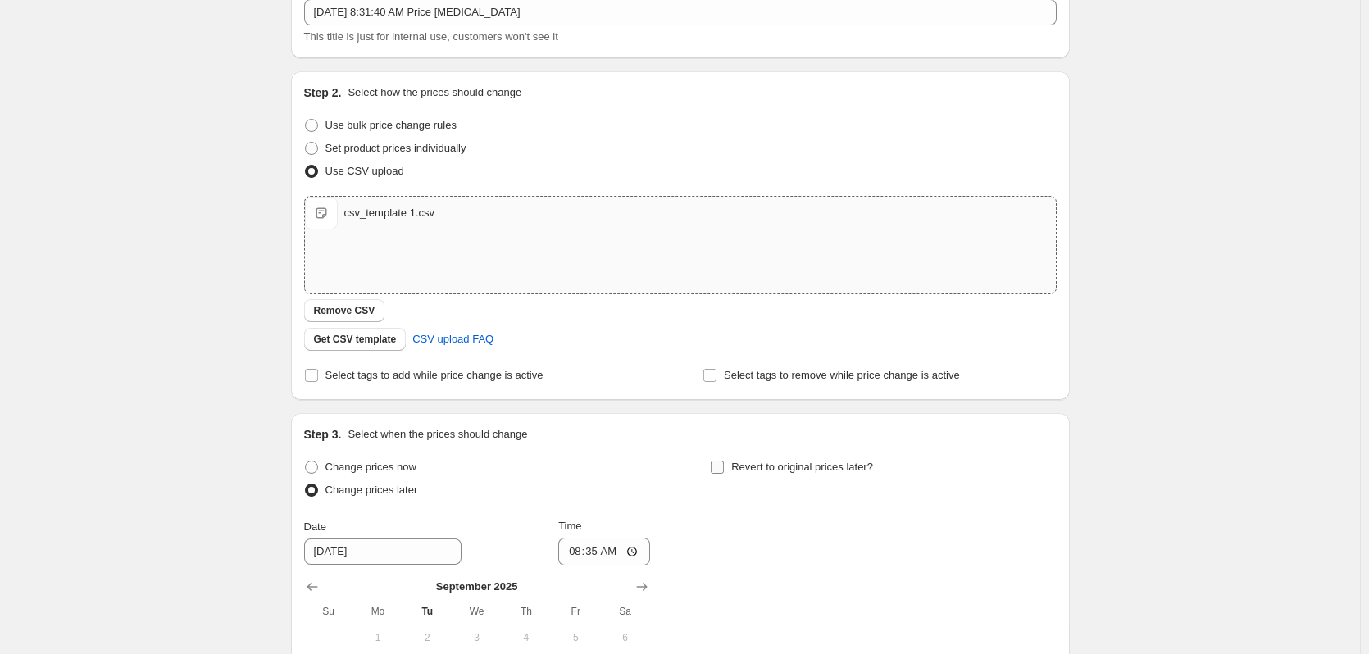
click at [777, 468] on span "Revert to original prices later?" at bounding box center [802, 467] width 142 height 12
click at [724, 468] on input "Revert to original prices later?" at bounding box center [717, 467] width 13 height 13
checkbox input "true"
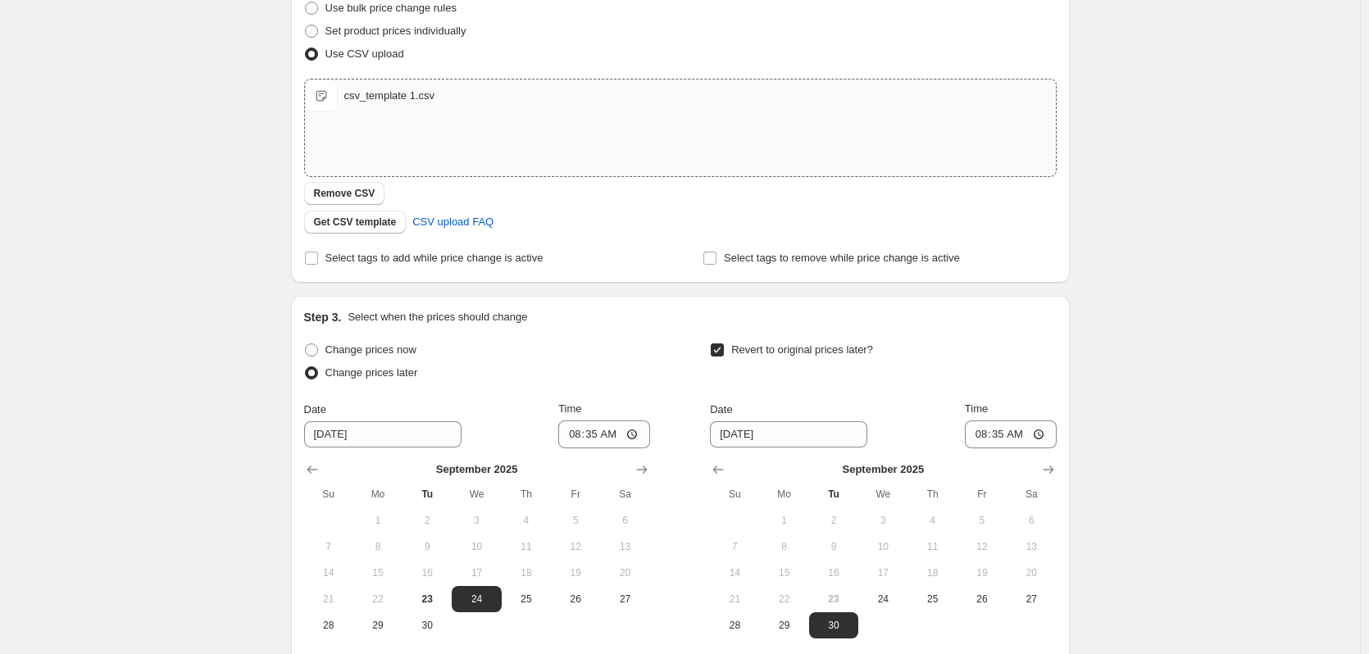
scroll to position [386, 0]
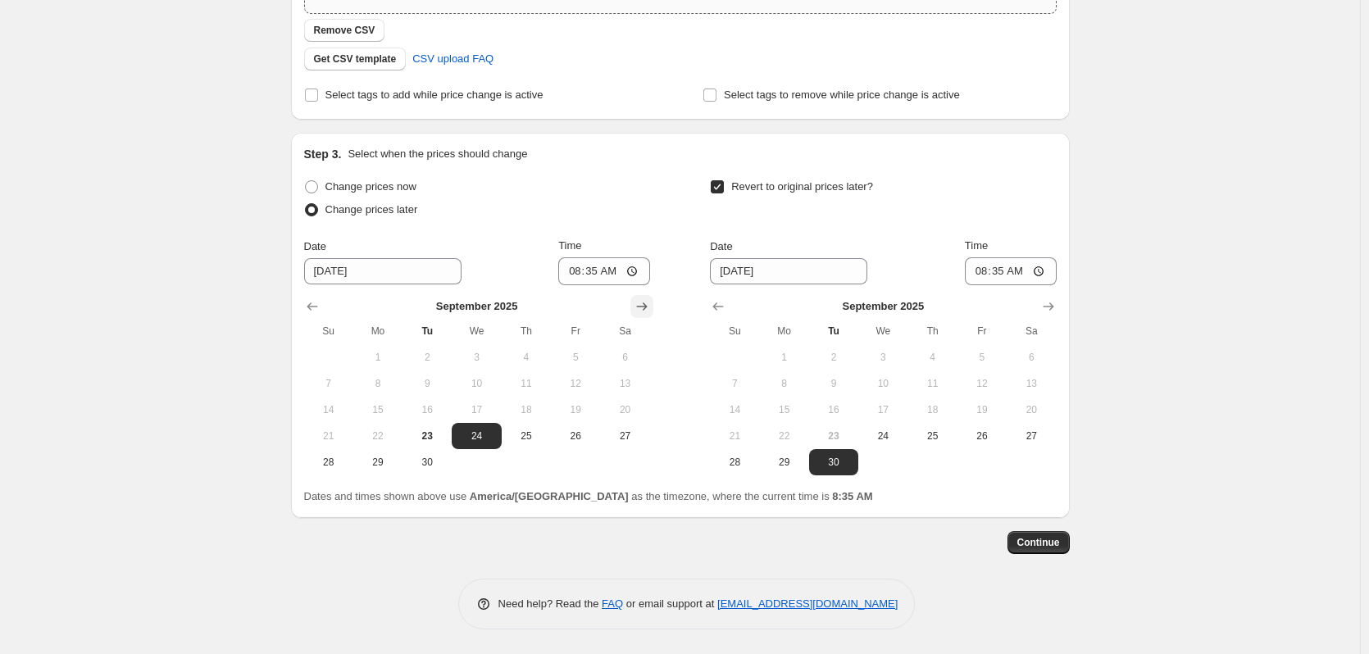
click at [649, 311] on icon "Show next month, October 2025" at bounding box center [642, 306] width 16 height 16
click at [483, 433] on span "22" at bounding box center [476, 436] width 36 height 13
type input "10/22/2025"
click at [579, 276] on input "08:35" at bounding box center [604, 271] width 92 height 28
type input "00:59"
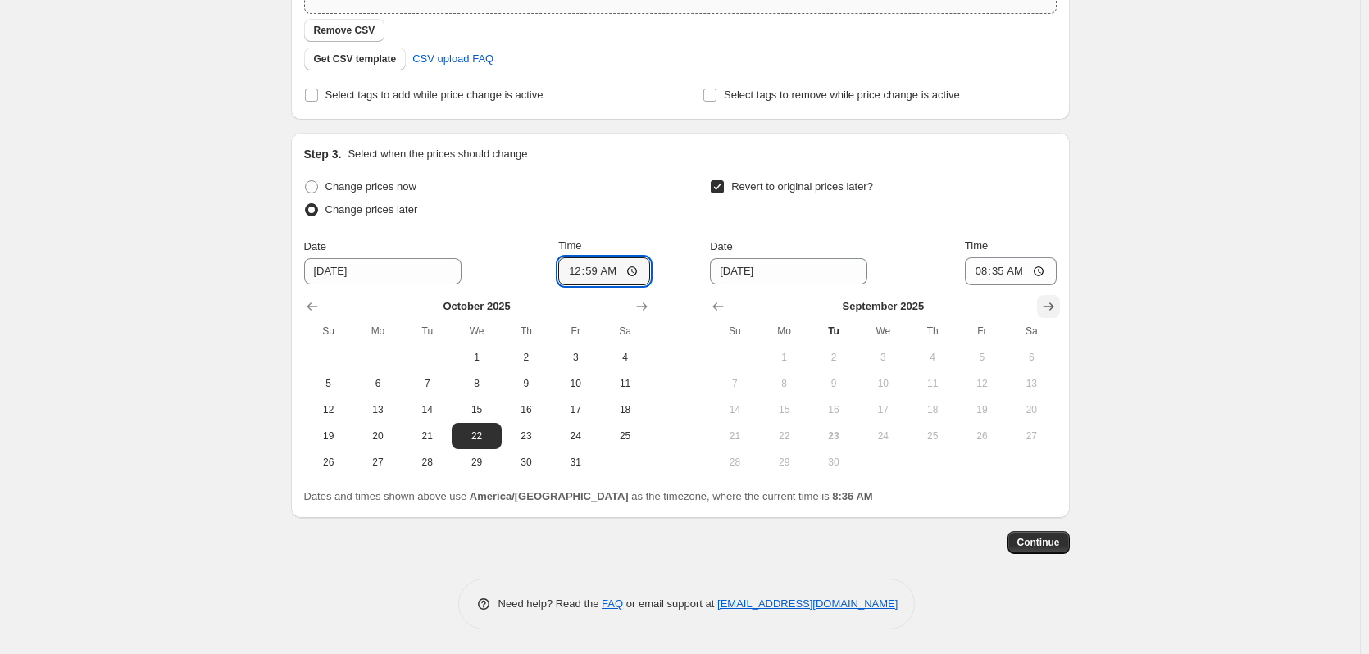
click at [1053, 305] on icon "Show next month, October 2025" at bounding box center [1049, 306] width 16 height 16
click at [1053, 305] on icon "Show next month, November 2025" at bounding box center [1049, 306] width 16 height 16
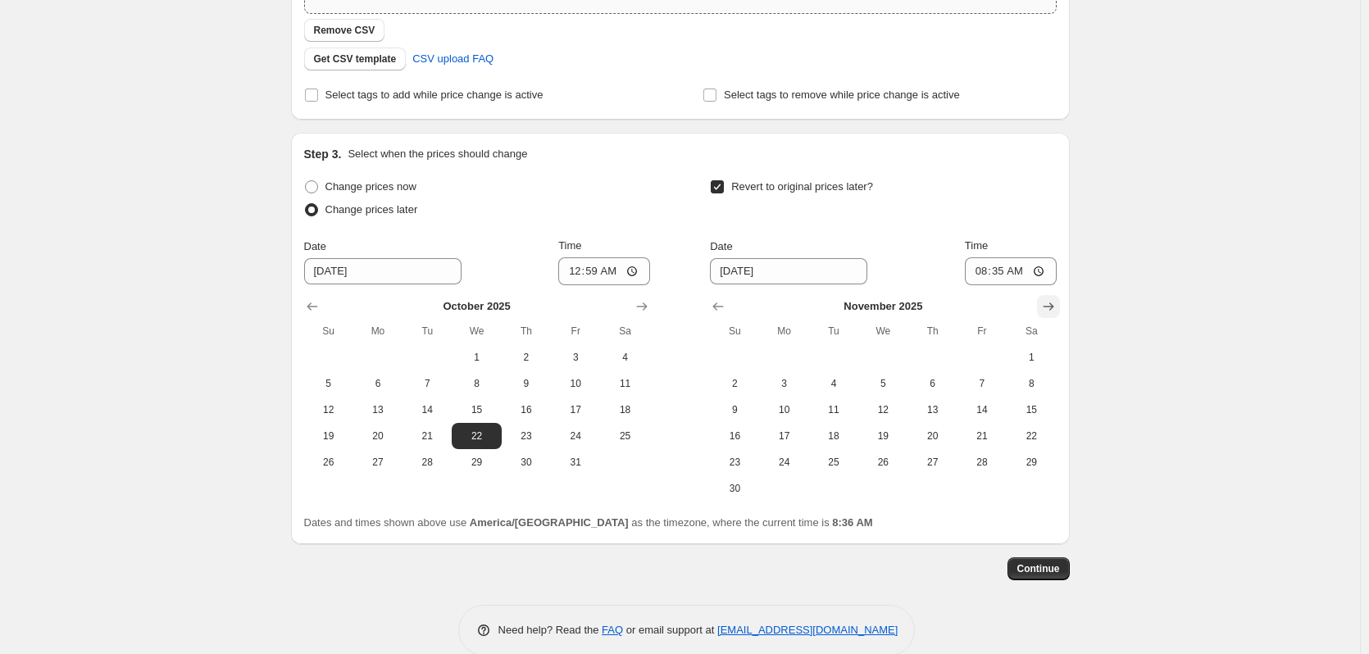
click at [1053, 305] on icon "Show next month, December 2025" at bounding box center [1049, 306] width 16 height 16
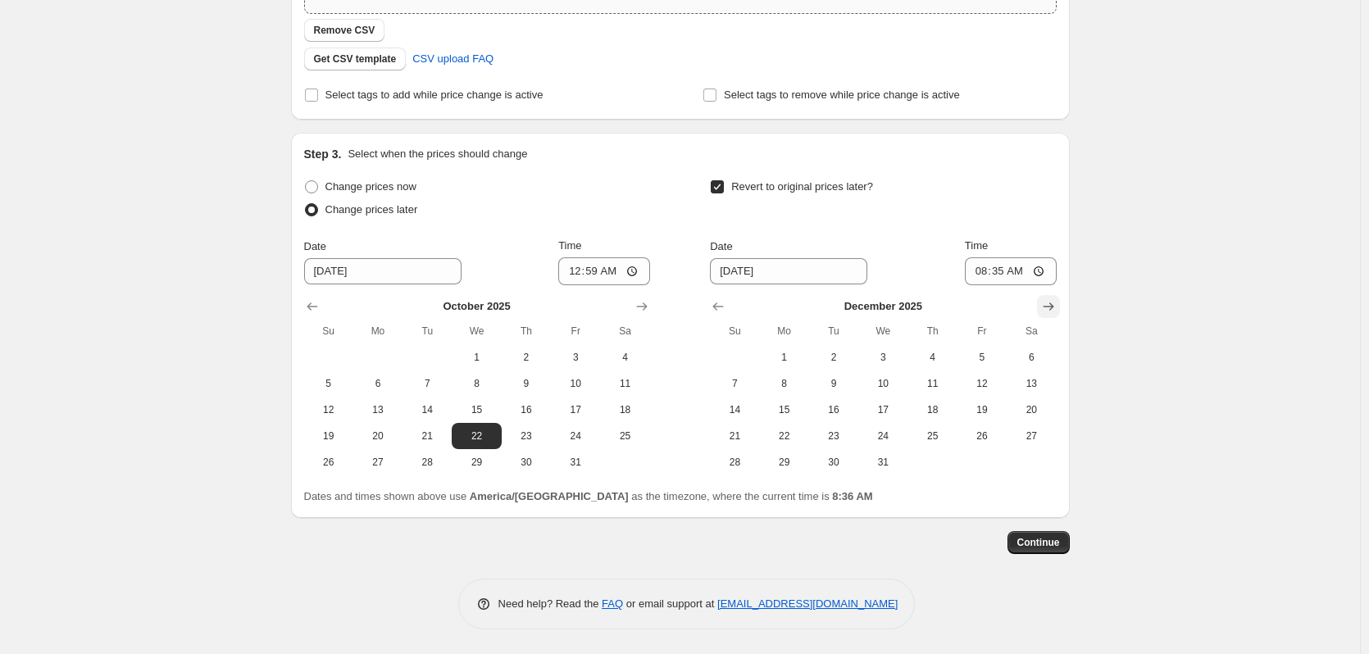
click at [1053, 305] on icon "Show next month, January 2026" at bounding box center [1049, 306] width 16 height 16
click at [890, 399] on button "14" at bounding box center [882, 410] width 49 height 26
type input "1/14/2026"
click at [985, 276] on input "08:35" at bounding box center [1011, 271] width 92 height 28
type input "12:59"
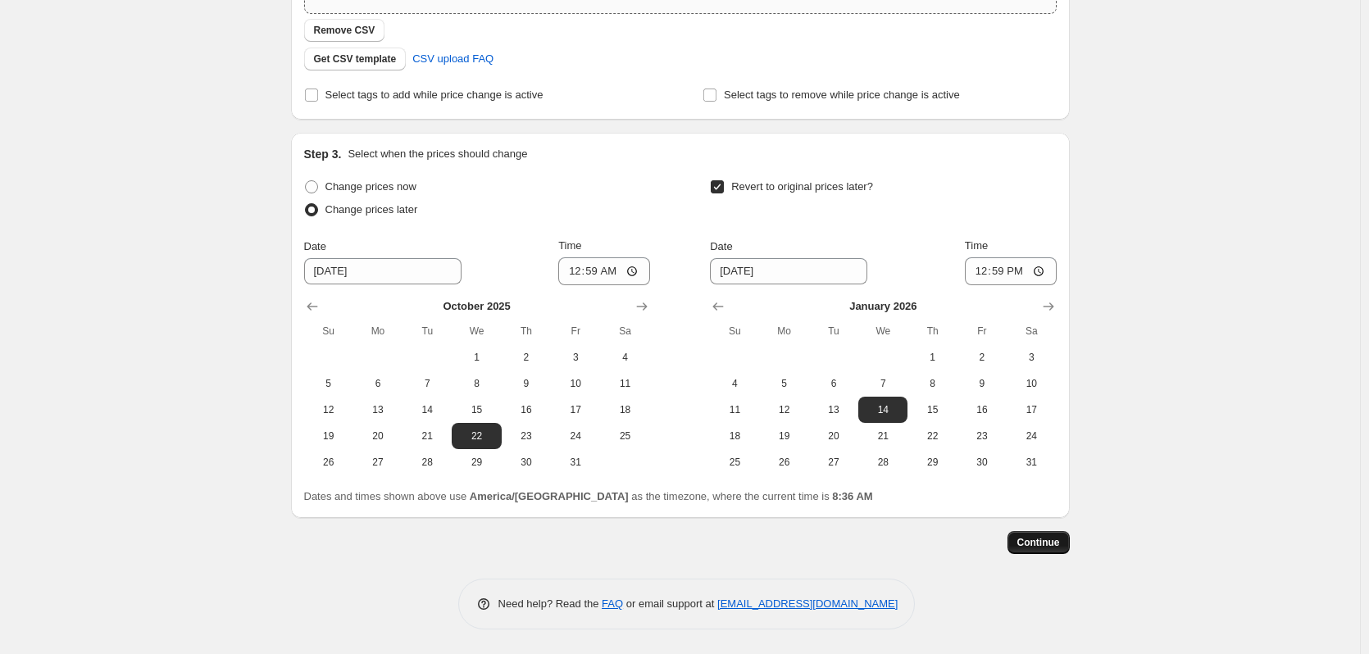
click at [1036, 544] on span "Continue" at bounding box center [1039, 542] width 43 height 13
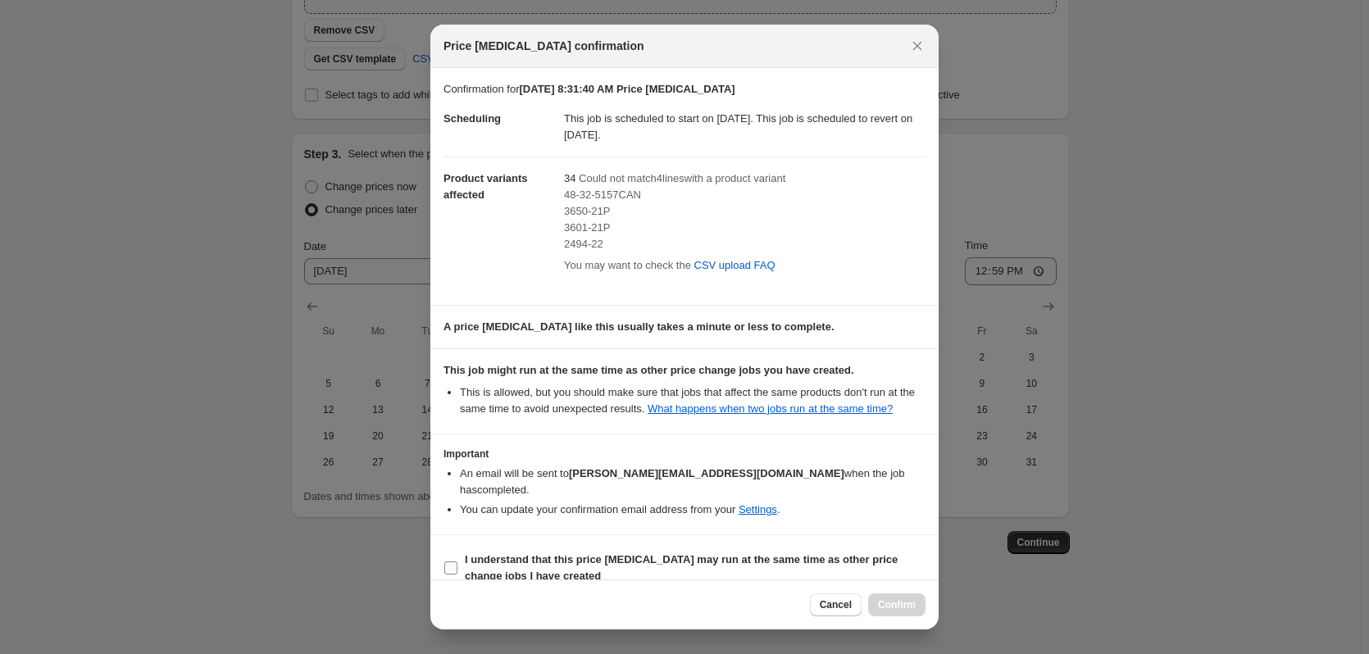
click at [501, 553] on b "I understand that this price [MEDICAL_DATA] may run at the same time as other p…" at bounding box center [681, 567] width 433 height 29
click at [458, 562] on input "I understand that this price [MEDICAL_DATA] may run at the same time as other p…" at bounding box center [450, 568] width 13 height 13
checkbox input "true"
click at [898, 603] on span "Confirm" at bounding box center [897, 605] width 38 height 13
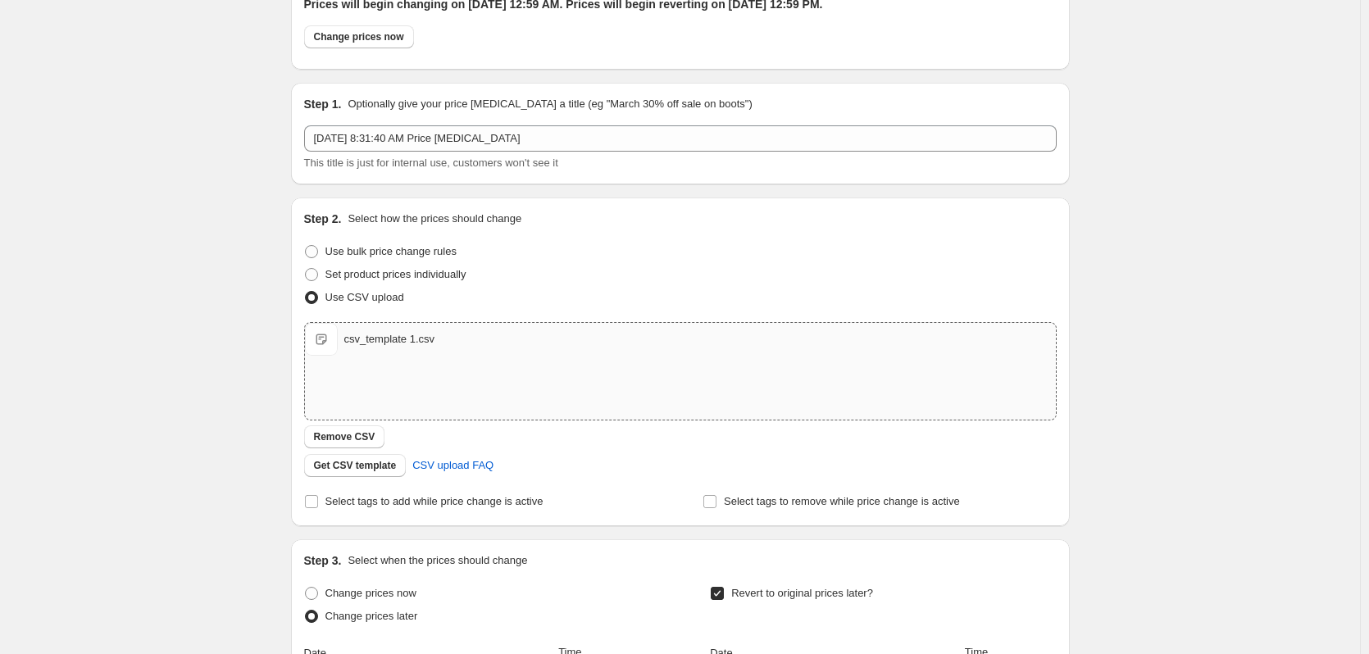
scroll to position [58, 0]
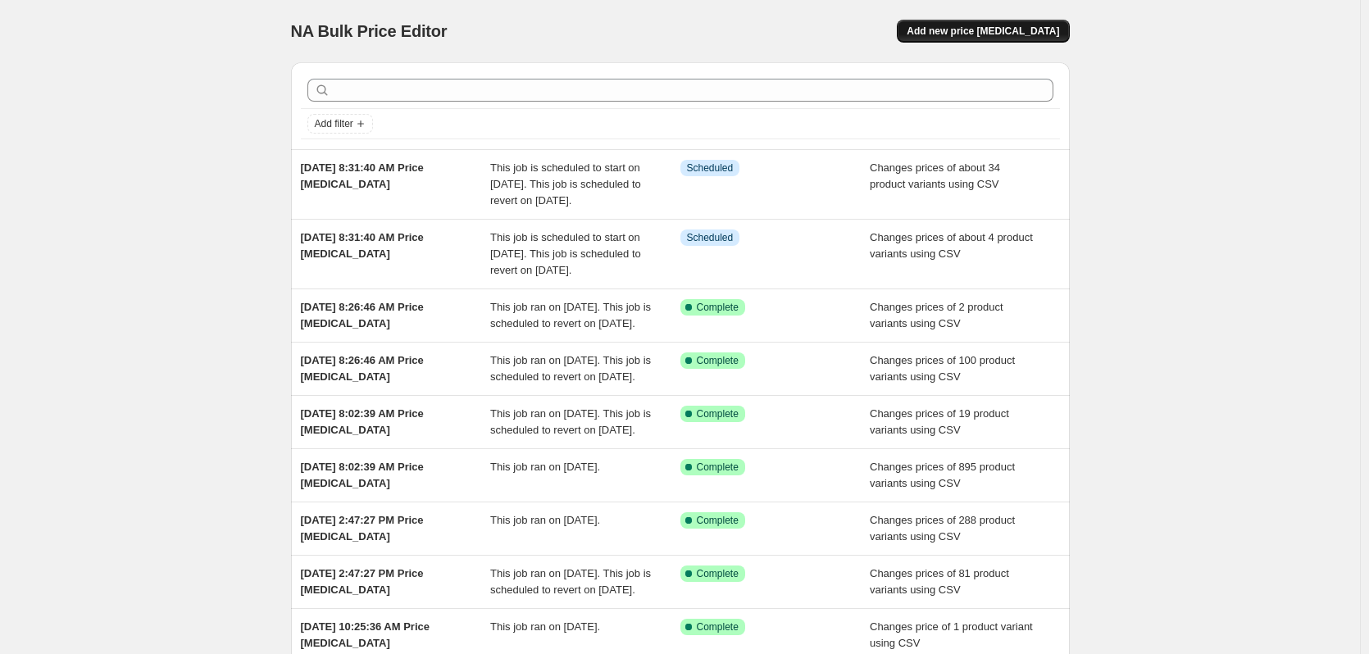
click at [996, 36] on span "Add new price [MEDICAL_DATA]" at bounding box center [983, 31] width 153 height 13
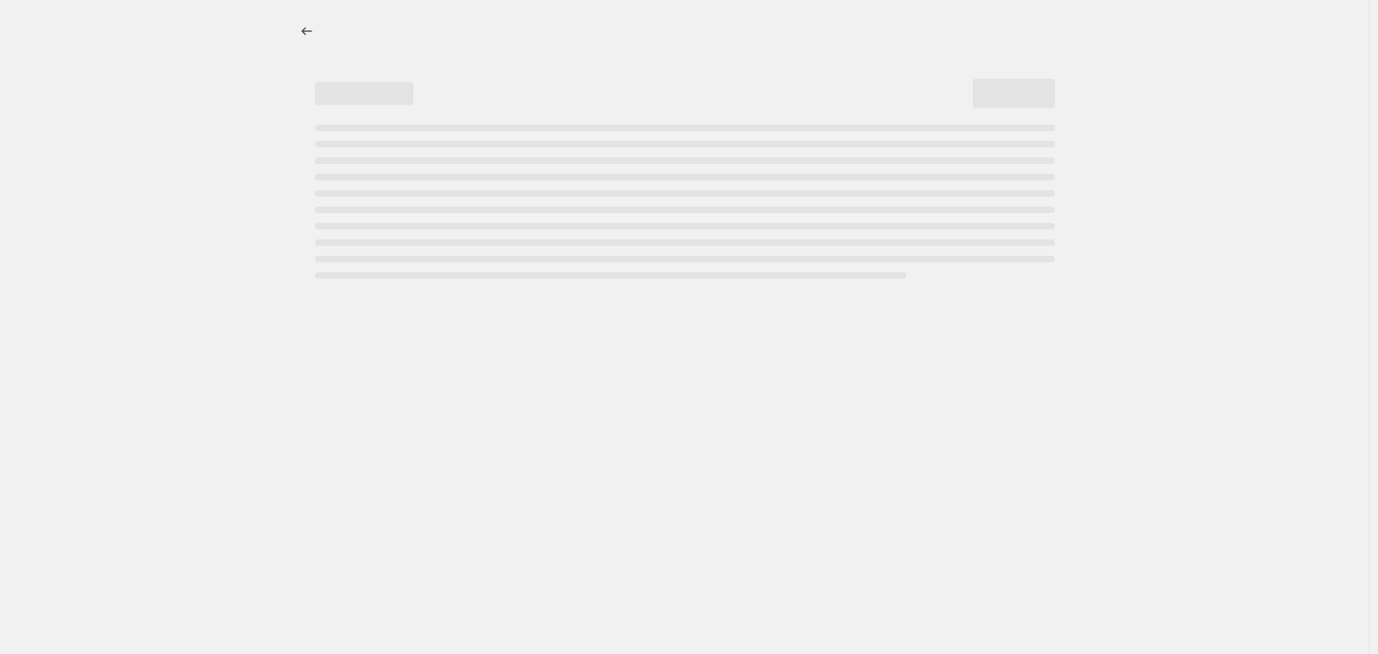
select select "percentage"
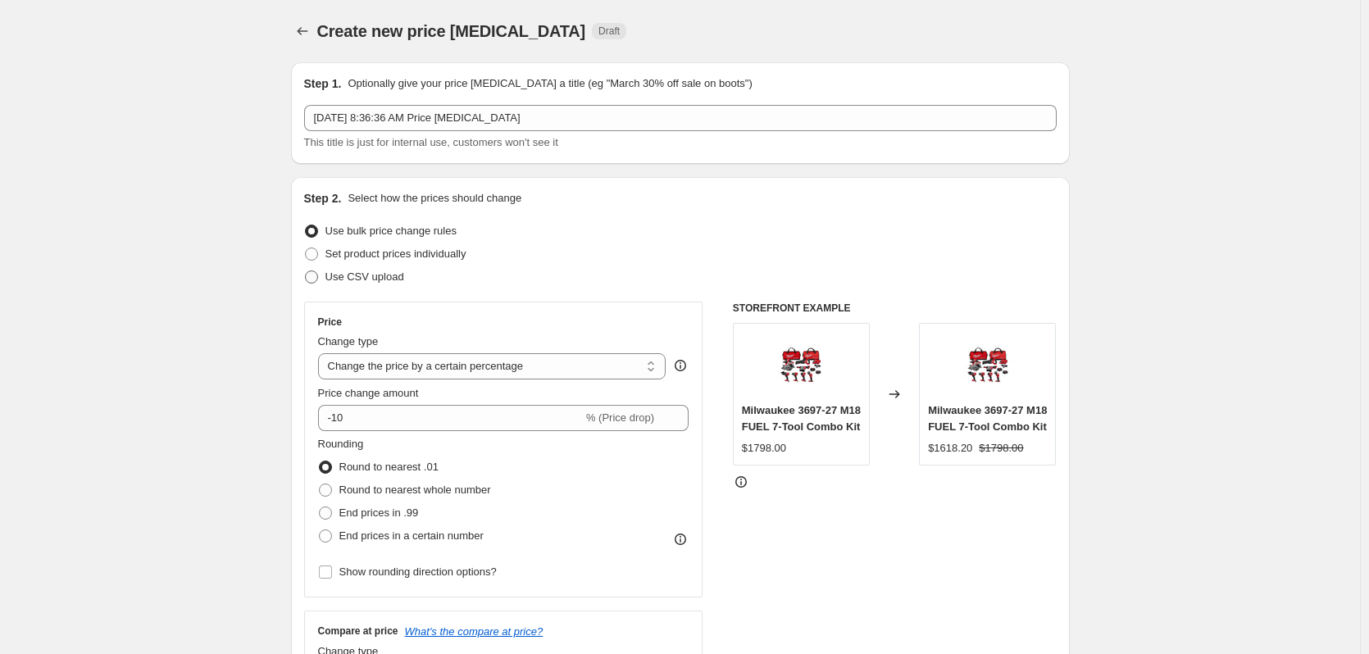
click at [362, 285] on label "Use CSV upload" at bounding box center [354, 277] width 100 height 23
click at [306, 271] on input "Use CSV upload" at bounding box center [305, 271] width 1 height 1
radio input "true"
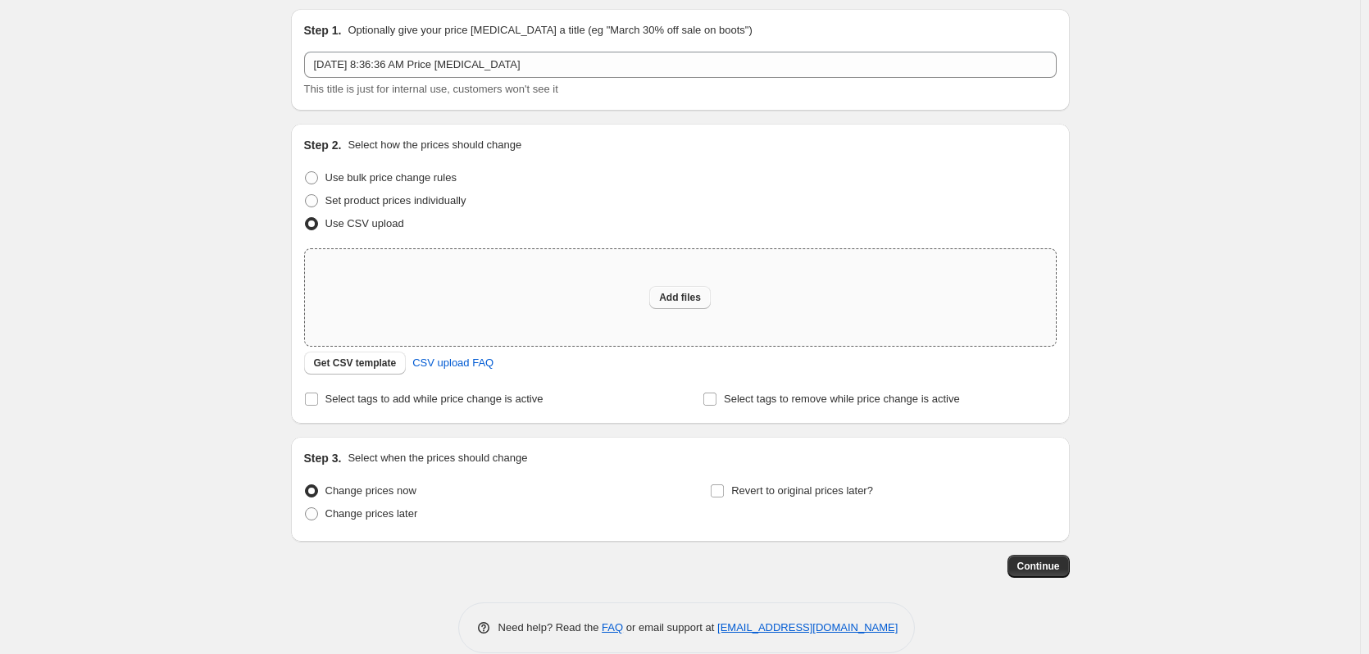
scroll to position [77, 0]
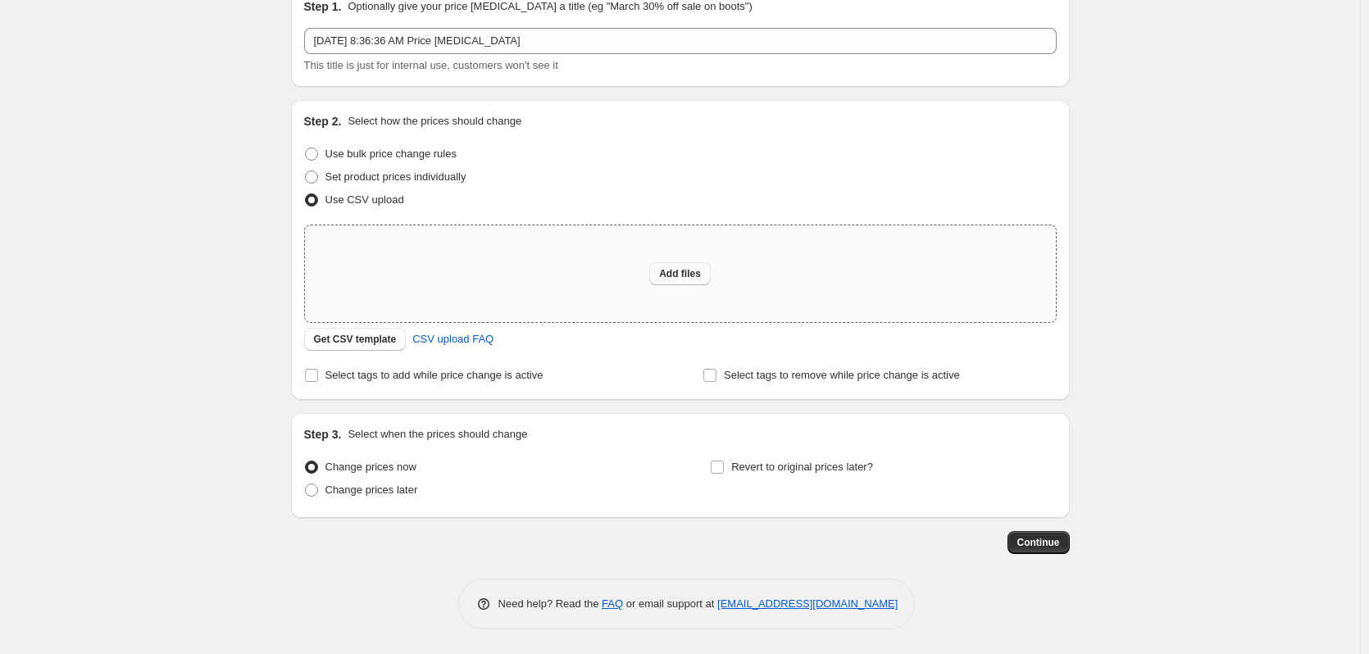
click at [685, 273] on span "Add files" at bounding box center [680, 273] width 42 height 13
type input "C:\fakepath\csv_template 1.csv"
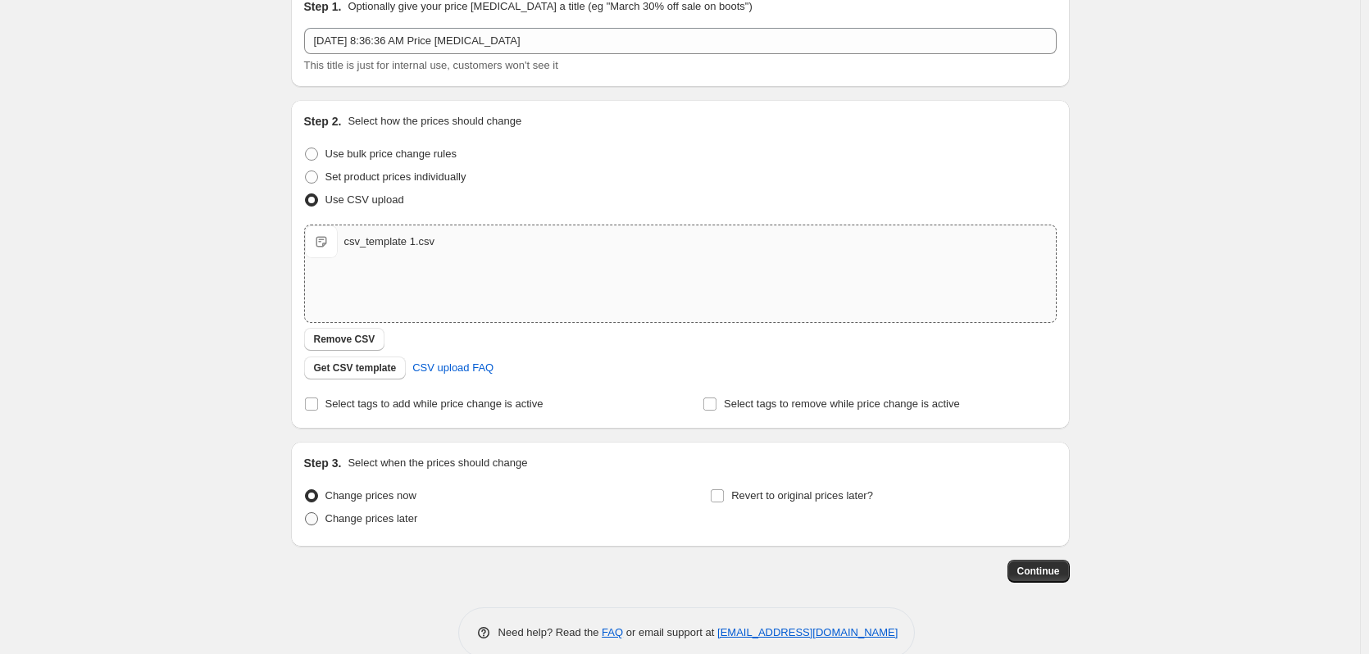
click at [408, 522] on span "Change prices later" at bounding box center [372, 518] width 93 height 12
click at [306, 513] on input "Change prices later" at bounding box center [305, 512] width 1 height 1
radio input "true"
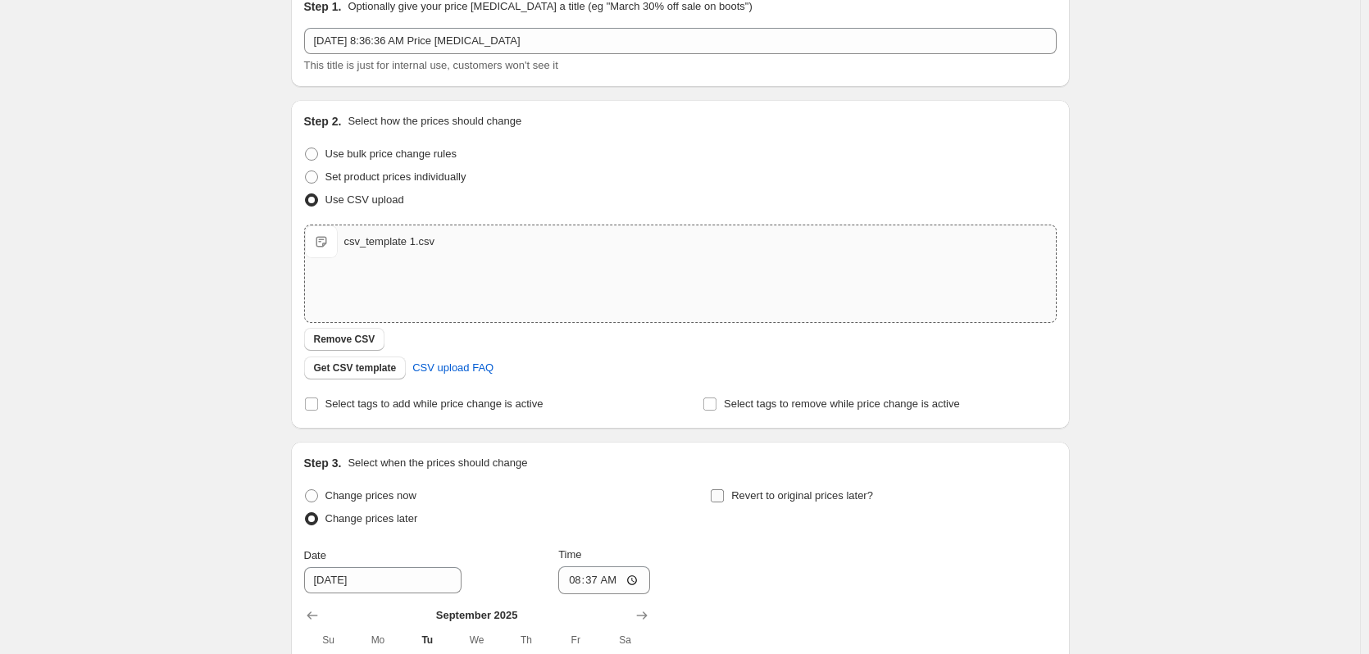
click at [854, 492] on span "Revert to original prices later?" at bounding box center [802, 496] width 142 height 12
click at [724, 492] on input "Revert to original prices later?" at bounding box center [717, 496] width 13 height 13
checkbox input "true"
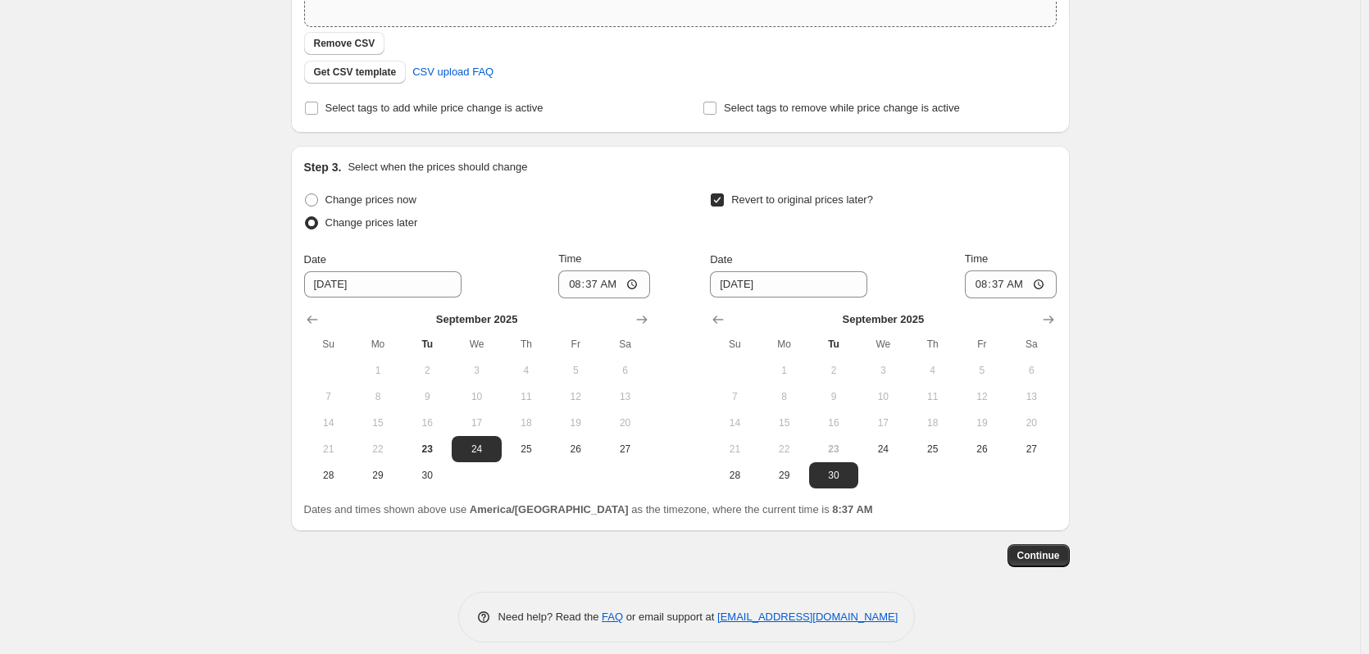
scroll to position [386, 0]
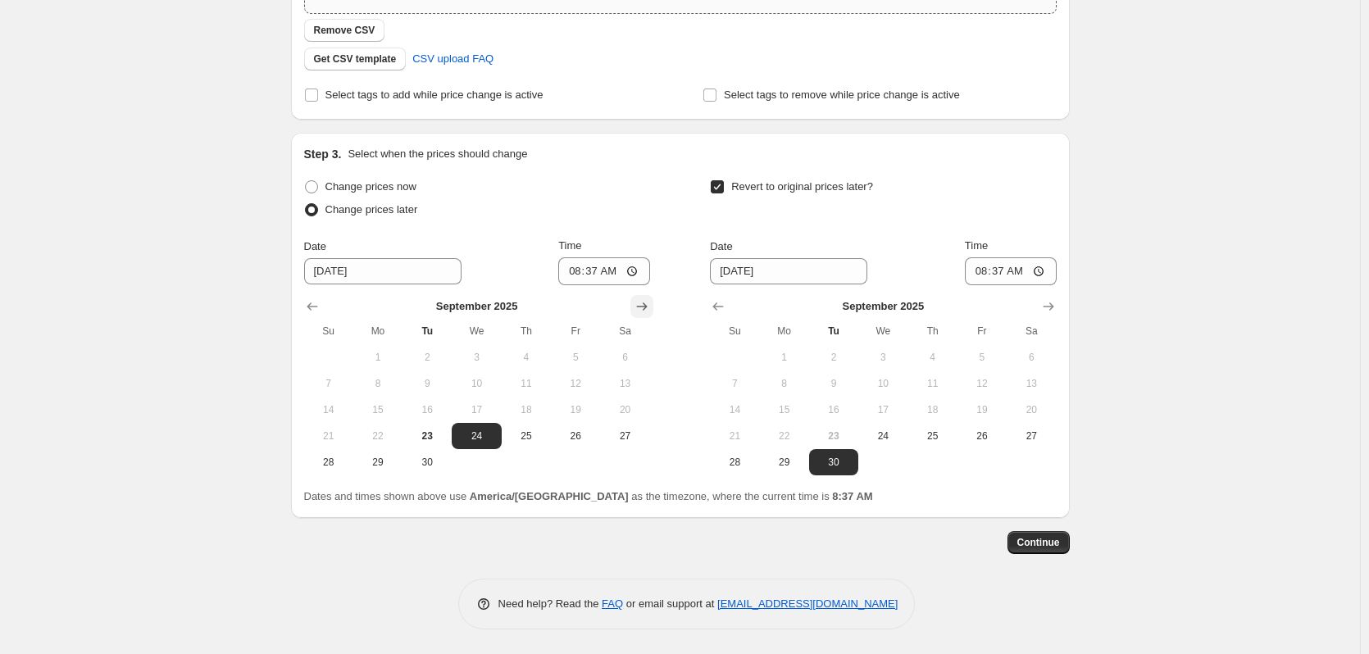
click at [644, 306] on icon "Show next month, October 2025" at bounding box center [642, 306] width 16 height 16
click at [491, 441] on span "22" at bounding box center [476, 436] width 36 height 13
type input "10/22/2025"
click at [584, 277] on input "08:37" at bounding box center [604, 271] width 92 height 28
type input "00:59"
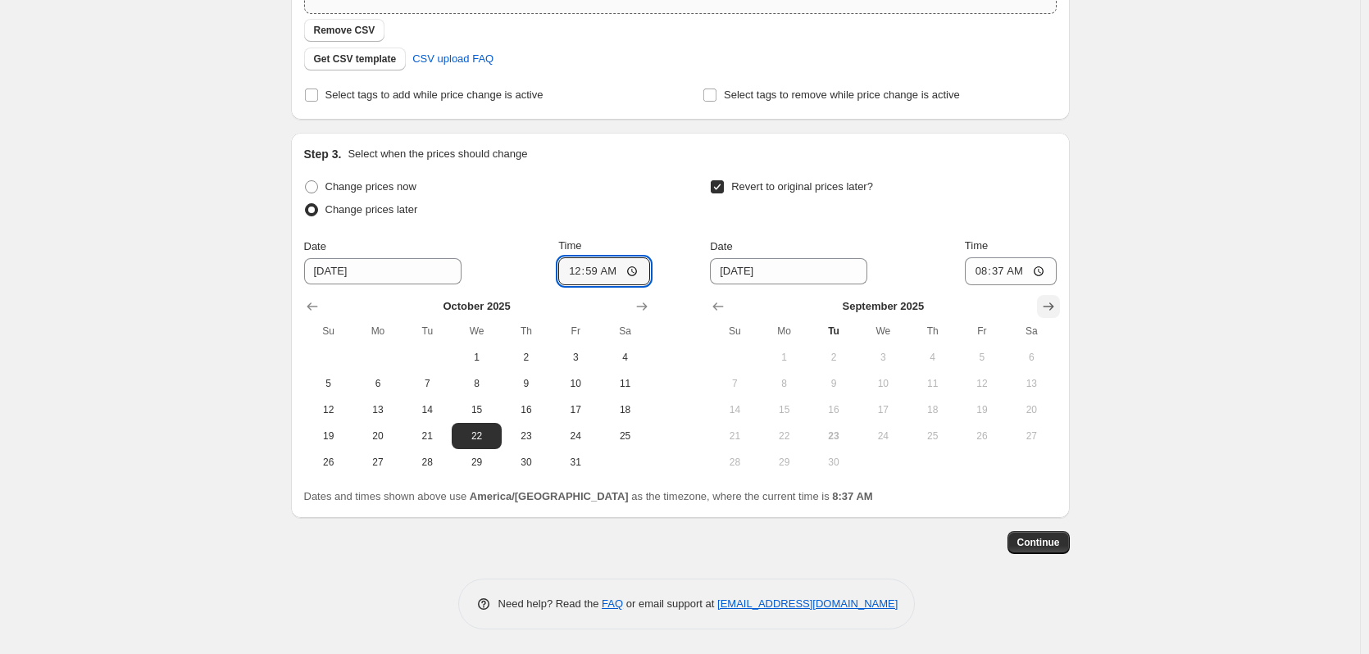
click at [1057, 301] on icon "Show next month, October 2025" at bounding box center [1049, 306] width 16 height 16
click at [1057, 301] on icon "Show next month, November 2025" at bounding box center [1049, 306] width 16 height 16
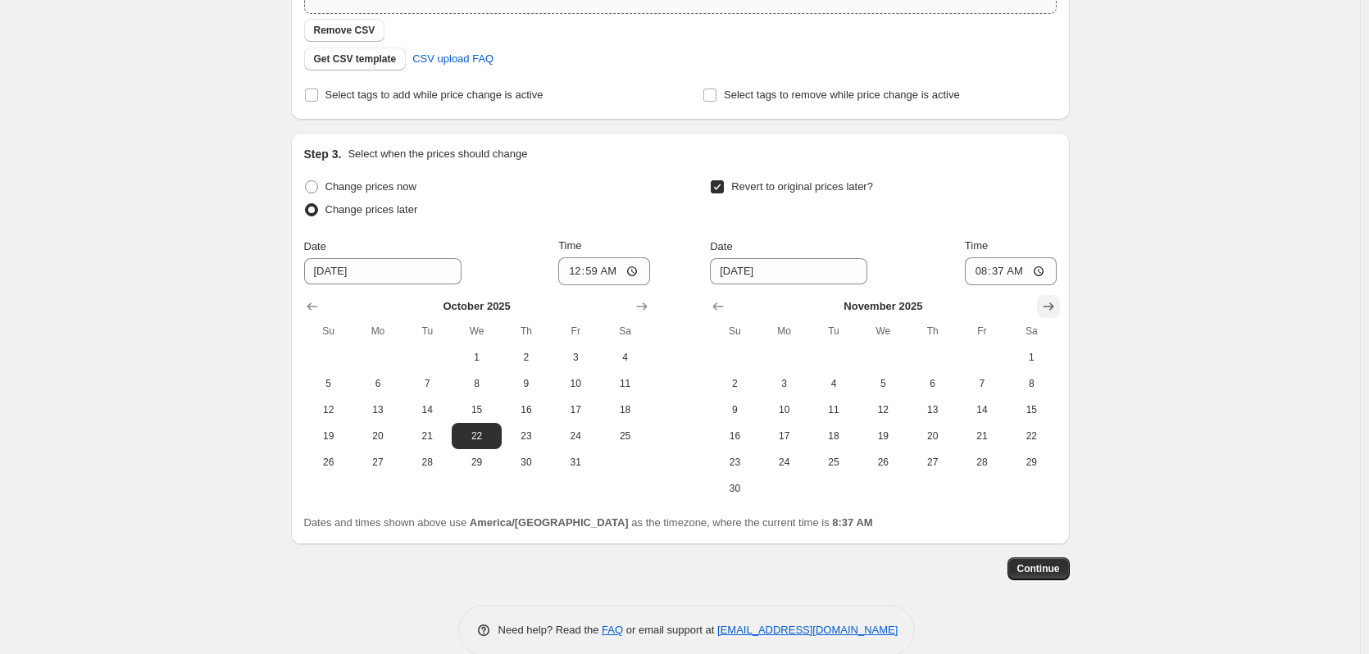
click at [1057, 301] on icon "Show next month, December 2025" at bounding box center [1049, 306] width 16 height 16
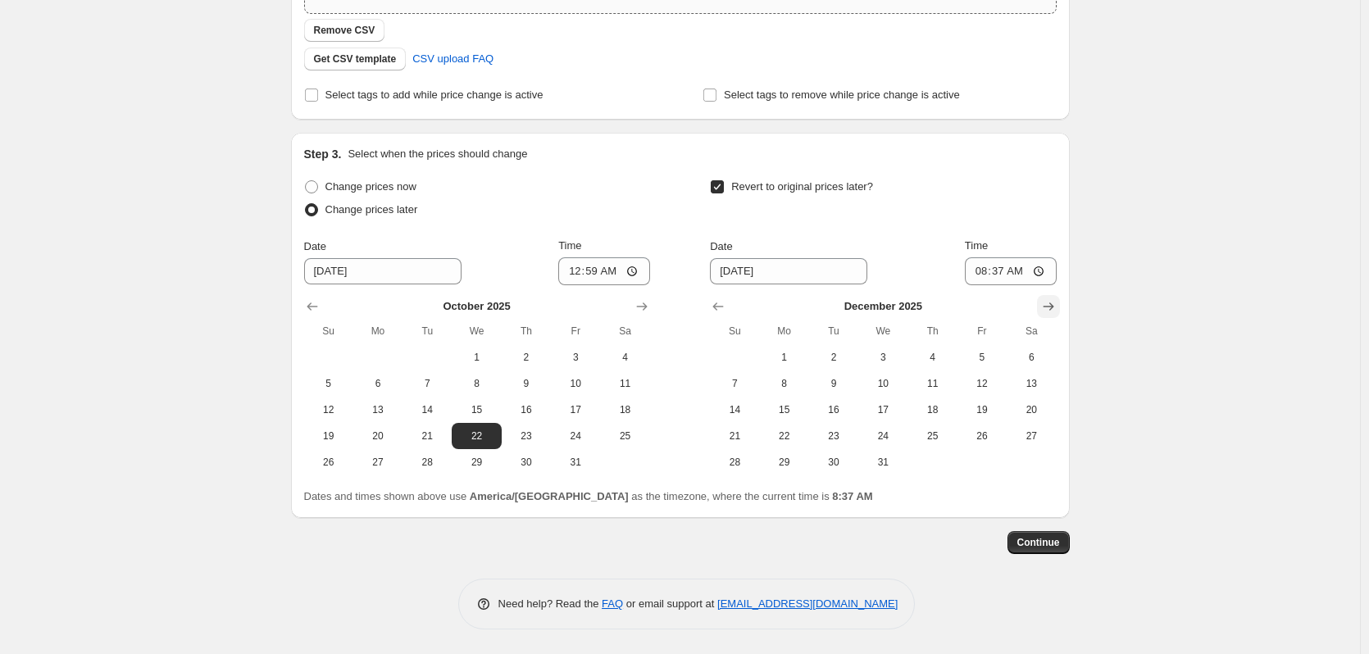
click at [1045, 307] on icon "Show next month, January 2026" at bounding box center [1049, 306] width 16 height 16
click at [897, 467] on span "28" at bounding box center [883, 462] width 36 height 13
type input "1/28/2026"
click at [981, 271] on input "08:37" at bounding box center [1011, 271] width 92 height 28
type input "12:59"
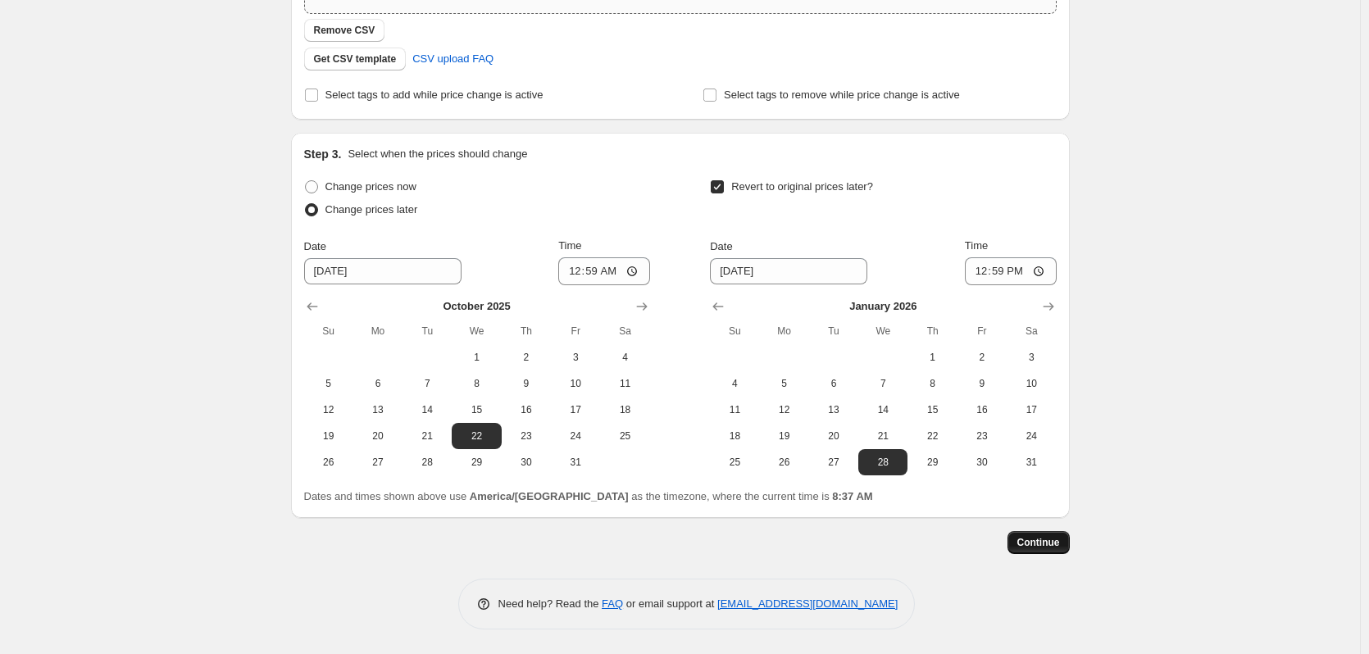
click at [1042, 539] on span "Continue" at bounding box center [1039, 542] width 43 height 13
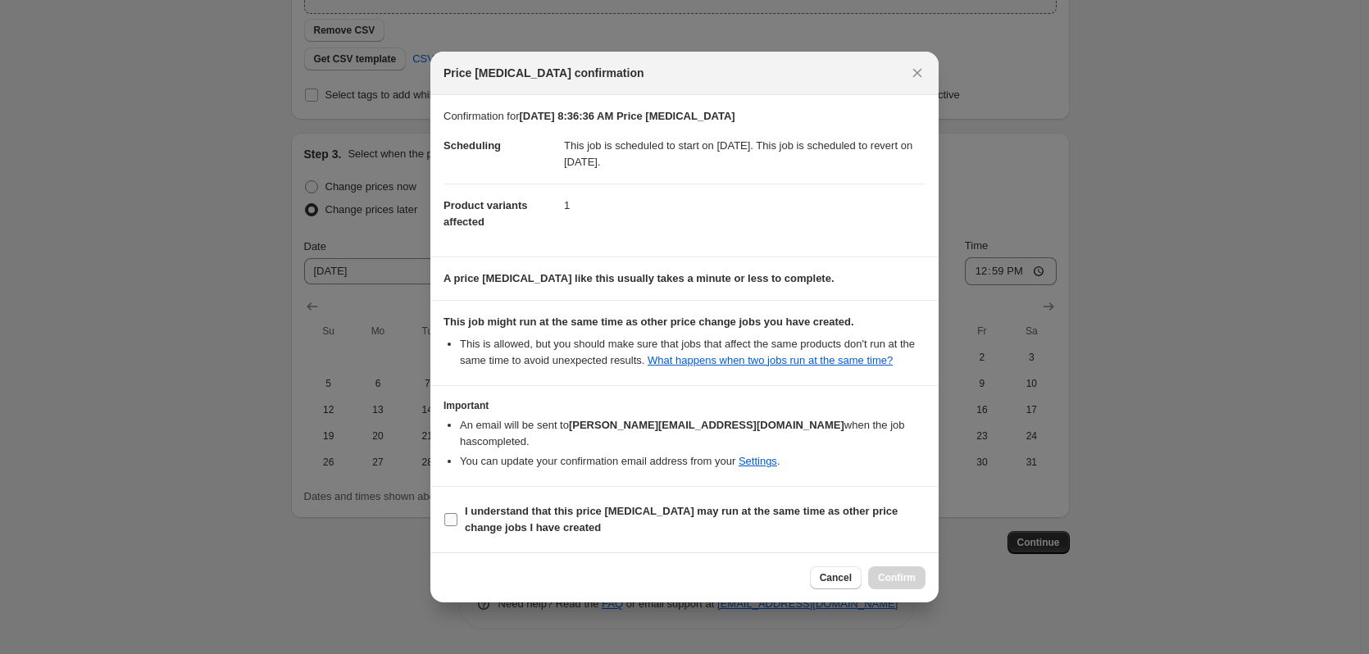
click at [481, 506] on b "I understand that this price [MEDICAL_DATA] may run at the same time as other p…" at bounding box center [681, 519] width 433 height 29
click at [458, 513] on input "I understand that this price [MEDICAL_DATA] may run at the same time as other p…" at bounding box center [450, 519] width 13 height 13
checkbox input "true"
click at [912, 572] on span "Confirm" at bounding box center [897, 578] width 38 height 13
